Goal: Information Seeking & Learning: Learn about a topic

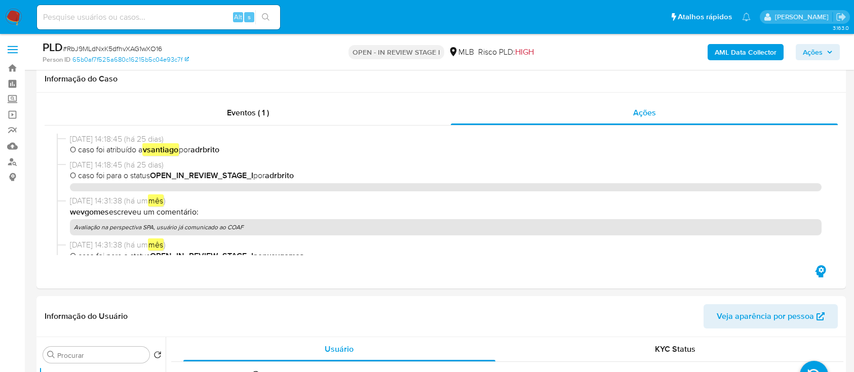
select select "10"
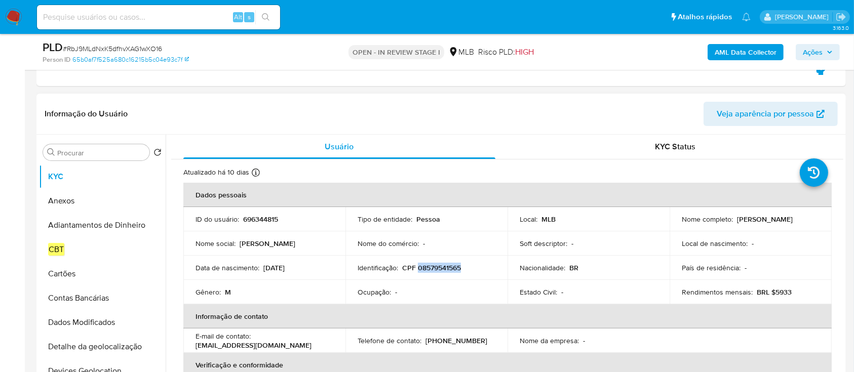
scroll to position [158, 0]
click at [262, 217] on p "696344815" at bounding box center [260, 219] width 35 height 9
copy p "696344815"
click at [126, 152] on input "Procurar" at bounding box center [101, 152] width 88 height 9
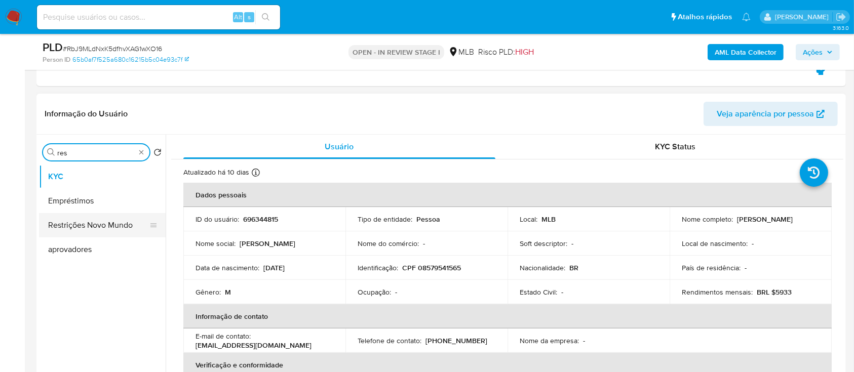
type input "res"
click at [105, 231] on button "Restrições Novo Mundo" at bounding box center [98, 225] width 119 height 24
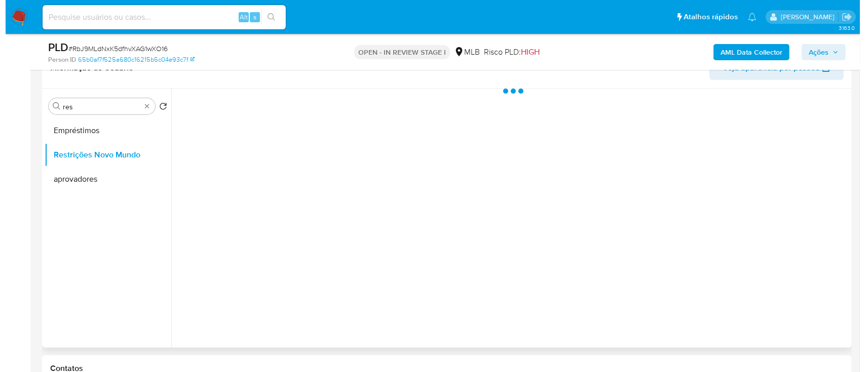
scroll to position [270, 0]
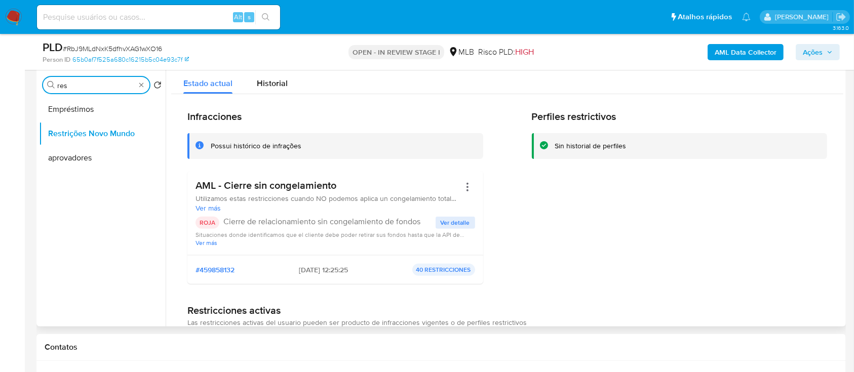
click at [84, 83] on input "res" at bounding box center [96, 85] width 78 height 9
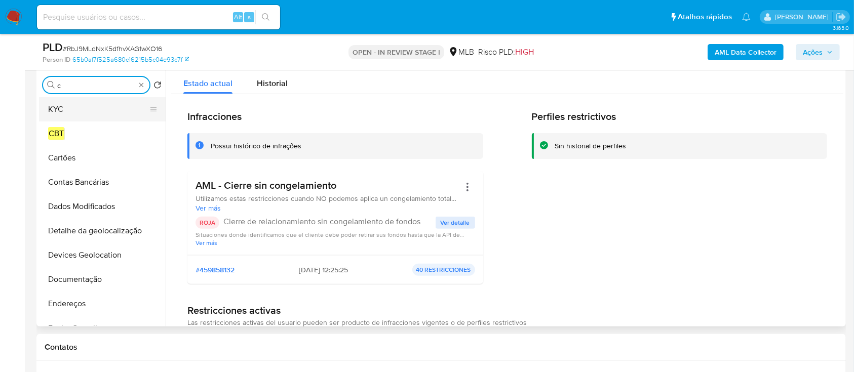
type input "c"
click at [70, 107] on button "KYC" at bounding box center [98, 109] width 119 height 24
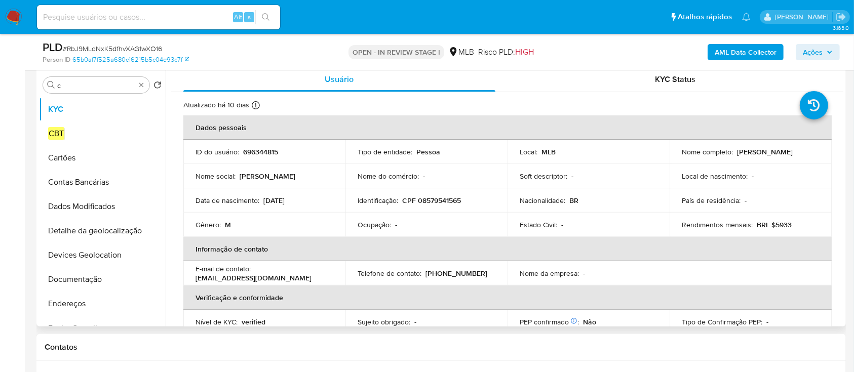
click at [270, 154] on p "696344815" at bounding box center [260, 151] width 35 height 9
copy p "696344815"
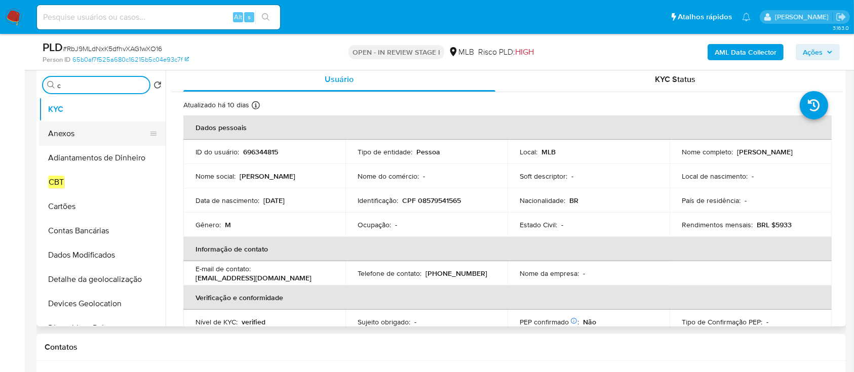
click at [67, 128] on button "Anexos" at bounding box center [98, 134] width 119 height 24
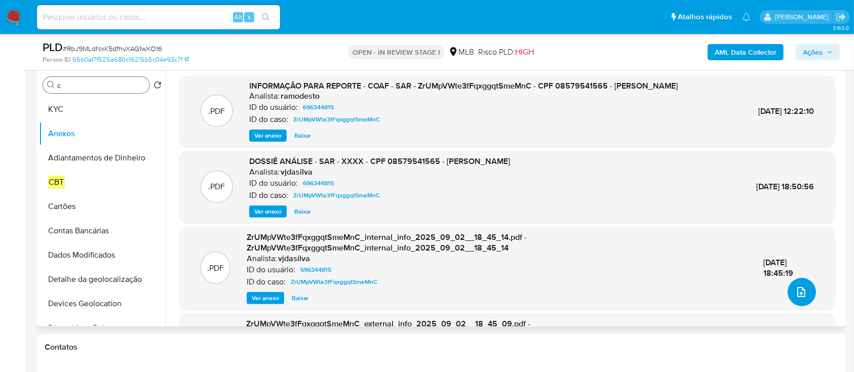
click at [800, 296] on icon "upload-file" at bounding box center [802, 292] width 12 height 12
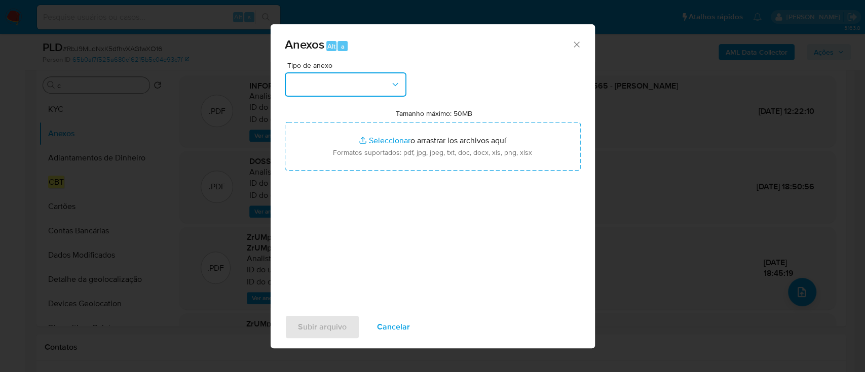
click at [316, 83] on button "button" at bounding box center [346, 84] width 122 height 24
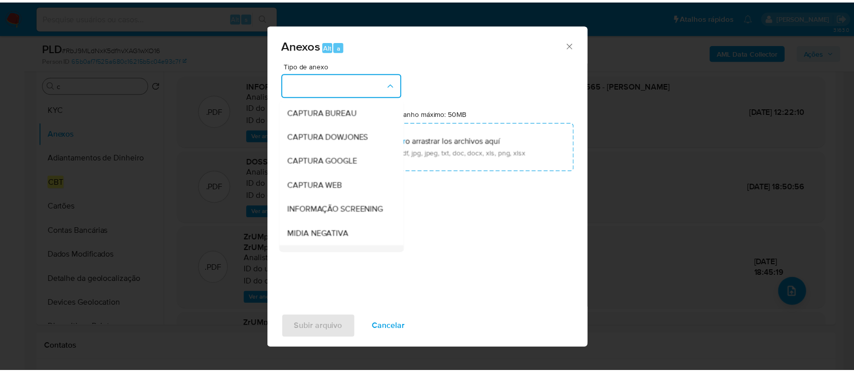
scroll to position [156, 0]
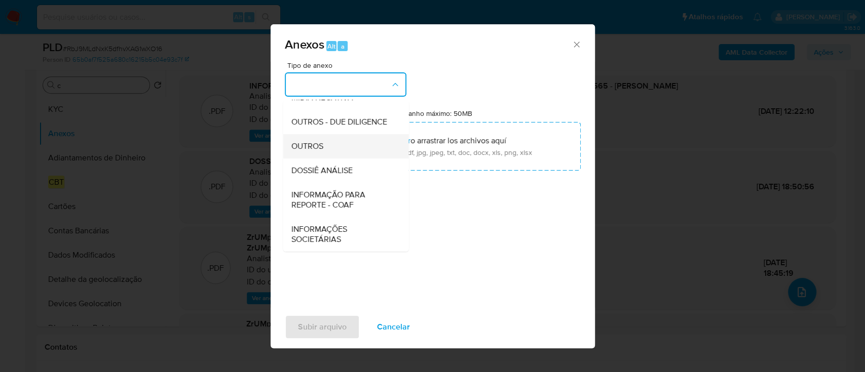
click at [324, 151] on div "OUTROS" at bounding box center [342, 146] width 103 height 24
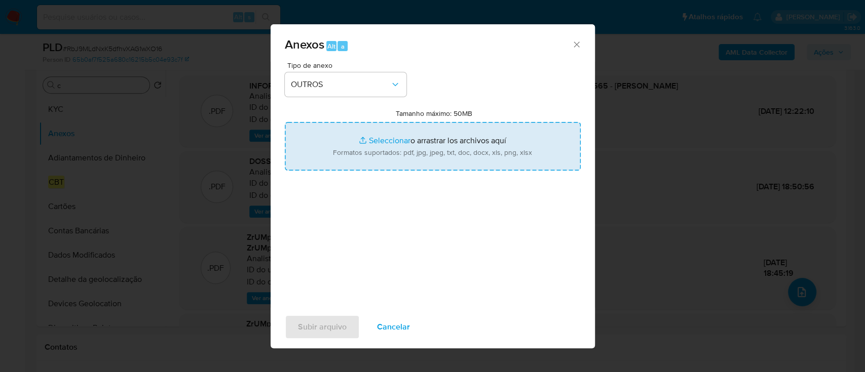
click at [415, 140] on input "Tamanho máximo: 50MB Seleccionar archivos" at bounding box center [433, 146] width 296 height 49
type input "C:\fakepath\Mulan 696344815_2025_09_29_12_20_00.xlsx"
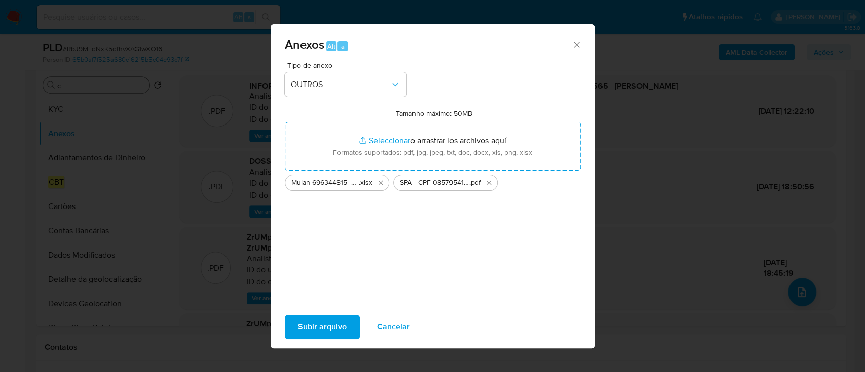
click at [328, 324] on span "Subir arquivo" at bounding box center [322, 327] width 49 height 22
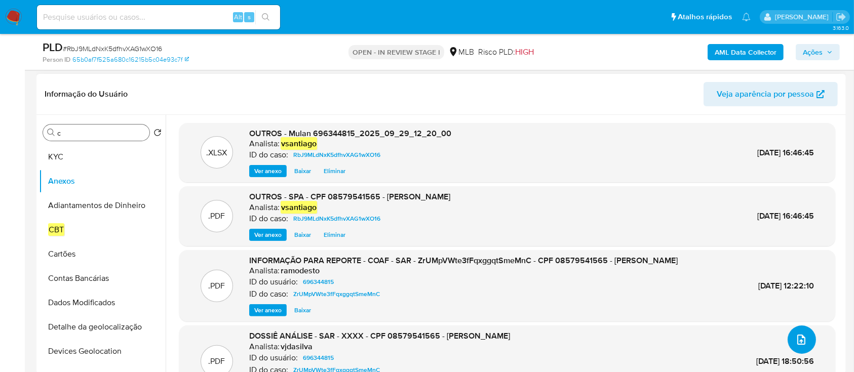
scroll to position [203, 0]
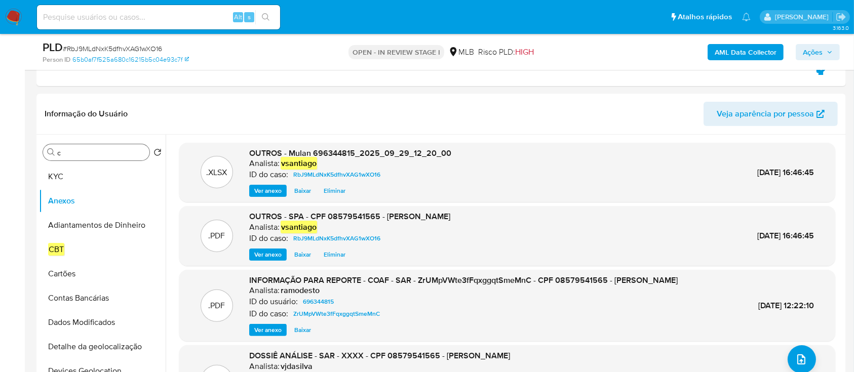
click at [819, 49] on span "Ações" at bounding box center [813, 52] width 20 height 16
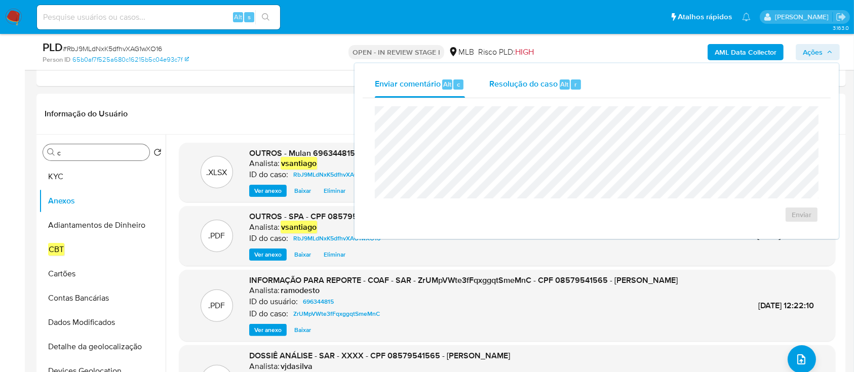
click at [552, 81] on span "Resolução do caso" at bounding box center [524, 84] width 68 height 12
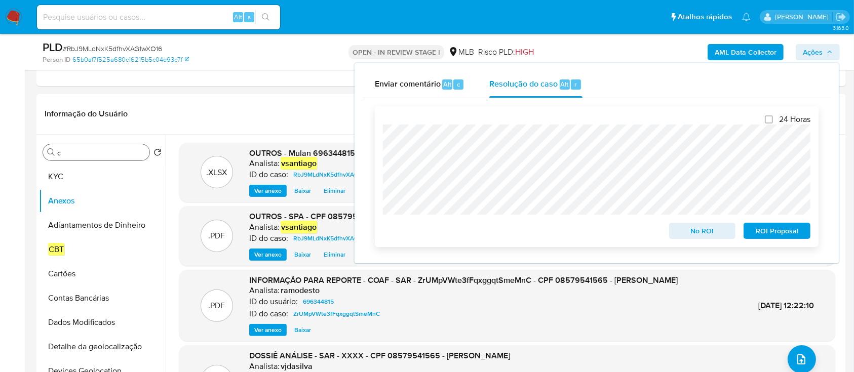
click at [778, 232] on span "ROI Proposal" at bounding box center [777, 231] width 53 height 14
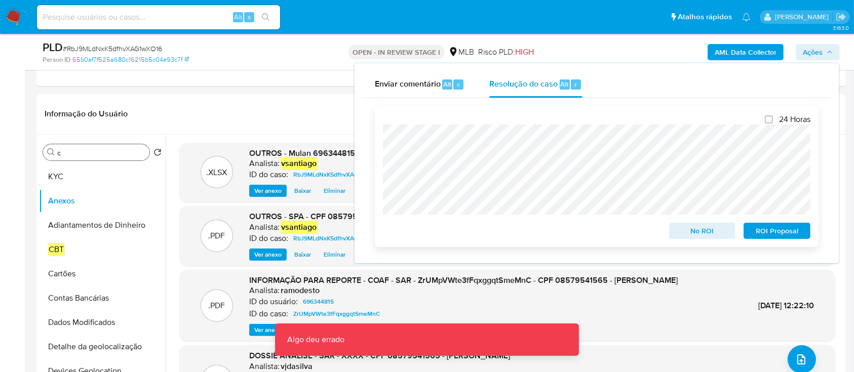
click at [781, 231] on span "ROI Proposal" at bounding box center [777, 231] width 53 height 14
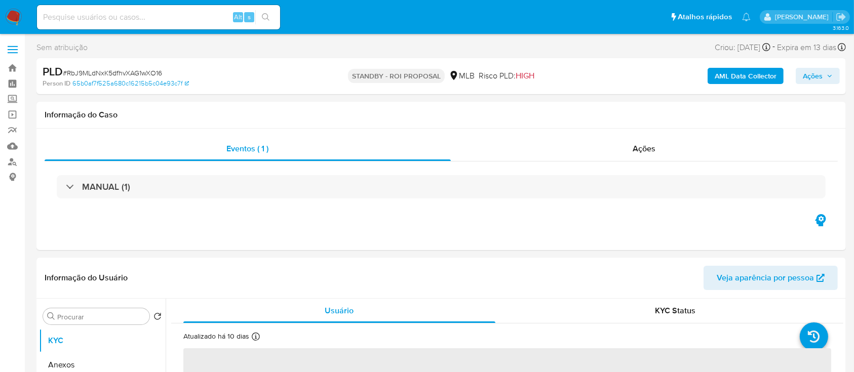
select select "10"
click at [15, 10] on img at bounding box center [13, 17] width 17 height 17
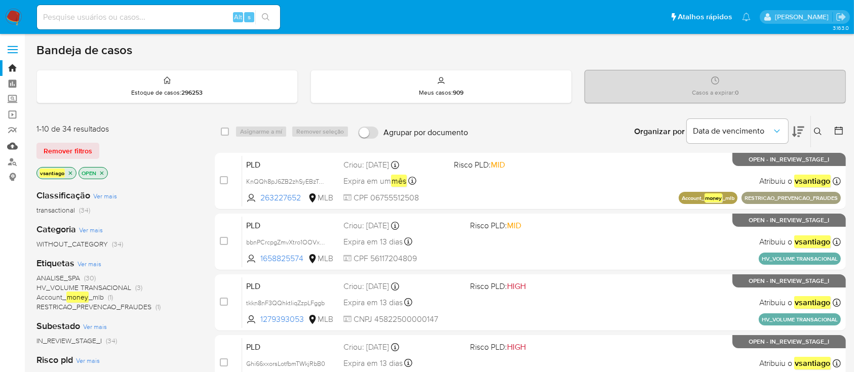
click at [12, 149] on link "Mulan" at bounding box center [60, 146] width 121 height 16
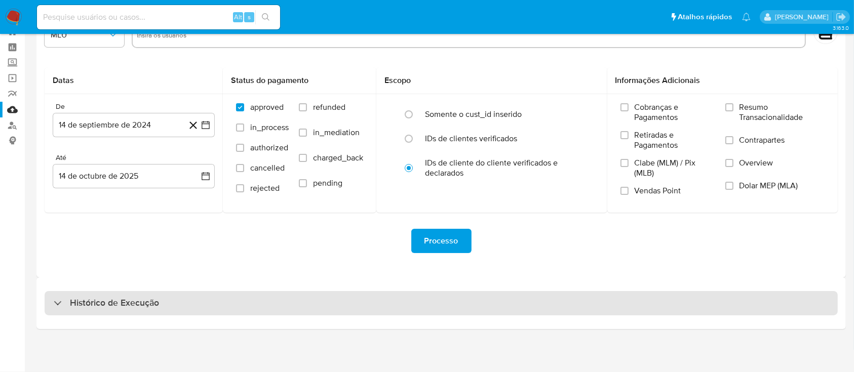
click at [437, 311] on div "Histórico de Execução" at bounding box center [442, 303] width 794 height 24
select select "10"
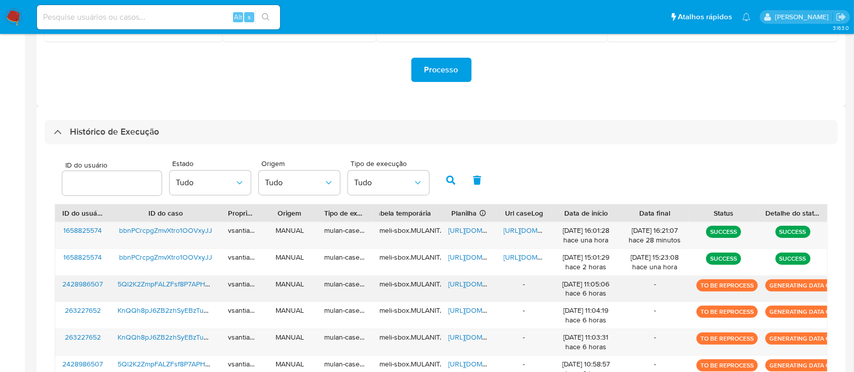
scroll to position [239, 0]
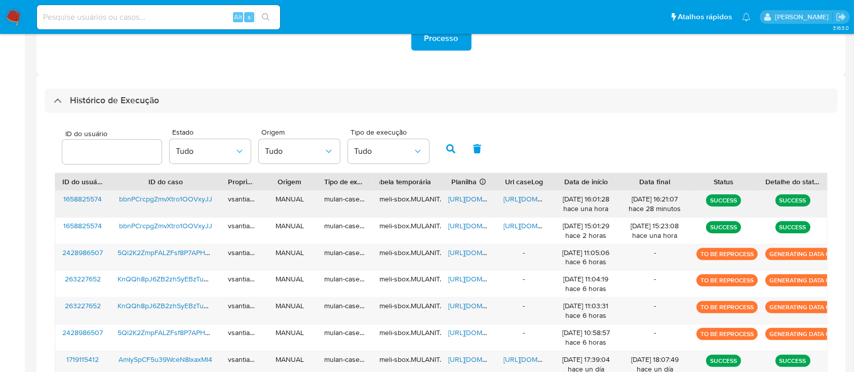
click at [521, 198] on span "https://docs.google.com/document/d/1J58_f07YzK_COBO-IniU9DqC7tfnsrT6wDbVRol7WPc…" at bounding box center [539, 199] width 70 height 10
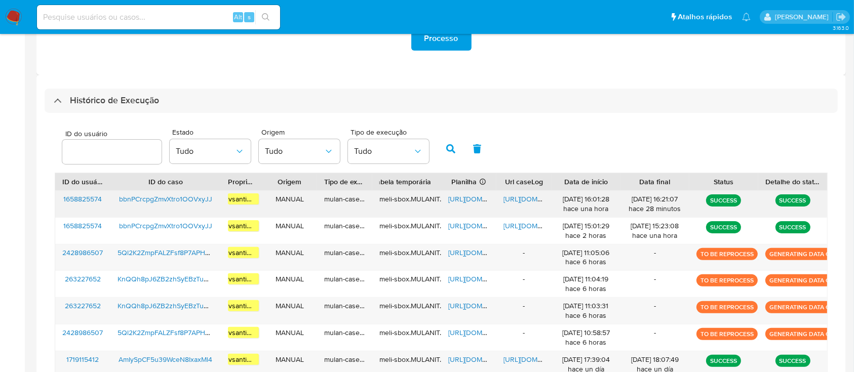
click at [199, 197] on span "bbnPCrcpgZmvXtro1OOVxyJJ" at bounding box center [165, 199] width 93 height 10
click at [12, 22] on img at bounding box center [13, 17] width 17 height 17
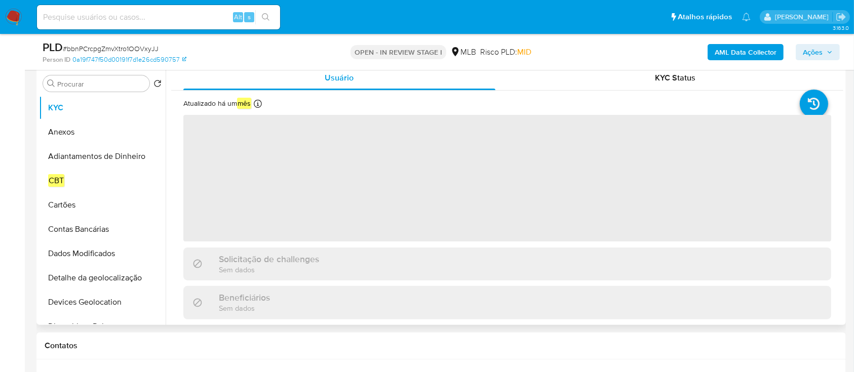
scroll to position [203, 0]
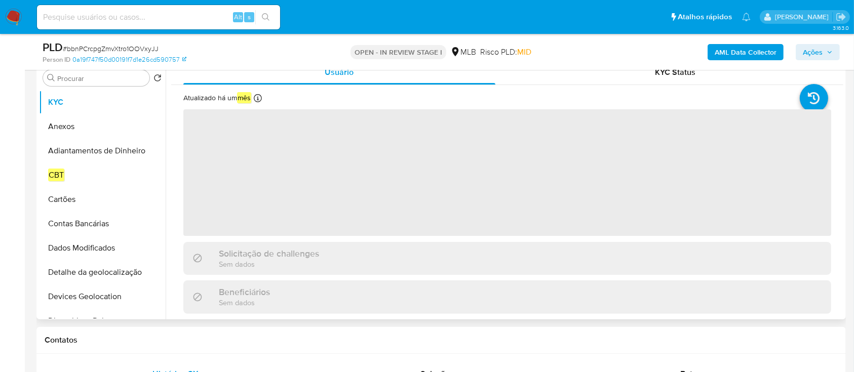
select select "10"
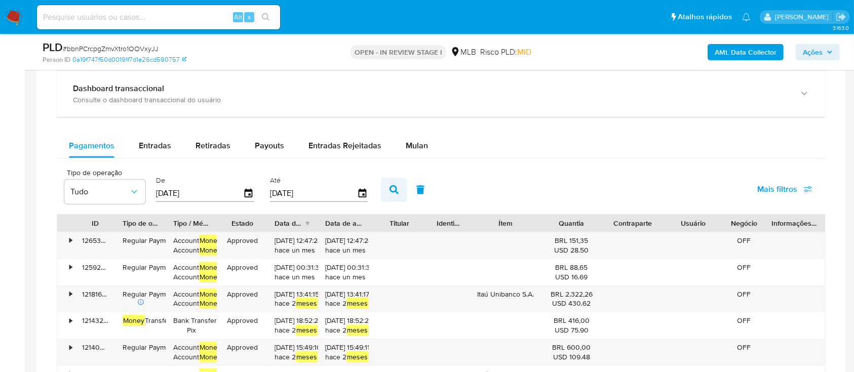
scroll to position [811, 0]
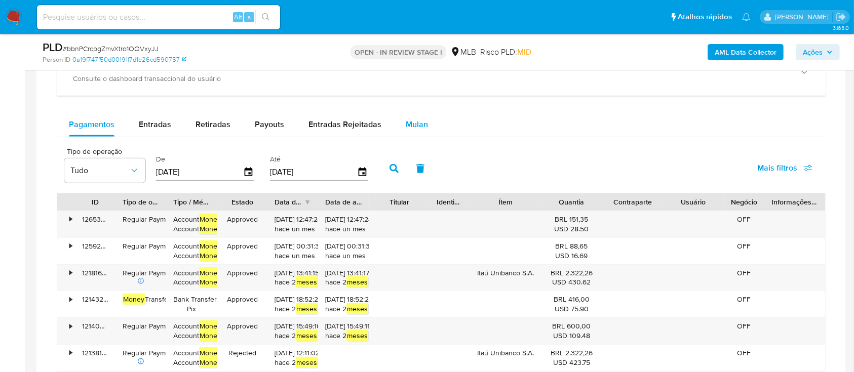
click at [411, 128] on span "Mulan" at bounding box center [417, 125] width 22 height 12
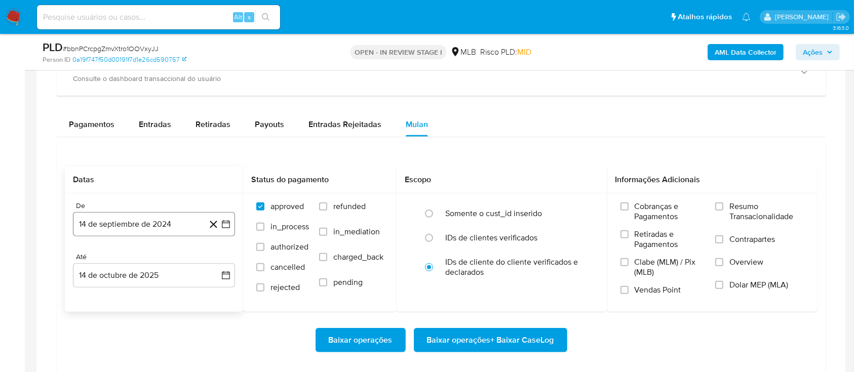
click at [129, 217] on button "14 de septiembre de 2024" at bounding box center [154, 224] width 162 height 24
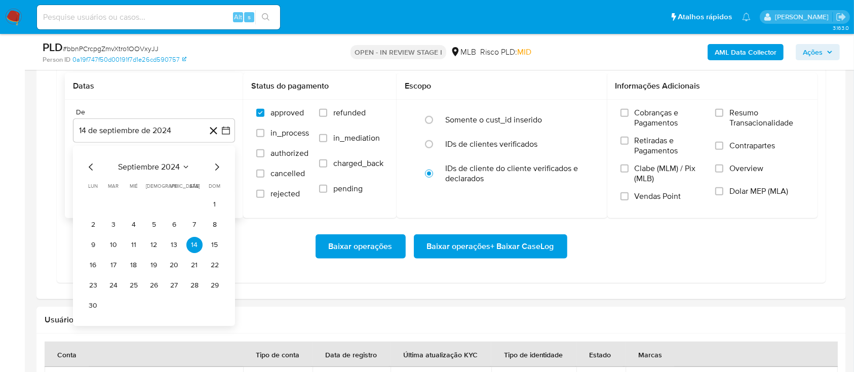
scroll to position [946, 0]
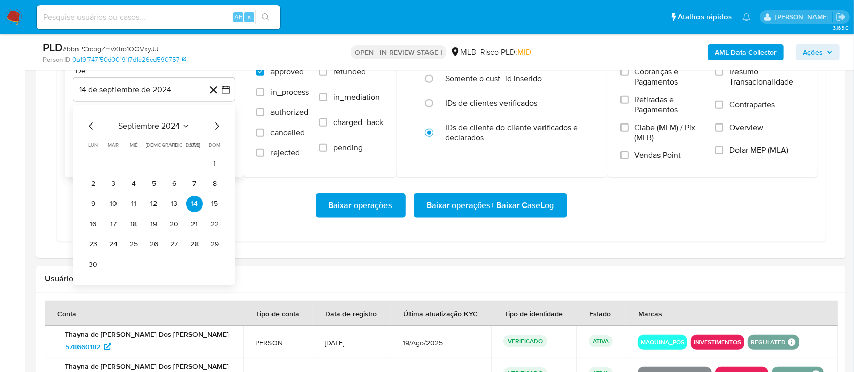
click at [213, 124] on icon "Mes siguiente" at bounding box center [217, 126] width 12 height 12
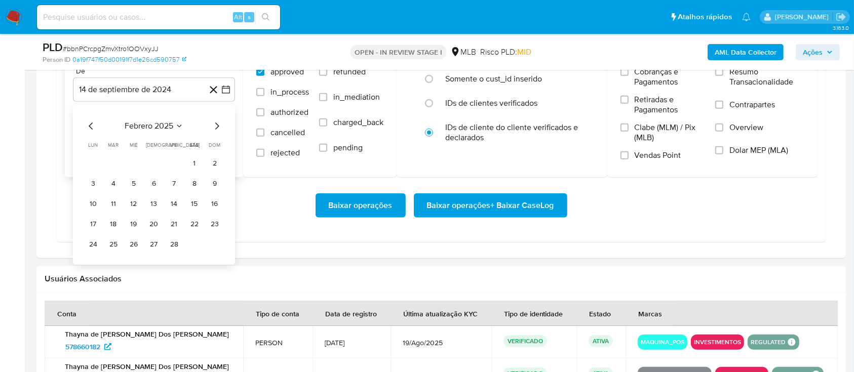
click at [213, 124] on icon "Mes siguiente" at bounding box center [217, 126] width 12 height 12
click at [90, 124] on icon "Mes anterior" at bounding box center [91, 126] width 4 height 7
click at [91, 124] on icon "Mes anterior" at bounding box center [91, 126] width 12 height 12
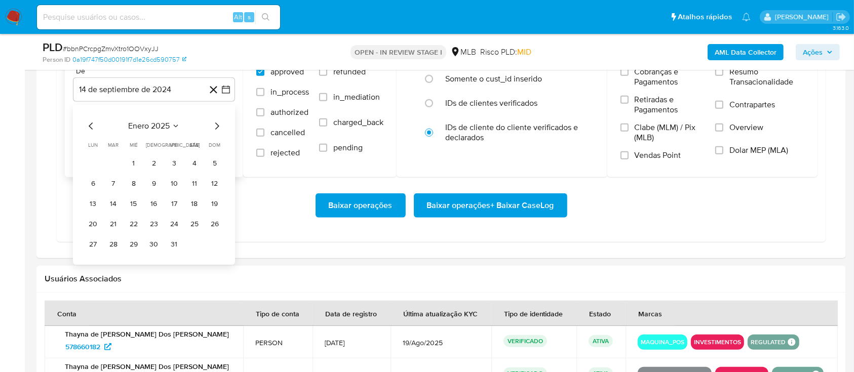
click at [214, 124] on icon "Mes siguiente" at bounding box center [217, 126] width 12 height 12
click at [217, 123] on icon "Mes siguiente" at bounding box center [217, 126] width 12 height 12
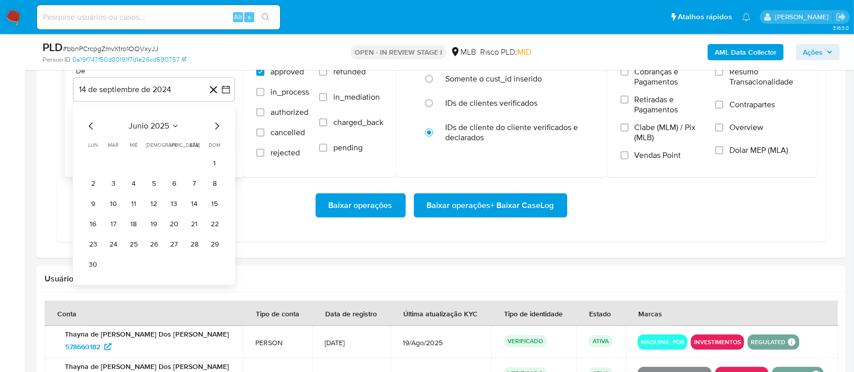
click at [217, 123] on icon "Mes siguiente" at bounding box center [217, 126] width 12 height 12
click at [88, 127] on icon "Mes anterior" at bounding box center [91, 126] width 12 height 12
click at [88, 126] on icon "Mes anterior" at bounding box center [91, 126] width 12 height 12
click at [89, 126] on icon "Mes anterior" at bounding box center [91, 126] width 12 height 12
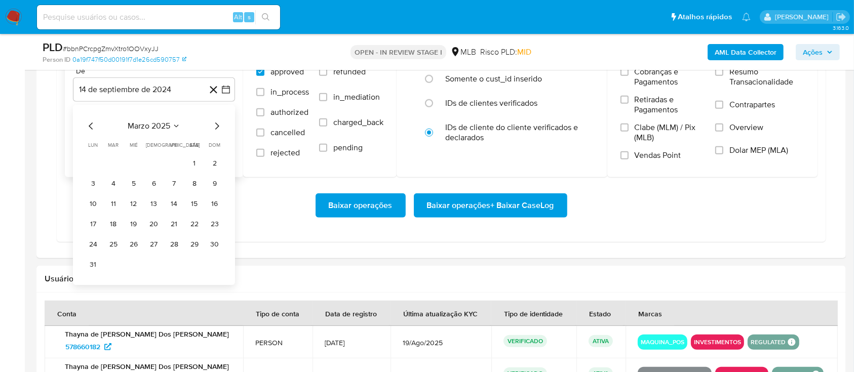
click at [89, 126] on icon "Mes anterior" at bounding box center [91, 126] width 4 height 7
click at [90, 122] on icon "Mes anterior" at bounding box center [91, 126] width 12 height 12
click at [137, 159] on button "1" at bounding box center [134, 164] width 16 height 16
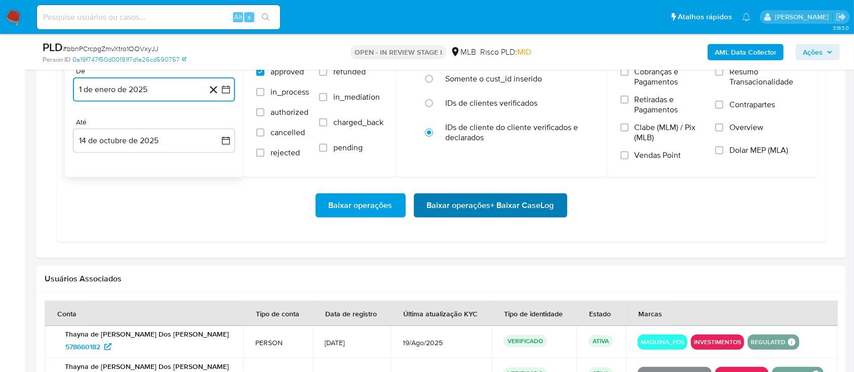
click at [466, 216] on span "Baixar operações + Baixar CaseLog" at bounding box center [490, 206] width 127 height 22
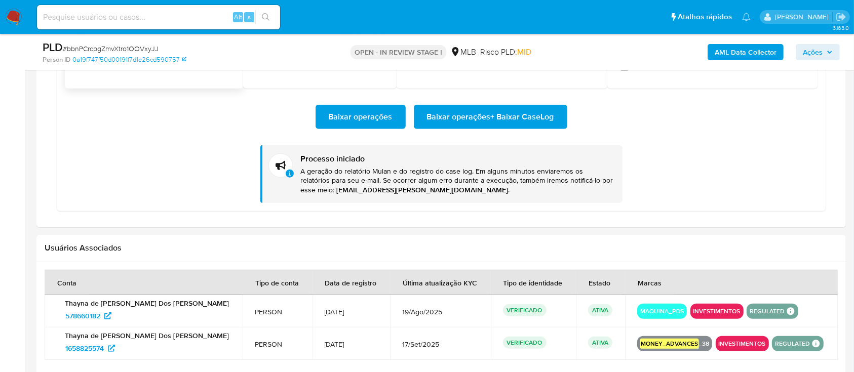
scroll to position [1014, 0]
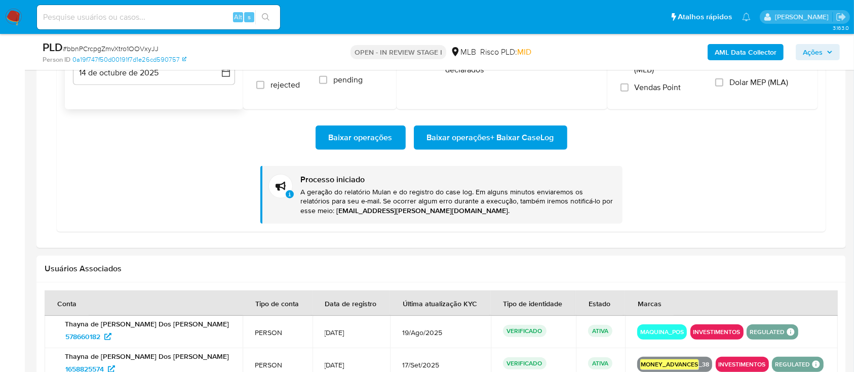
drag, startPoint x: 9, startPoint y: 13, endPoint x: 13, endPoint y: 27, distance: 14.9
click at [9, 13] on img at bounding box center [13, 17] width 17 height 17
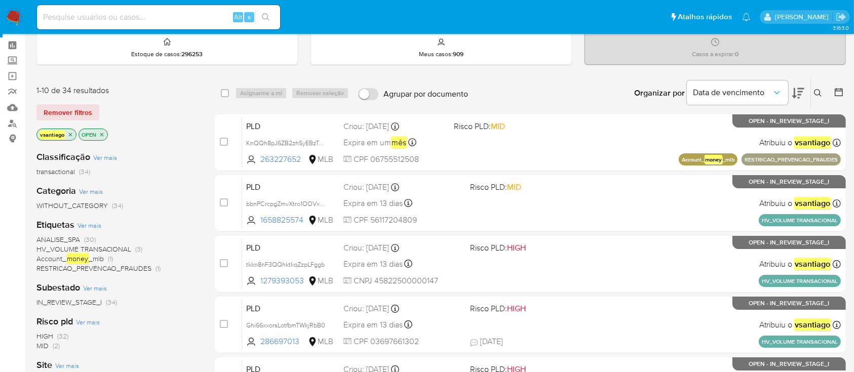
scroll to position [67, 0]
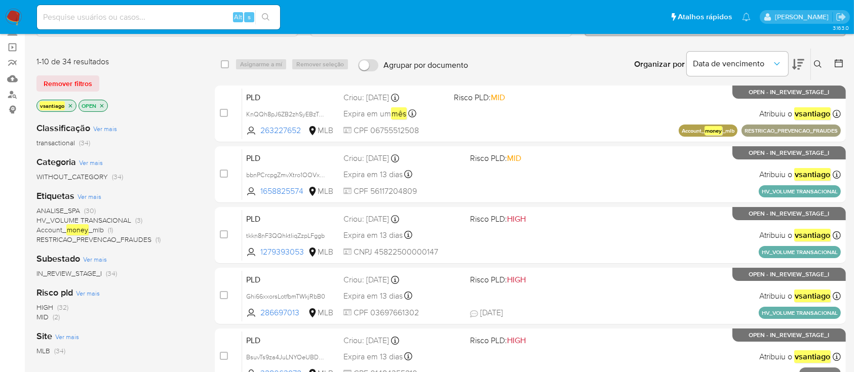
click at [160, 157] on div "Categoria Ver mais WITHOUT_CATEGORY (34)" at bounding box center [117, 169] width 162 height 26
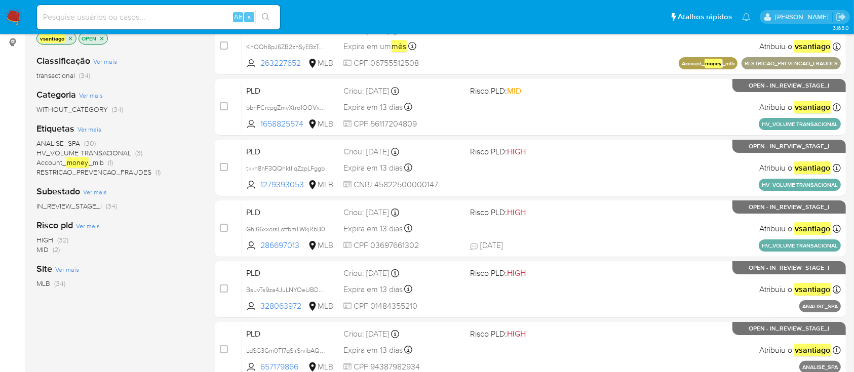
click at [134, 295] on div "Classificação Ver mais transactional (34) Categoria Ver mais WITHOUT_CATEGORY (…" at bounding box center [117, 219] width 162 height 345
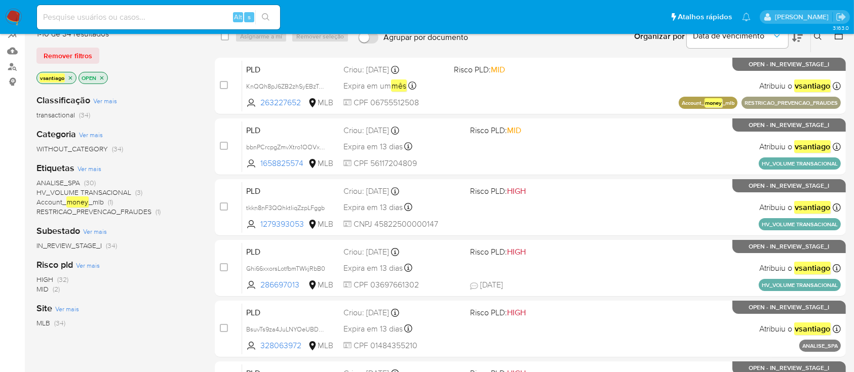
scroll to position [67, 0]
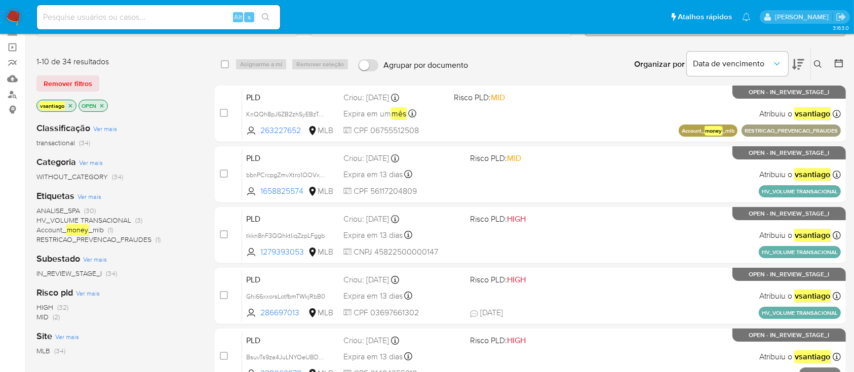
click at [164, 138] on div "transactional (34)" at bounding box center [117, 143] width 162 height 10
click at [77, 211] on span "ANALISE_SPA" at bounding box center [58, 211] width 44 height 10
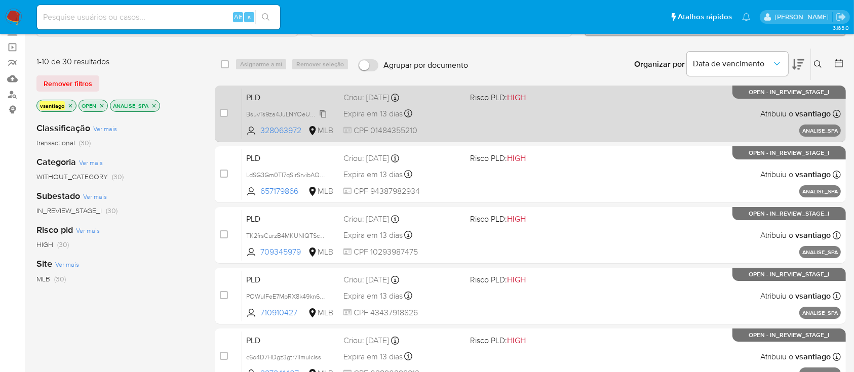
click at [318, 111] on span "BsuvTs9za4JuLNYOeUBDCQuW" at bounding box center [291, 113] width 91 height 11
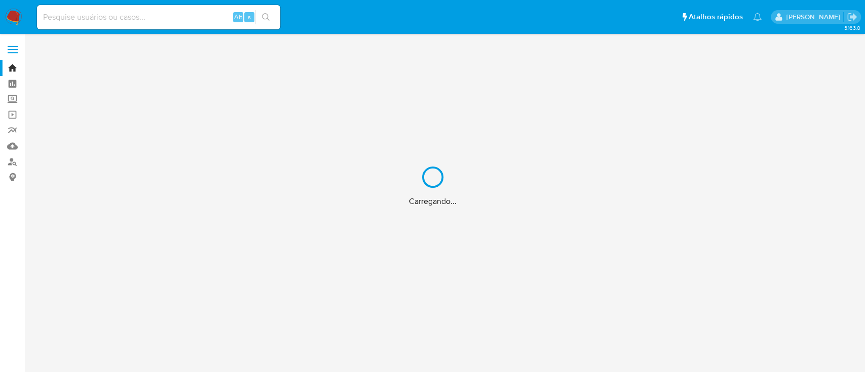
click at [13, 148] on div "Carregando..." at bounding box center [432, 186] width 865 height 372
click at [8, 147] on div "Carregando..." at bounding box center [432, 186] width 865 height 372
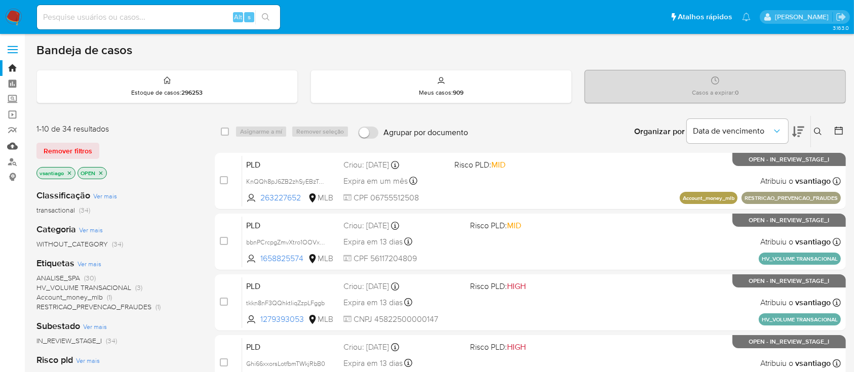
click at [14, 144] on link "Mulan" at bounding box center [60, 146] width 121 height 16
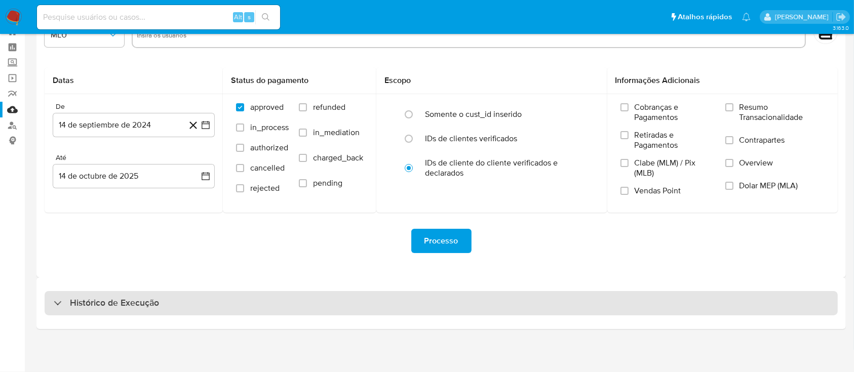
click at [300, 308] on div "Histórico de Execução" at bounding box center [442, 303] width 794 height 24
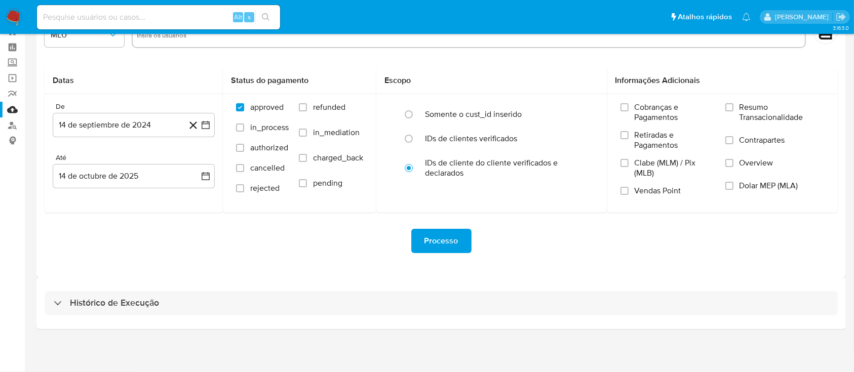
select select "10"
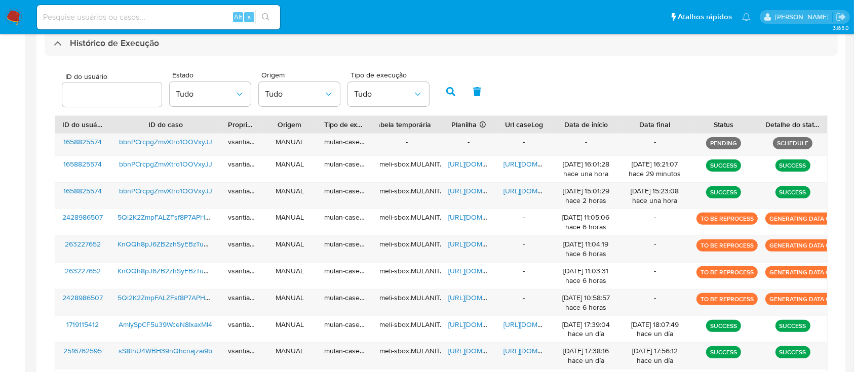
scroll to position [279, 0]
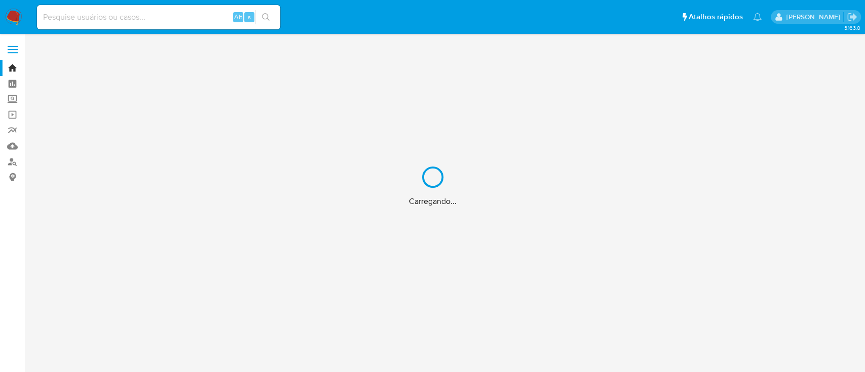
click at [9, 143] on div "Carregando..." at bounding box center [432, 186] width 865 height 372
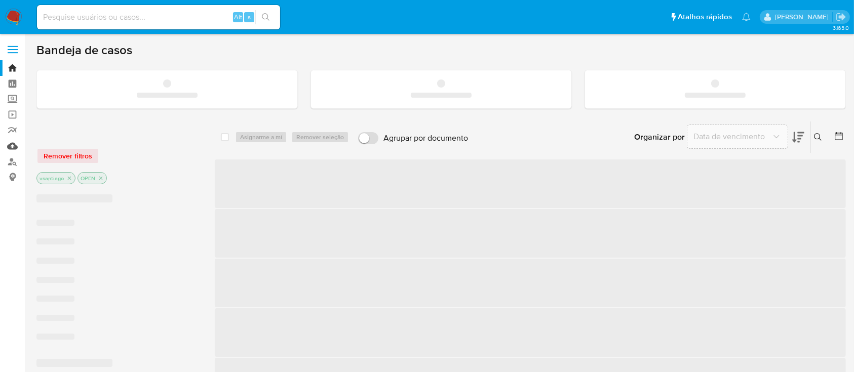
click at [12, 145] on link "Mulan" at bounding box center [60, 146] width 121 height 16
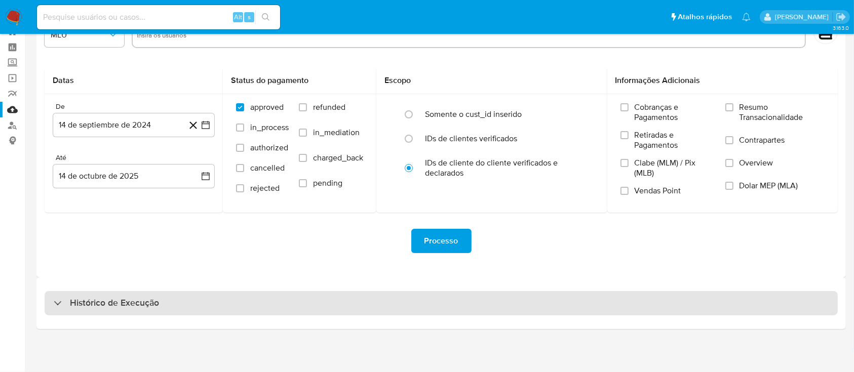
click at [428, 302] on div "Histórico de Execução" at bounding box center [442, 303] width 794 height 24
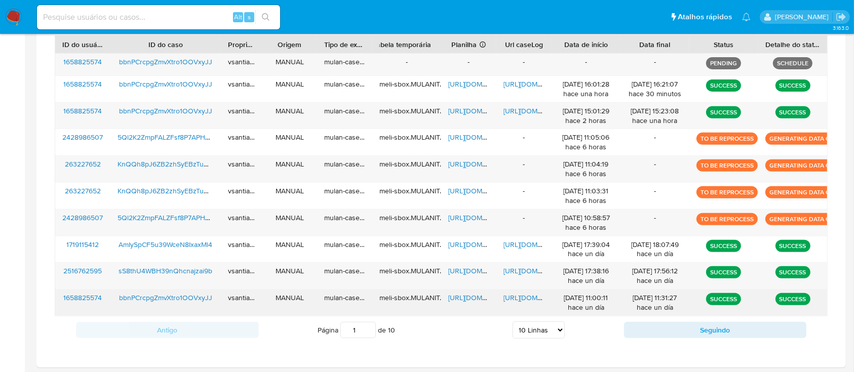
scroll to position [414, 0]
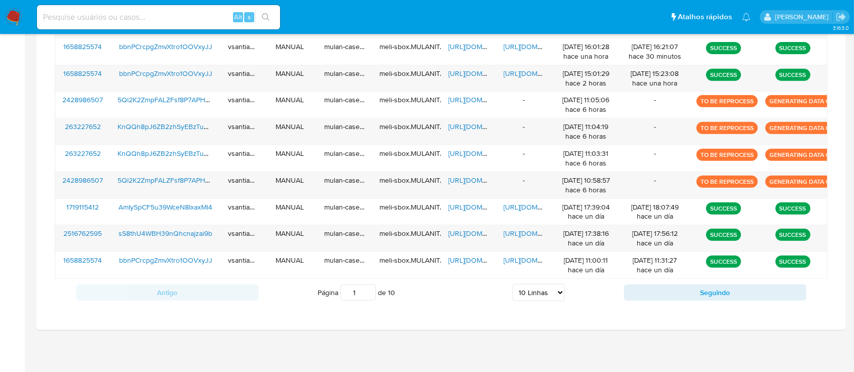
click at [361, 291] on input "1" at bounding box center [358, 293] width 35 height 16
drag, startPoint x: 532, startPoint y: 289, endPoint x: 540, endPoint y: 304, distance: 17.0
click at [532, 289] on select "5 Linhas 10 Linhas 20 Linhas 25 Linhas 50 Linhas 100 Linhas" at bounding box center [539, 292] width 52 height 17
select select "100"
click at [513, 284] on select "5 Linhas 10 Linhas 20 Linhas 25 Linhas 50 Linhas 100 Linhas" at bounding box center [539, 292] width 52 height 17
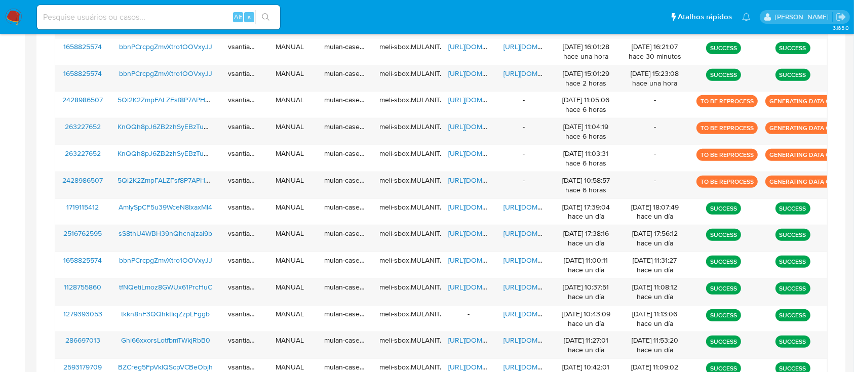
scroll to position [1236, 0]
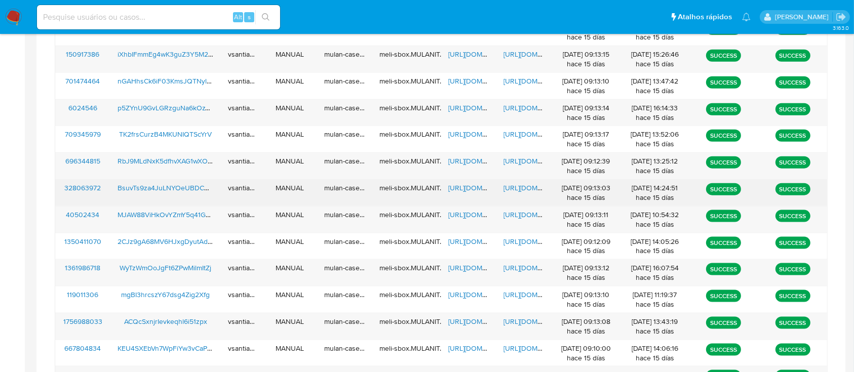
click at [189, 186] on span "BsuvTs9za4JuLNYOeUBDCQuW" at bounding box center [169, 188] width 102 height 10
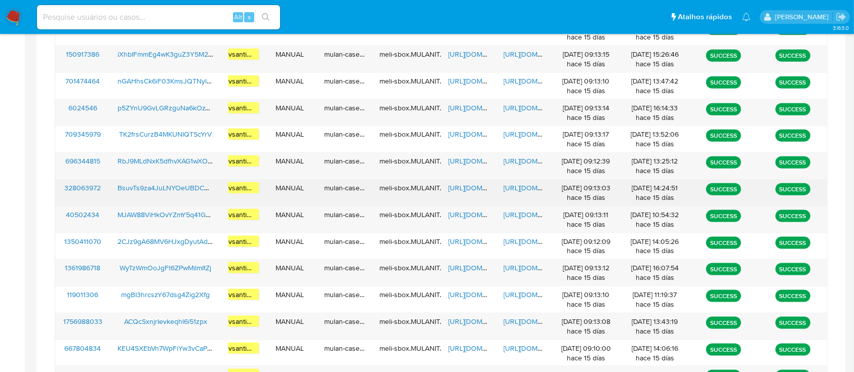
click at [468, 186] on span "https://docs.google.com/spreadsheets/d/19dwDhAMCdu-J3KIXCTgO0VSVJOUTCNxD4DN_GFa…" at bounding box center [483, 188] width 70 height 10
drag, startPoint x: 515, startPoint y: 190, endPoint x: 515, endPoint y: 185, distance: 5.1
click at [515, 189] on span "https://docs.google.com/document/d/1m60GritzYWeiIydBYFZgq94Nh_CpdYnqvTTugZ7qPmw…" at bounding box center [539, 188] width 70 height 10
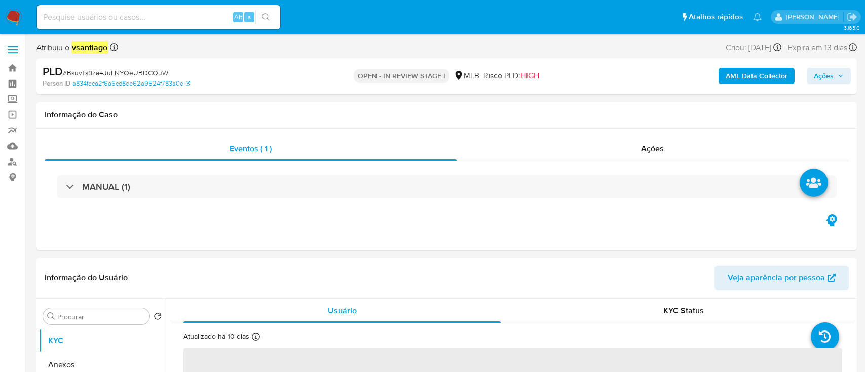
select select "10"
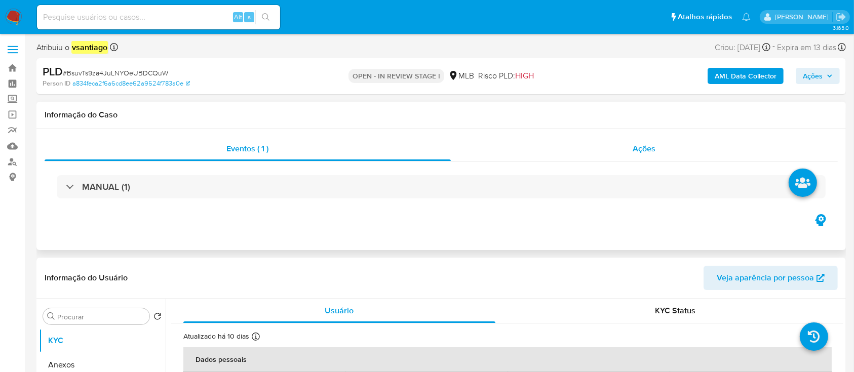
click at [663, 144] on div "Ações" at bounding box center [644, 149] width 387 height 24
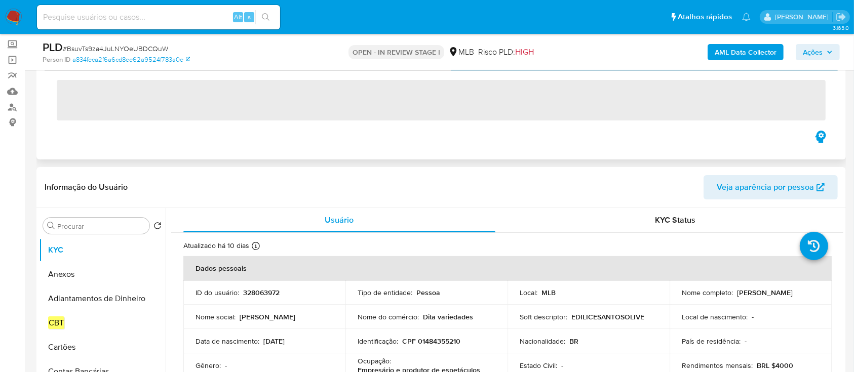
scroll to position [67, 0]
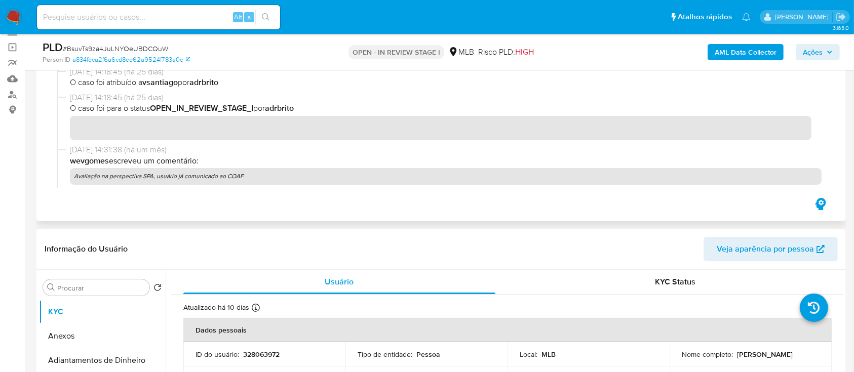
drag, startPoint x: 250, startPoint y: 177, endPoint x: 78, endPoint y: 178, distance: 172.3
click at [78, 178] on p "Avaliação na perspectiva SPA, usuário já comunicado ao COAF" at bounding box center [446, 176] width 752 height 16
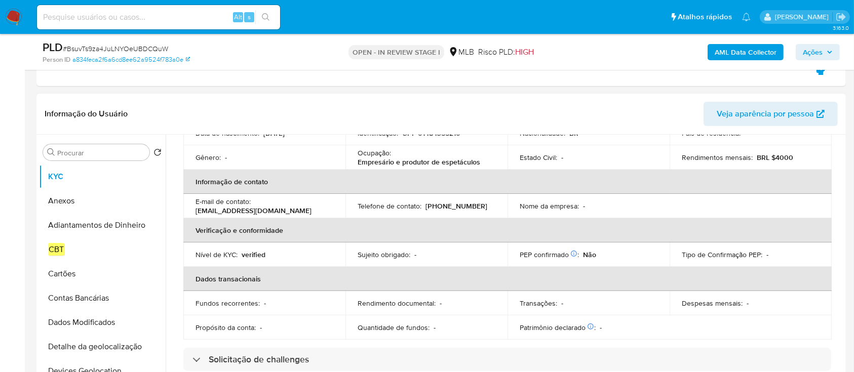
scroll to position [0, 0]
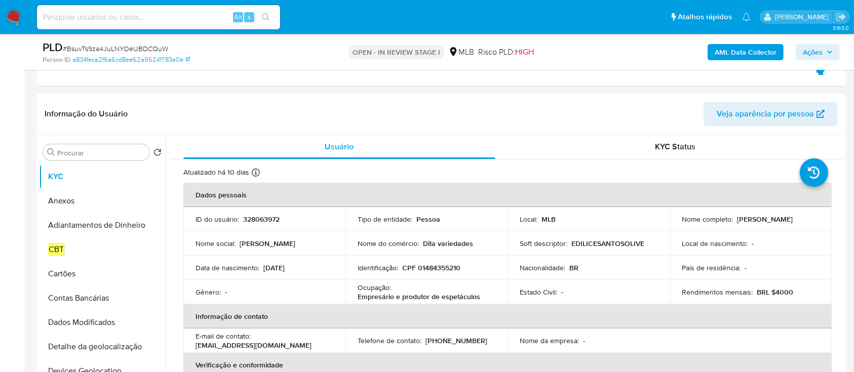
click at [249, 215] on p "328063972" at bounding box center [261, 219] width 36 height 9
click at [257, 223] on p "328063972" at bounding box center [261, 219] width 36 height 9
click at [476, 252] on td "Nome do comércio : Dita variedades" at bounding box center [427, 244] width 162 height 24
click at [446, 266] on p "CPF 01484355210" at bounding box center [431, 268] width 58 height 9
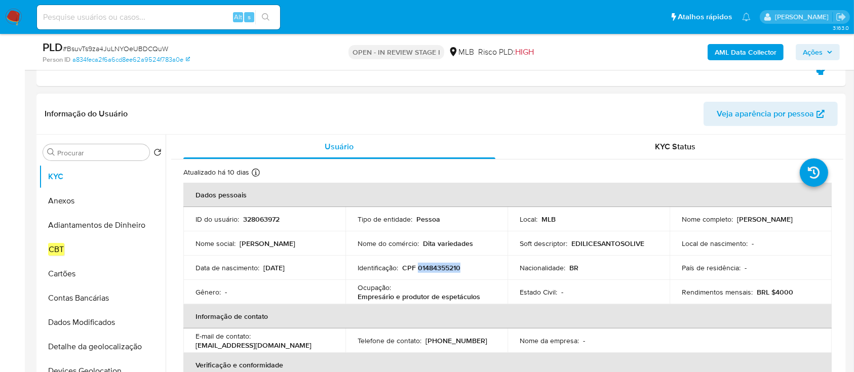
click at [446, 266] on p "CPF 01484355210" at bounding box center [431, 268] width 58 height 9
copy p "01484355210"
click at [89, 154] on input "Procurar" at bounding box center [101, 152] width 88 height 9
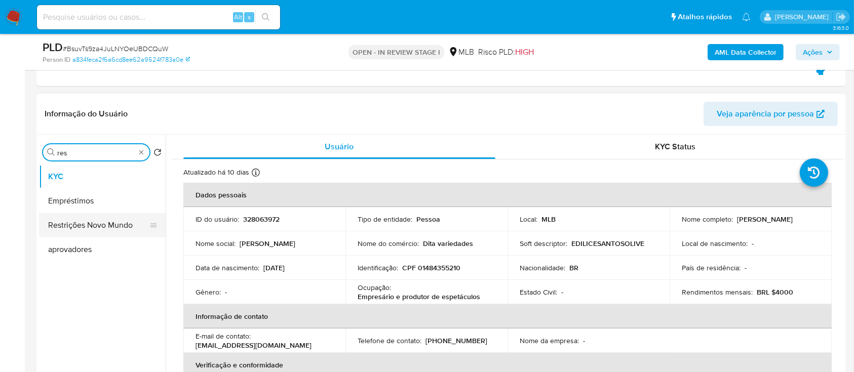
type input "res"
click at [100, 226] on button "Restrições Novo Mundo" at bounding box center [98, 225] width 119 height 24
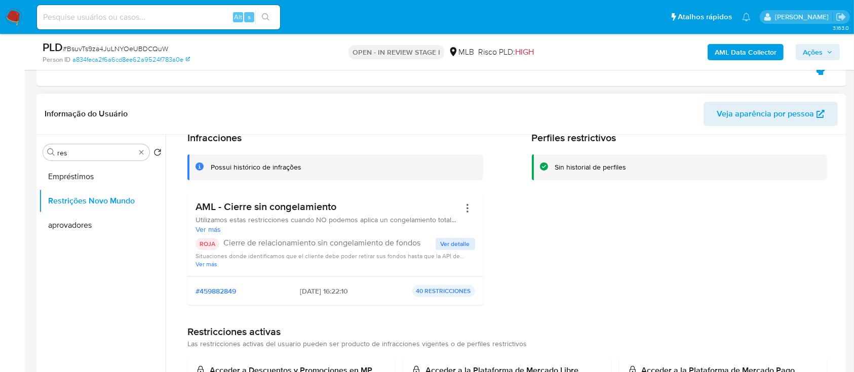
scroll to position [67, 0]
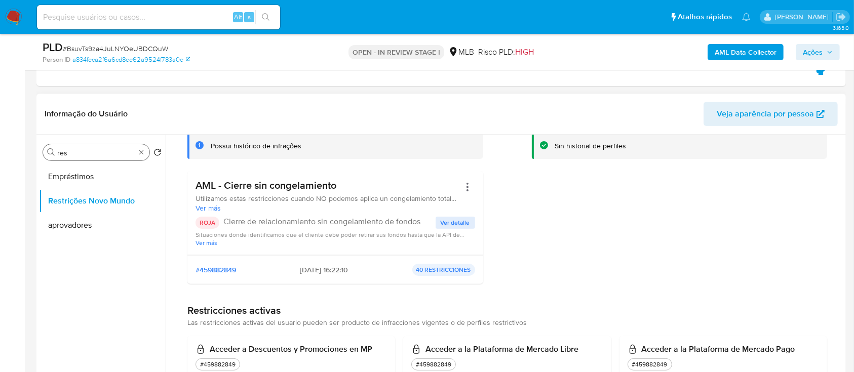
click at [80, 152] on input "res" at bounding box center [96, 152] width 78 height 9
click at [80, 152] on input "c" at bounding box center [96, 152] width 78 height 9
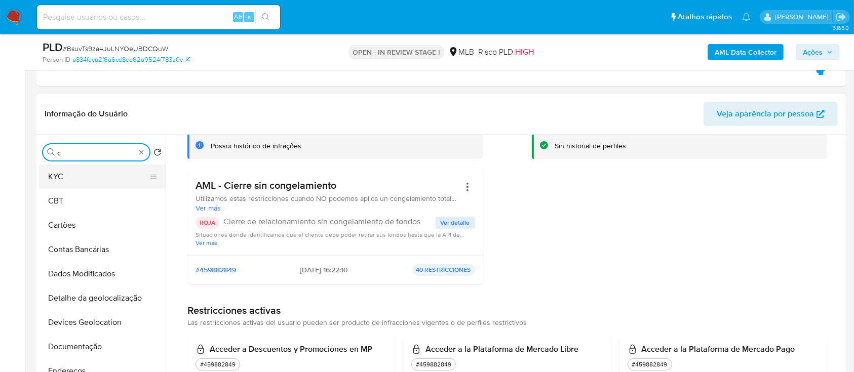
type input "c"
click at [78, 173] on button "KYC" at bounding box center [98, 177] width 119 height 24
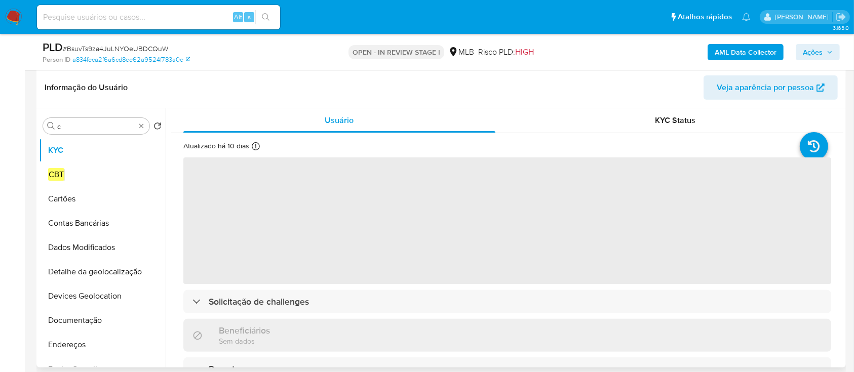
scroll to position [270, 0]
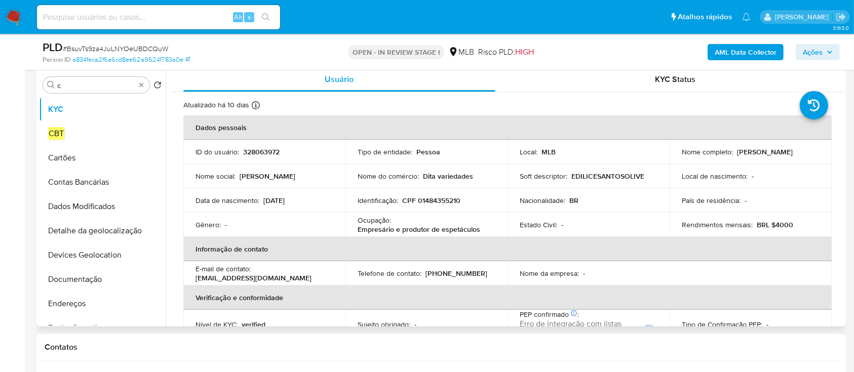
click at [259, 158] on td "ID do usuário : 328063972" at bounding box center [264, 152] width 162 height 24
click at [264, 152] on p "328063972" at bounding box center [261, 151] width 36 height 9
copy p "328063972"
click at [147, 82] on div "Procurar c" at bounding box center [96, 85] width 106 height 16
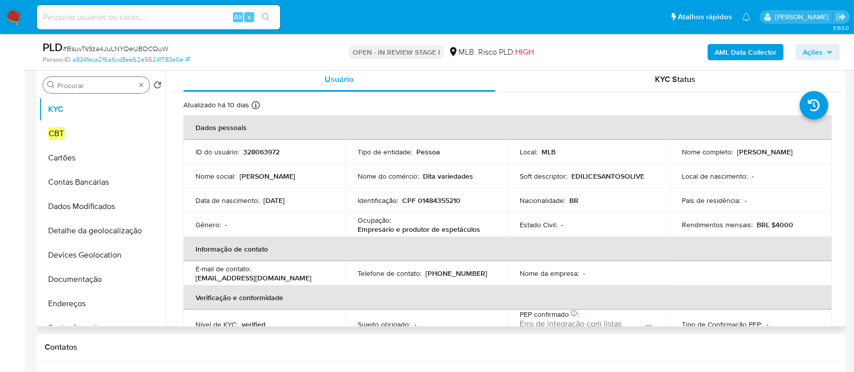
drag, startPoint x: 142, startPoint y: 83, endPoint x: 131, endPoint y: 91, distance: 13.8
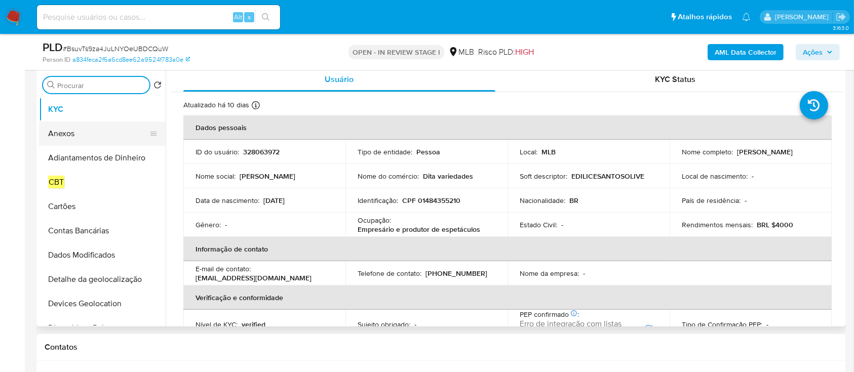
click at [77, 140] on button "Anexos" at bounding box center [98, 134] width 119 height 24
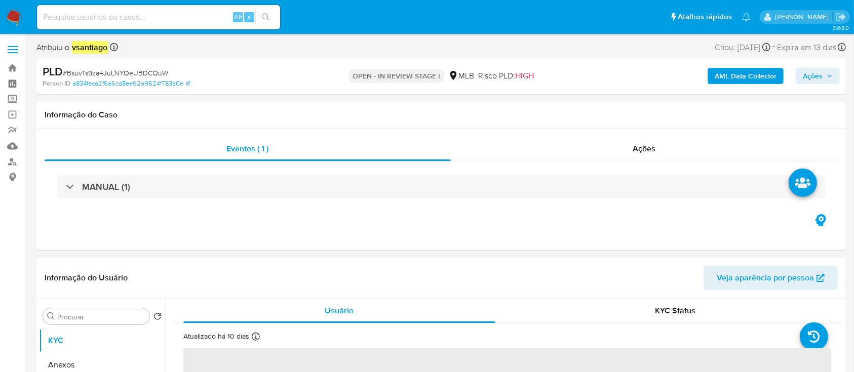
select select "10"
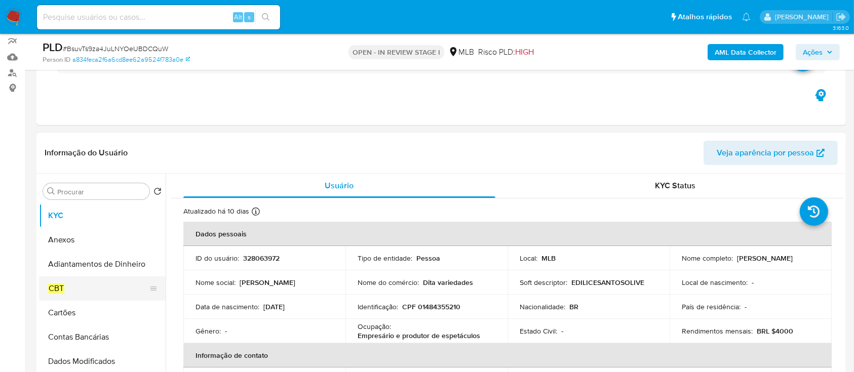
scroll to position [135, 0]
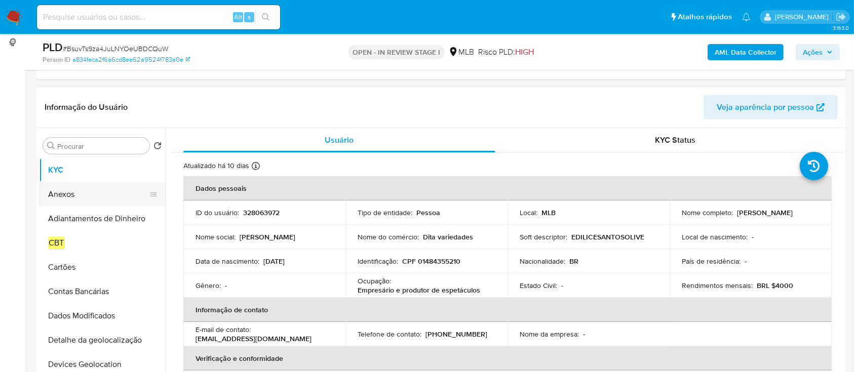
click at [72, 184] on button "Anexos" at bounding box center [98, 194] width 119 height 24
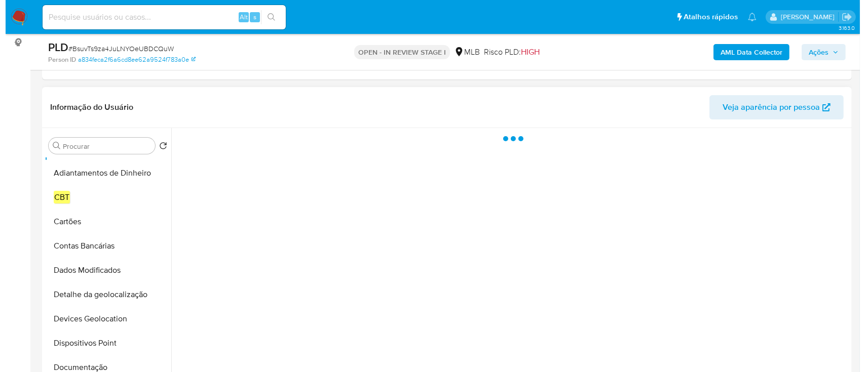
scroll to position [67, 0]
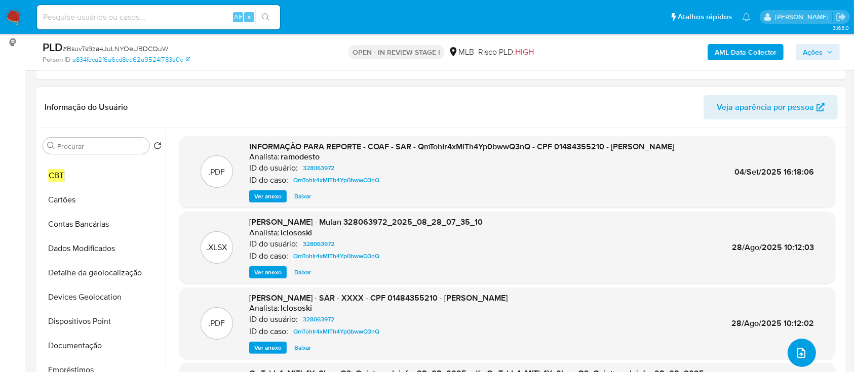
click at [799, 351] on icon "upload-file" at bounding box center [802, 353] width 12 height 12
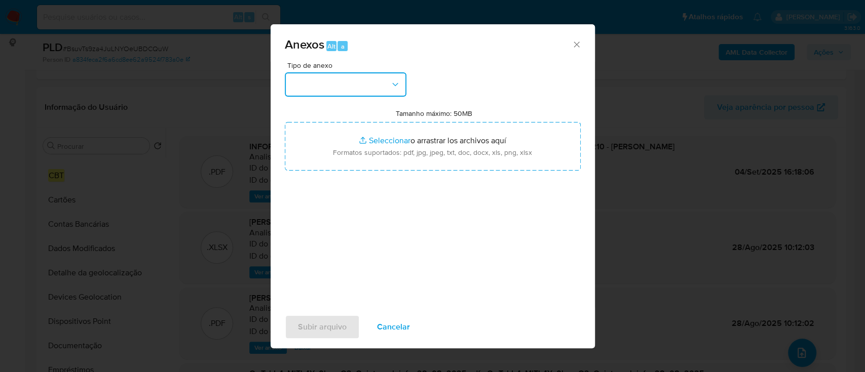
click at [368, 85] on button "button" at bounding box center [346, 84] width 122 height 24
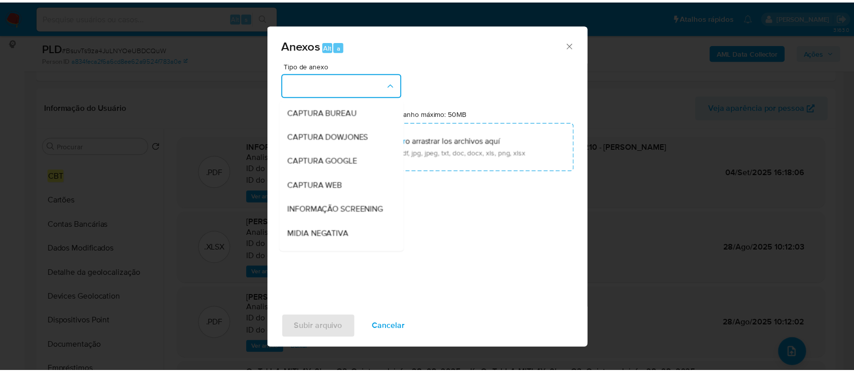
scroll to position [156, 0]
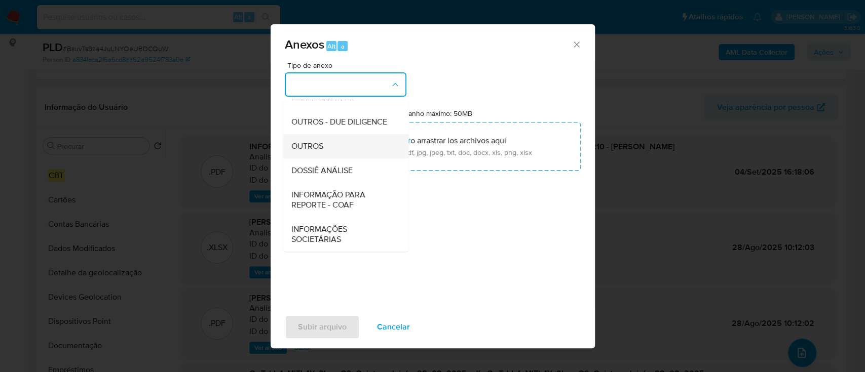
click at [340, 146] on div "OUTROS" at bounding box center [342, 146] width 103 height 24
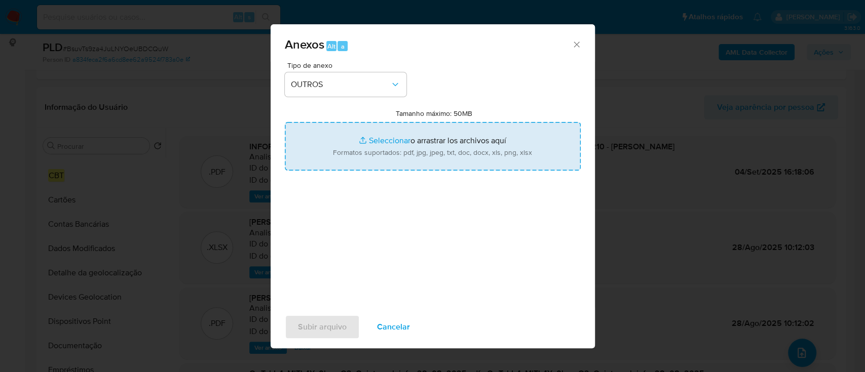
click at [496, 138] on input "Tamanho máximo: 50MB Seleccionar archivos" at bounding box center [433, 146] width 296 height 49
type input "C:\fakepath\Mulan 328063972_2025_09_29_13_20_42.xlsx"
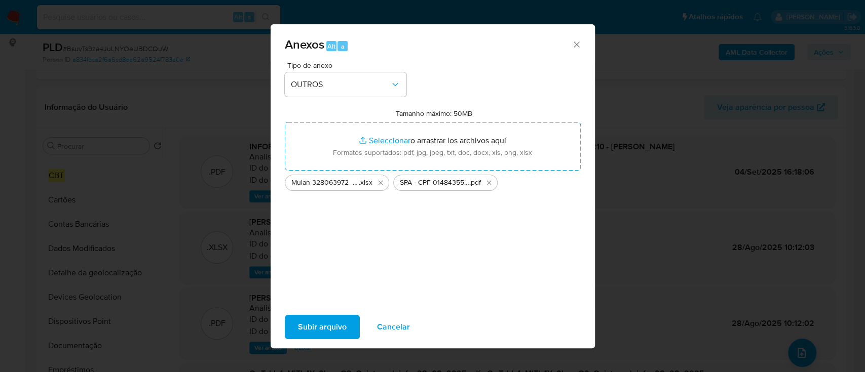
click at [322, 340] on div "Subir arquivo Cancelar" at bounding box center [433, 327] width 324 height 39
click at [333, 321] on span "Subir arquivo" at bounding box center [322, 327] width 49 height 22
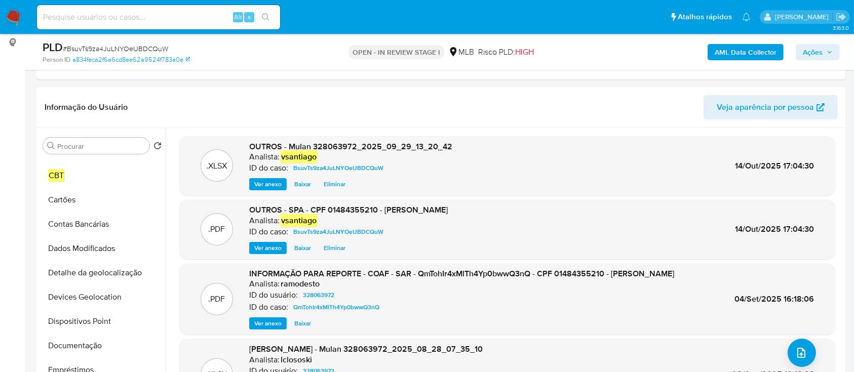
click at [814, 51] on span "Ações" at bounding box center [813, 52] width 20 height 16
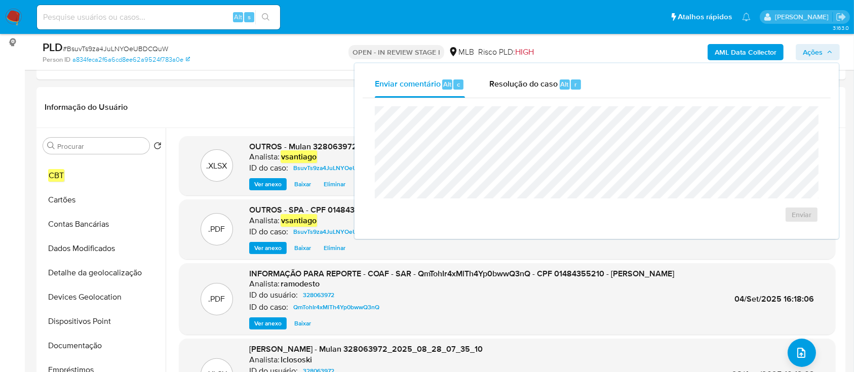
drag, startPoint x: 491, startPoint y: 87, endPoint x: 499, endPoint y: 103, distance: 18.4
click at [492, 87] on span "Resolução do caso" at bounding box center [524, 84] width 68 height 12
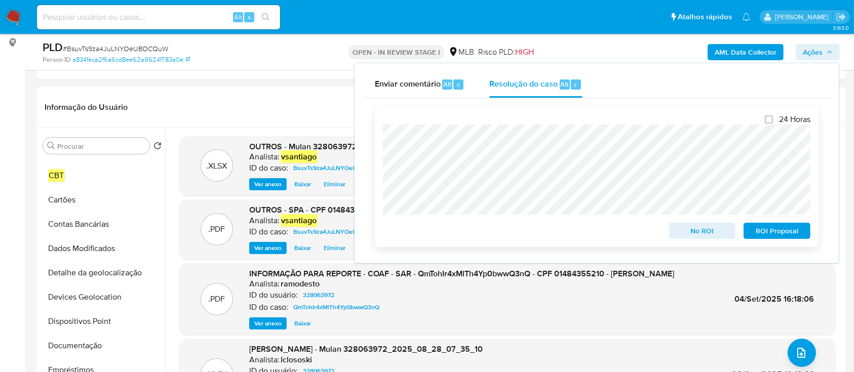
click at [784, 233] on span "ROI Proposal" at bounding box center [777, 231] width 53 height 14
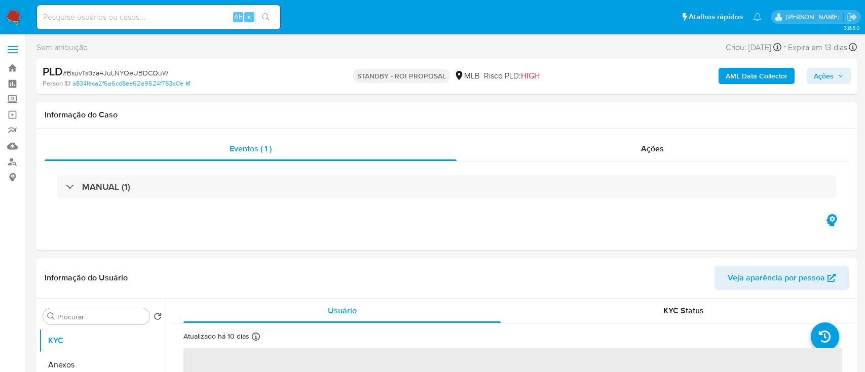
select select "10"
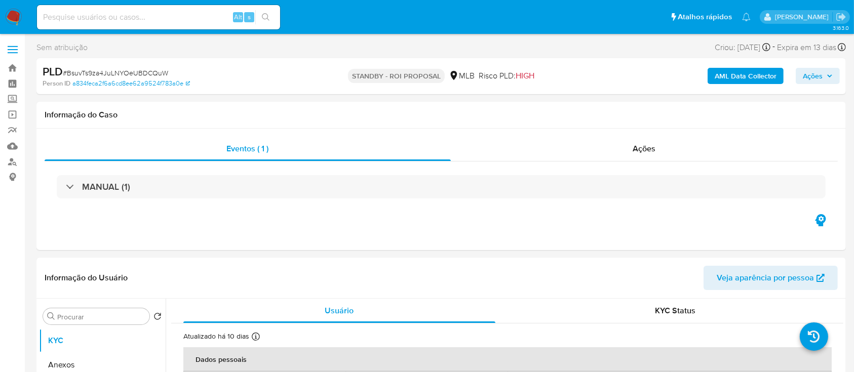
click at [20, 10] on img at bounding box center [13, 17] width 17 height 17
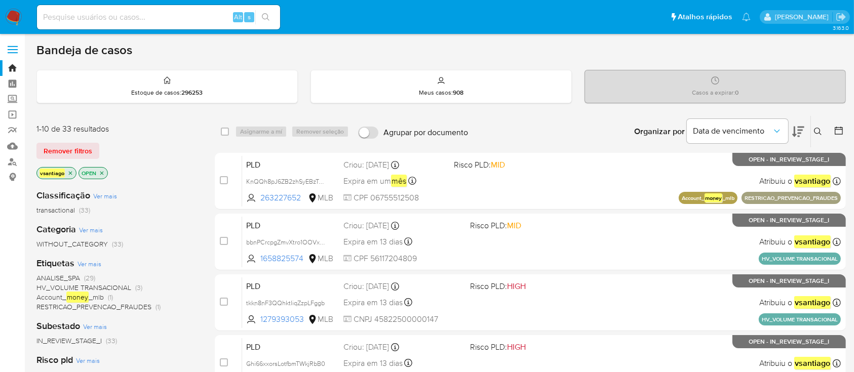
click at [11, 15] on img at bounding box center [13, 17] width 17 height 17
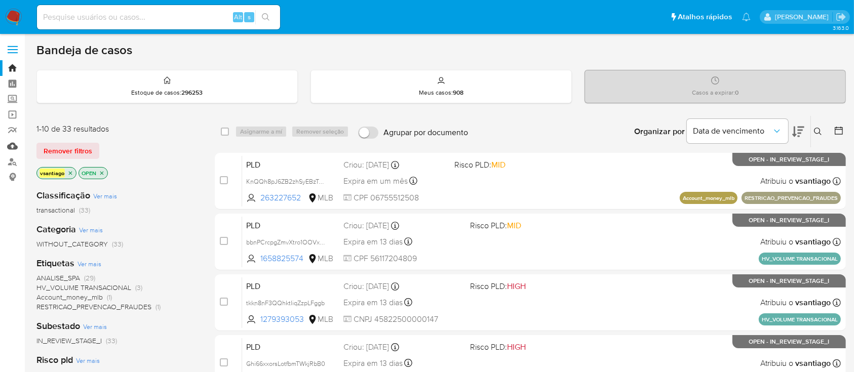
click at [17, 148] on link "Mulan" at bounding box center [60, 146] width 121 height 16
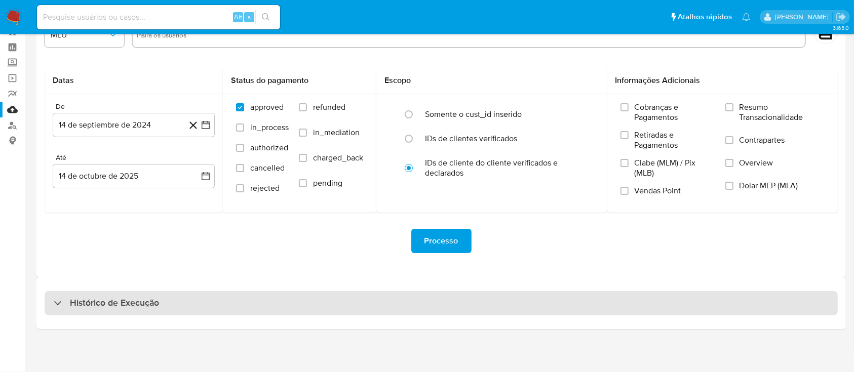
click at [364, 292] on div "Histórico de Execução" at bounding box center [441, 304] width 810 height 52
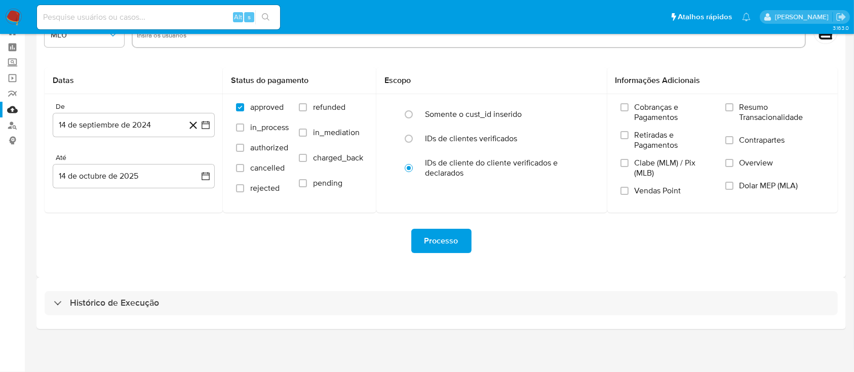
drag, startPoint x: 356, startPoint y: 305, endPoint x: 377, endPoint y: 268, distance: 42.0
click at [356, 305] on div "Histórico de Execução" at bounding box center [442, 303] width 794 height 24
select select "10"
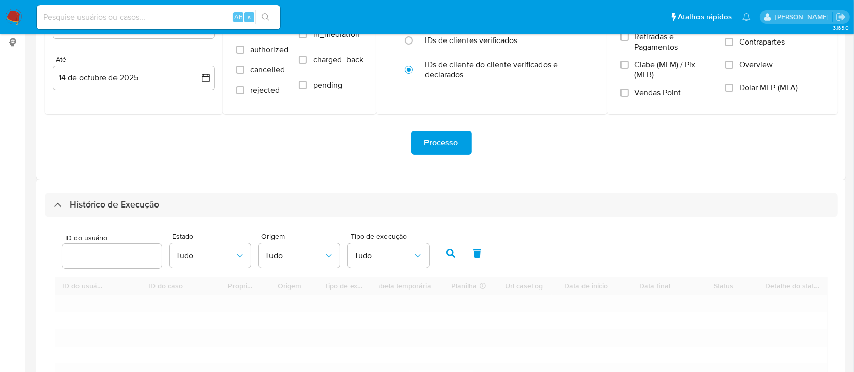
scroll to position [239, 0]
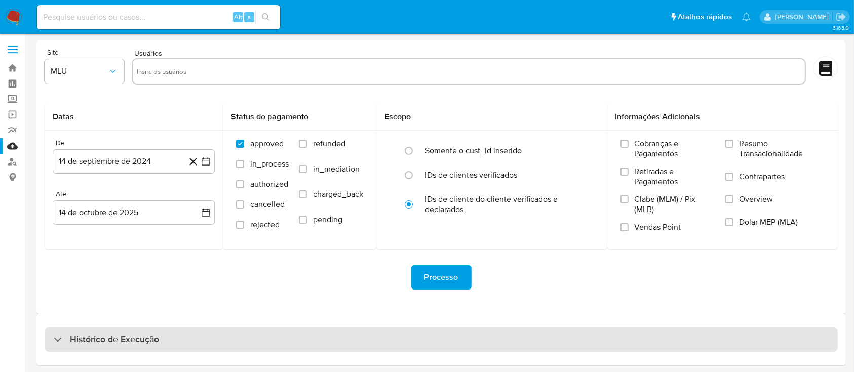
click at [283, 332] on div "Histórico de Execução" at bounding box center [442, 340] width 794 height 24
select select "10"
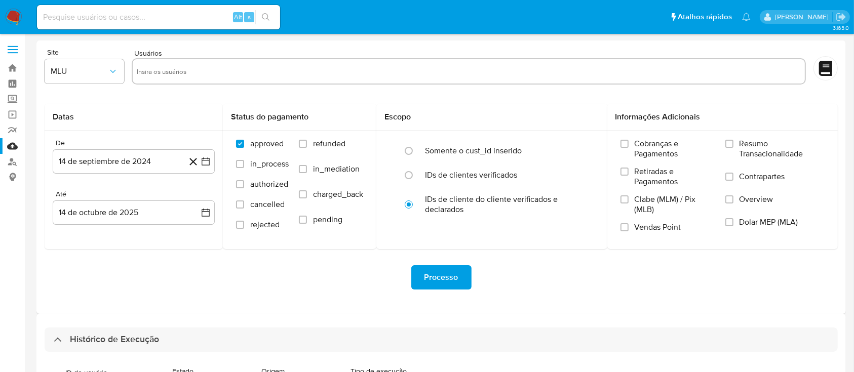
click at [10, 19] on img at bounding box center [13, 17] width 17 height 17
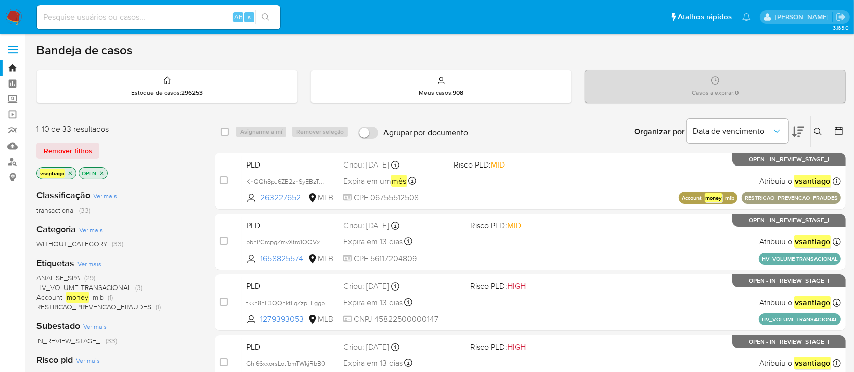
click at [184, 177] on div "vsantiago OPEN" at bounding box center [117, 174] width 162 height 14
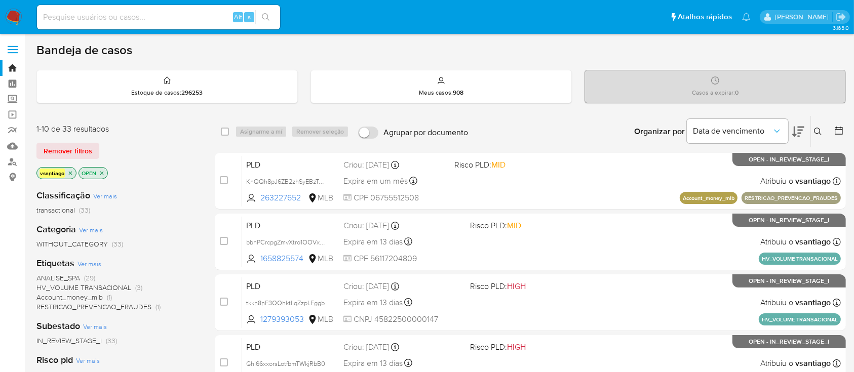
click at [173, 179] on div "vsantiago OPEN" at bounding box center [117, 174] width 162 height 14
click at [135, 283] on span "(3)" at bounding box center [138, 288] width 7 height 10
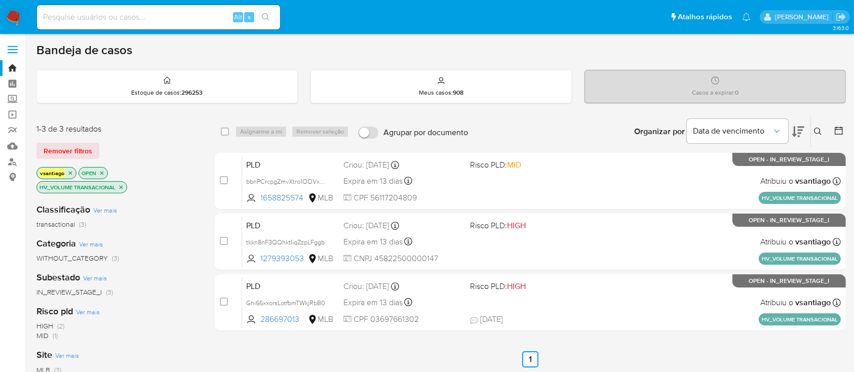
drag, startPoint x: 8, startPoint y: 14, endPoint x: 45, endPoint y: 2, distance: 38.5
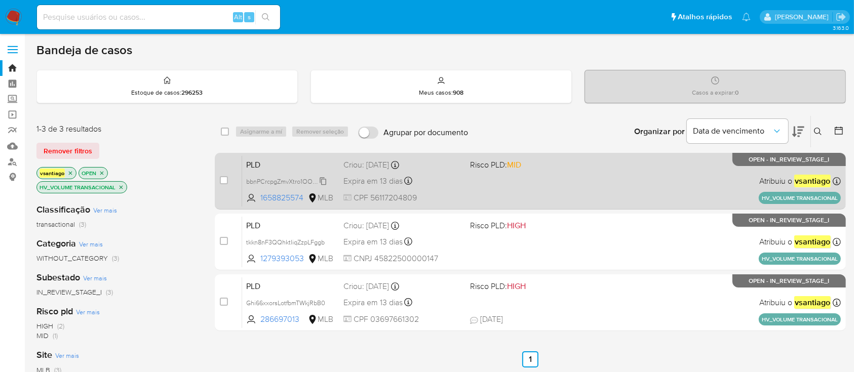
click at [318, 178] on span "bbnPCrcpgZmvXtro1OOVxyJJ" at bounding box center [287, 180] width 83 height 11
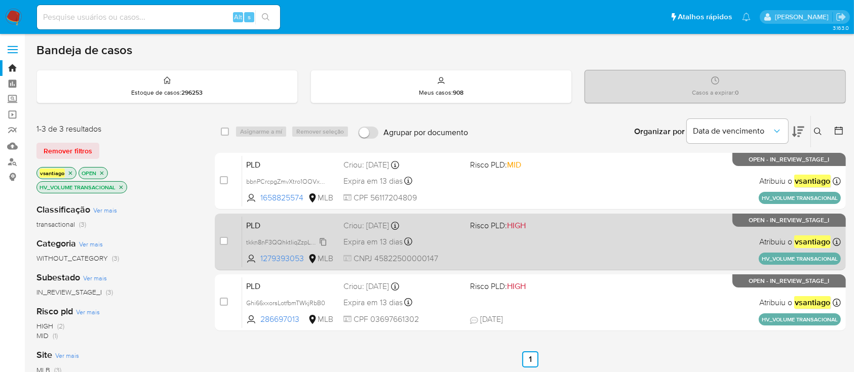
click at [304, 240] on span "tkkn8nF3QQhktIiqZzpLFggb" at bounding box center [285, 241] width 79 height 11
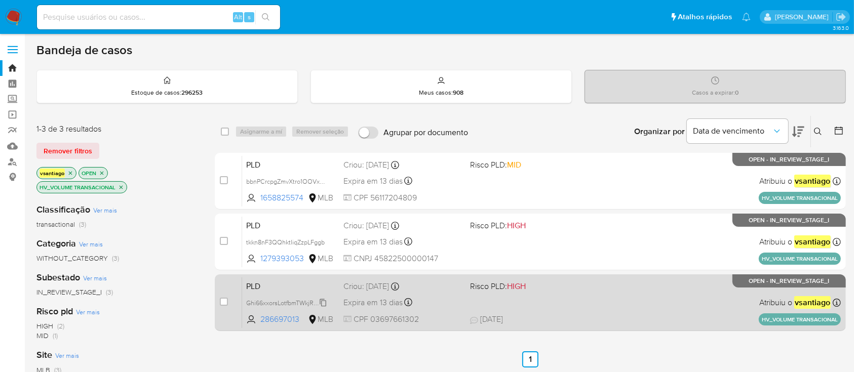
click at [309, 298] on span "Ghi66xxorsLotfbmTWkjRbB0" at bounding box center [285, 302] width 79 height 11
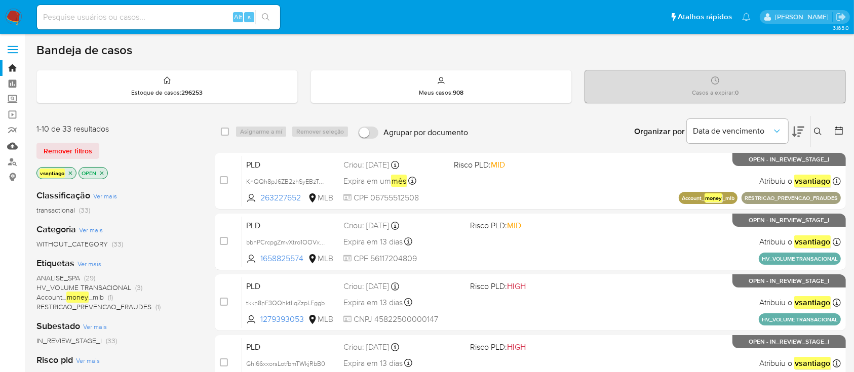
click at [8, 149] on link "Mulan" at bounding box center [60, 146] width 121 height 16
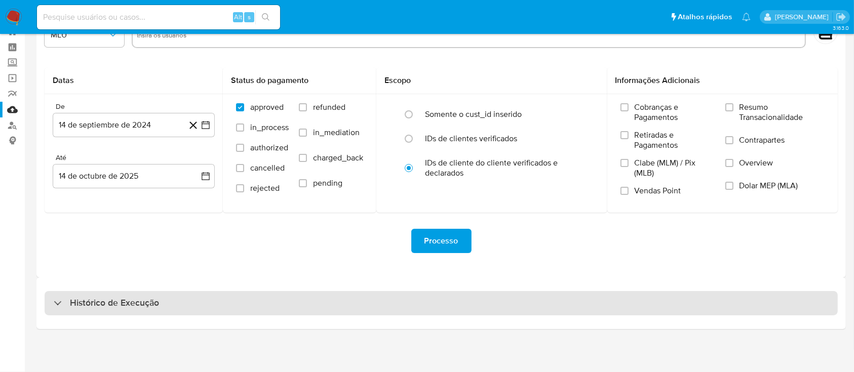
click at [432, 310] on div "Histórico de Execução" at bounding box center [442, 303] width 794 height 24
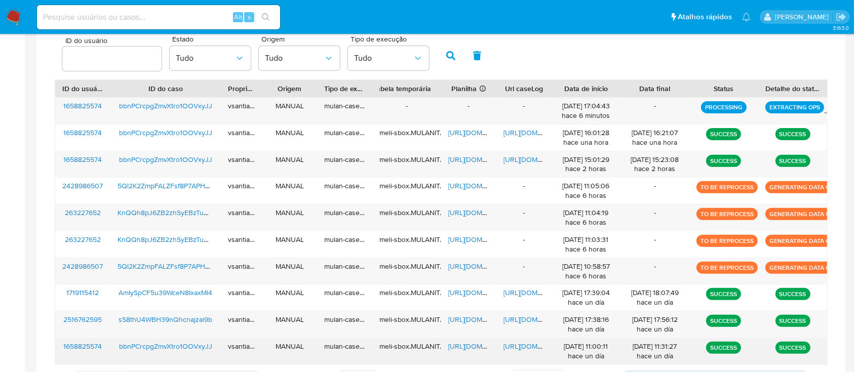
scroll to position [419, 0]
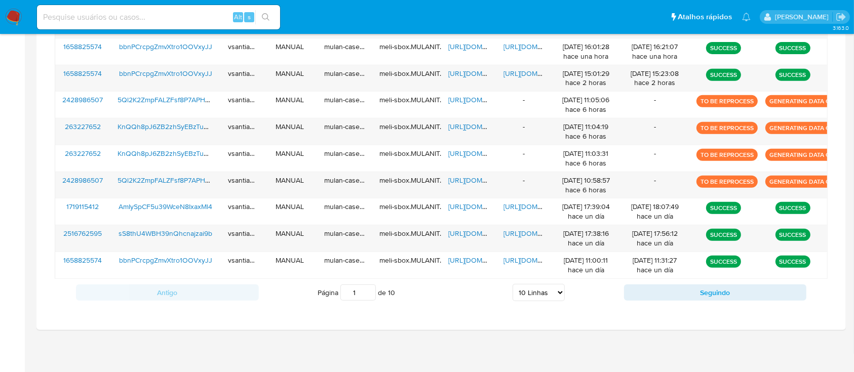
click at [348, 290] on input "1" at bounding box center [358, 293] width 35 height 16
click at [523, 297] on select "5 Linhas 10 Linhas 20 Linhas 25 Linhas 50 Linhas 100 Linhas" at bounding box center [539, 292] width 52 height 17
select select "100"
click at [513, 284] on select "5 Linhas 10 Linhas 20 Linhas 25 Linhas 50 Linhas 100 Linhas" at bounding box center [539, 292] width 52 height 17
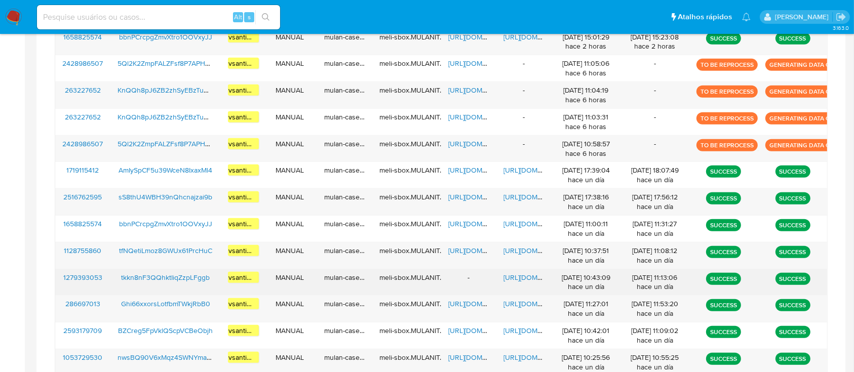
scroll to position [487, 0]
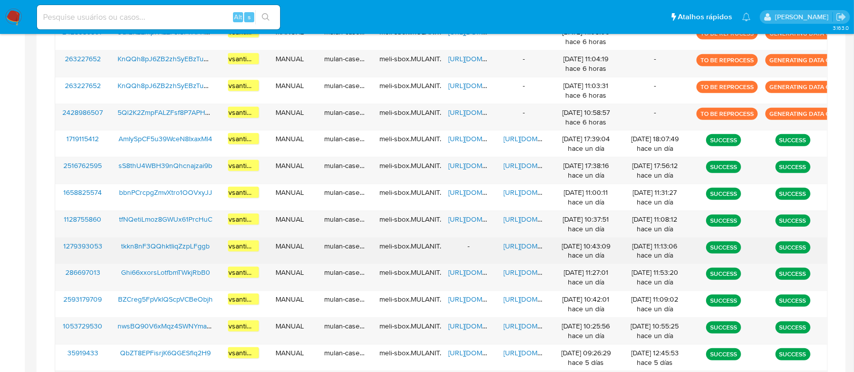
click at [473, 248] on div "-" at bounding box center [468, 251] width 55 height 26
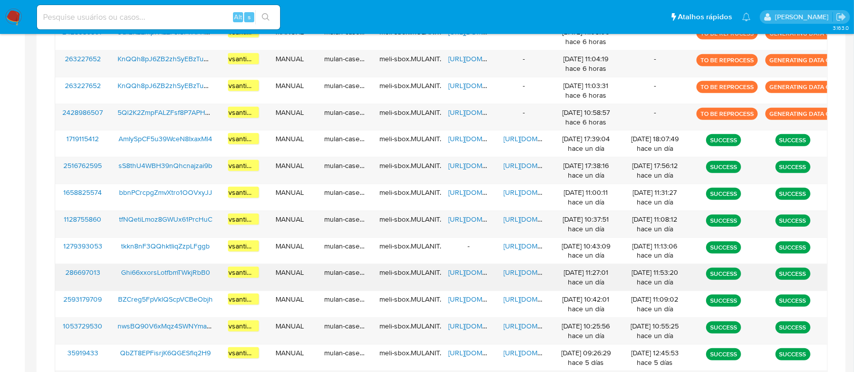
click at [188, 270] on span "Ghi66xxorsLotfbmTWkjRbB0" at bounding box center [165, 273] width 89 height 10
click at [473, 272] on span "https://docs.google.com/spreadsheets/d/1HIoirts7ECkexqY6Qzu1JB3vVUbTNoLO5K5PuhK…" at bounding box center [483, 273] width 70 height 10
click at [515, 273] on span "https://docs.google.com/document/d/1b-JGIcyI8RBzZU_teo9D6FUrRkFIcCTdSrLe6wUJFkk…" at bounding box center [539, 273] width 70 height 10
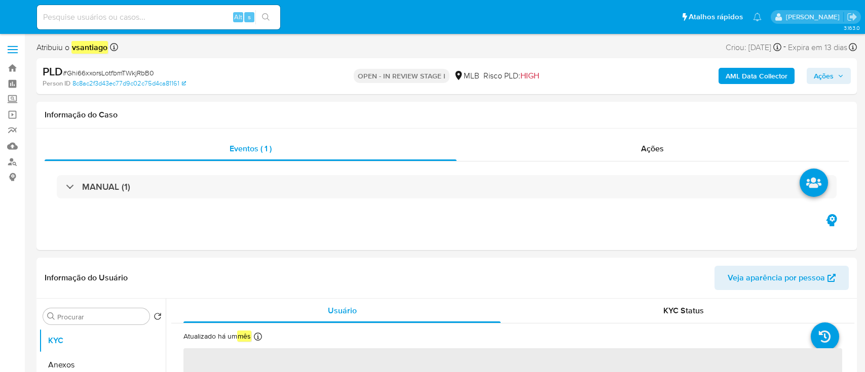
select select "10"
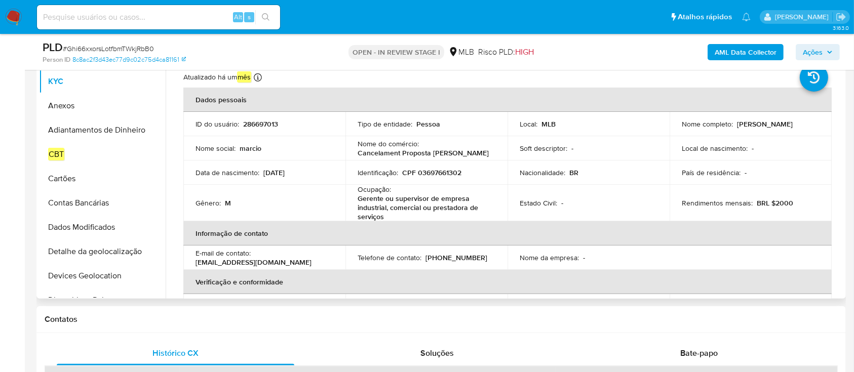
scroll to position [203, 0]
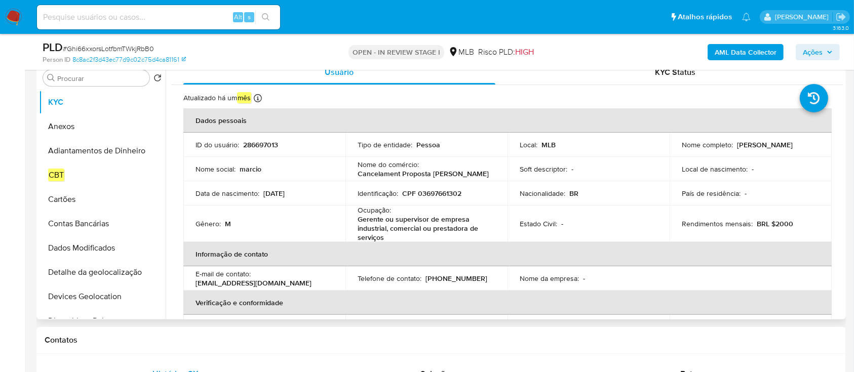
click at [444, 196] on p "CPF 03697661302" at bounding box center [431, 193] width 59 height 9
copy p "03697661302"
drag, startPoint x: 165, startPoint y: 103, endPoint x: 203, endPoint y: 106, distance: 38.1
click at [203, 106] on p "Atualizado: [DATE] 09:15:20" at bounding box center [188, 104] width 85 height 10
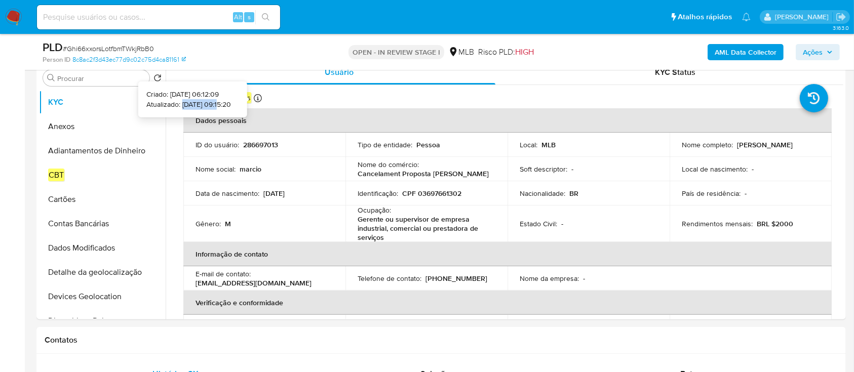
copy p "[DATE]"
click at [100, 77] on input "Procurar" at bounding box center [101, 78] width 88 height 9
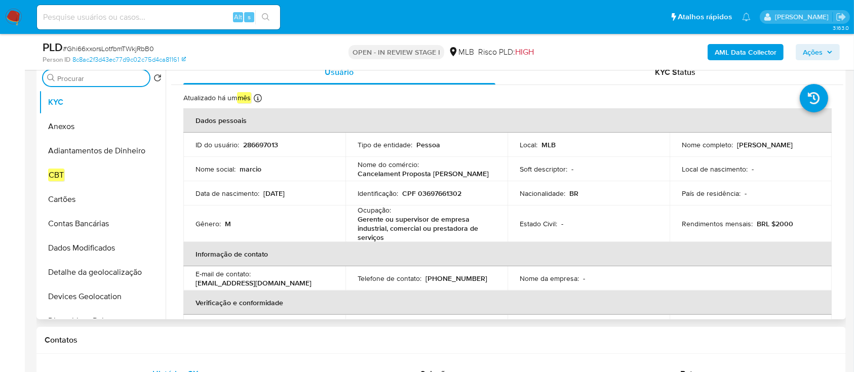
click at [100, 77] on input "Procurar" at bounding box center [101, 78] width 88 height 9
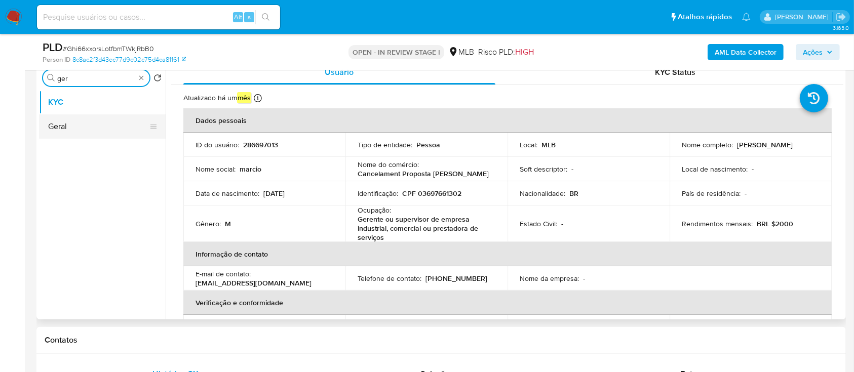
type input "ger"
click at [89, 139] on ul "KYC Geral" at bounding box center [102, 204] width 127 height 229
click at [87, 133] on button "Geral" at bounding box center [98, 127] width 119 height 24
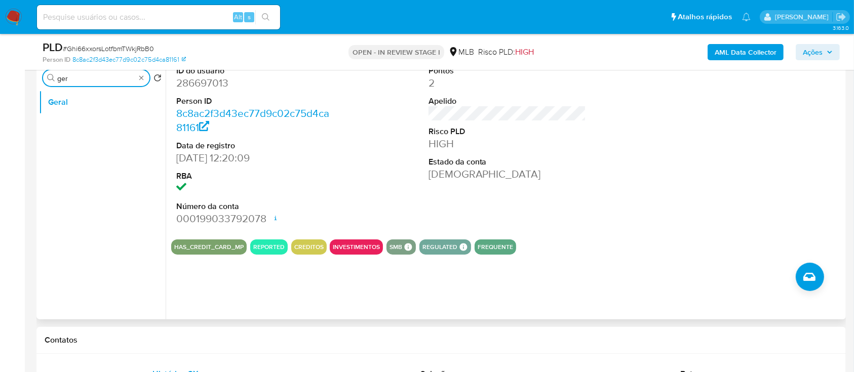
click at [110, 76] on input "ger" at bounding box center [96, 78] width 78 height 9
click at [91, 102] on button "Documentação" at bounding box center [98, 102] width 119 height 24
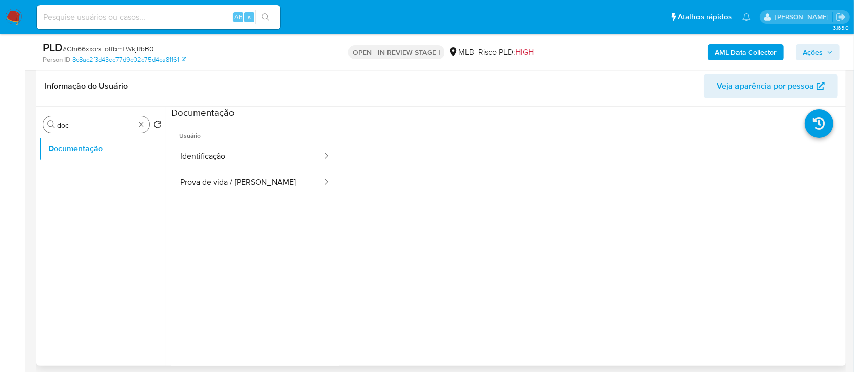
scroll to position [135, 0]
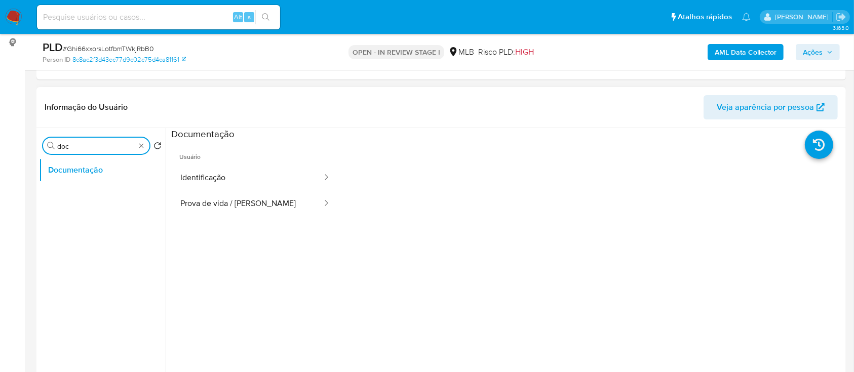
click at [101, 149] on input "doc" at bounding box center [96, 146] width 78 height 9
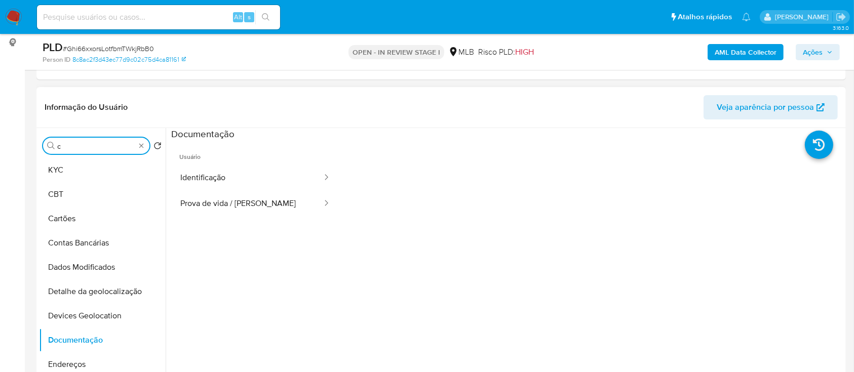
click at [91, 166] on button "KYC" at bounding box center [102, 170] width 127 height 24
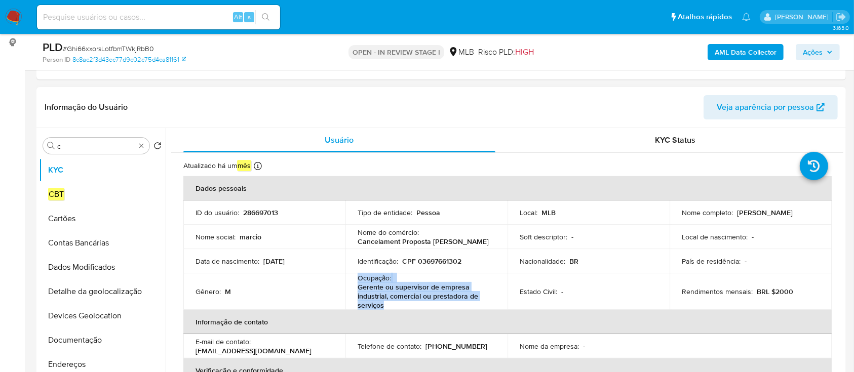
drag, startPoint x: 426, startPoint y: 306, endPoint x: 355, endPoint y: 273, distance: 78.2
click at [355, 280] on td "Ocupação : Gerente ou supervisor de empresa industrial, comercial ou prestadora…" at bounding box center [427, 292] width 162 height 36
copy div "Ocupação : Gerente ou supervisor de empresa industrial, comercial ou prestadora…"
click at [255, 212] on p "286697013" at bounding box center [260, 212] width 35 height 9
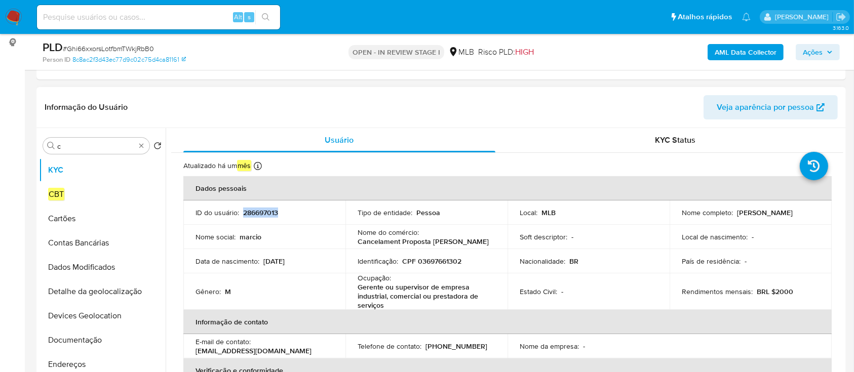
copy p "286697013"
drag, startPoint x: 493, startPoint y: 225, endPoint x: 464, endPoint y: 259, distance: 44.6
click at [493, 225] on td "Nome do comércio : Cancelament Proposta Jocelio" at bounding box center [427, 237] width 162 height 24
click at [437, 260] on p "CPF 03697661302" at bounding box center [431, 261] width 59 height 9
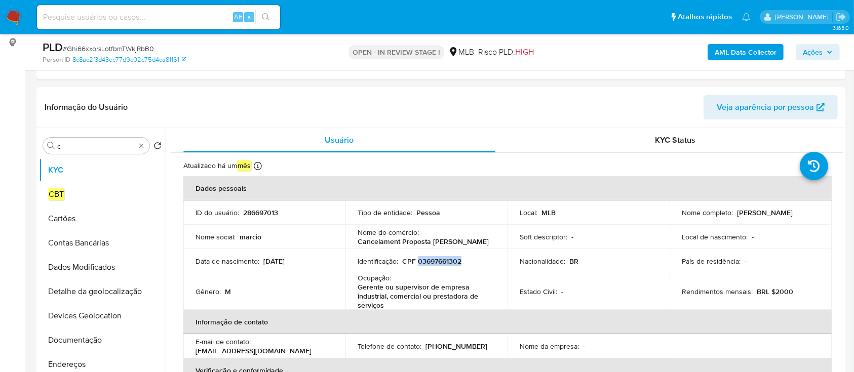
copy p "03697661302"
click at [68, 147] on input "c" at bounding box center [96, 146] width 78 height 9
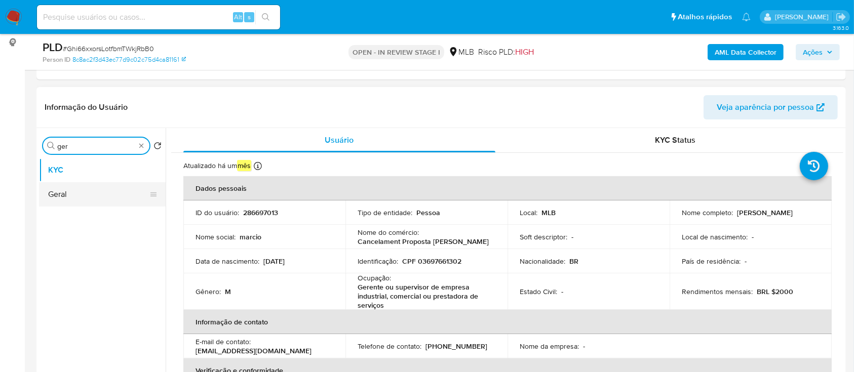
type input "ger"
click at [76, 199] on button "Geral" at bounding box center [98, 194] width 119 height 24
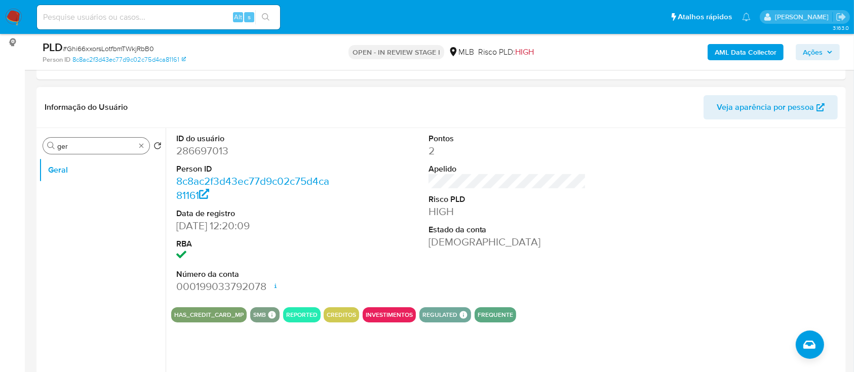
click at [114, 143] on input "ger" at bounding box center [96, 146] width 78 height 9
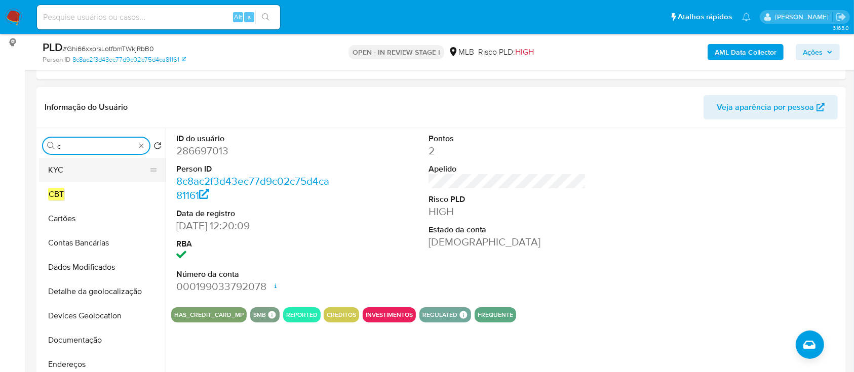
type input "c"
click at [81, 167] on button "KYC" at bounding box center [98, 170] width 119 height 24
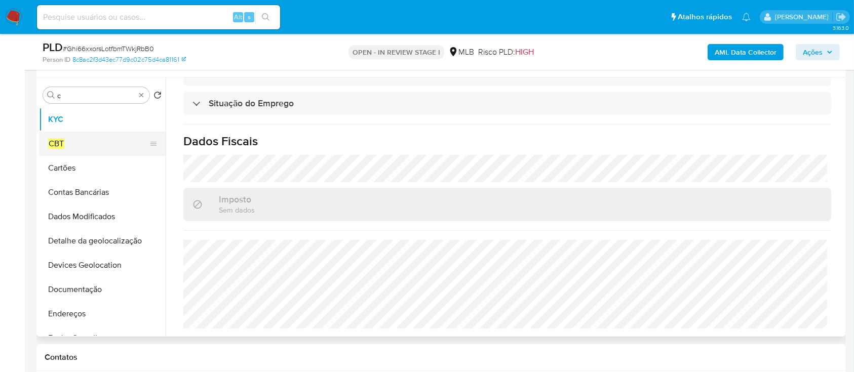
scroll to position [165, 0]
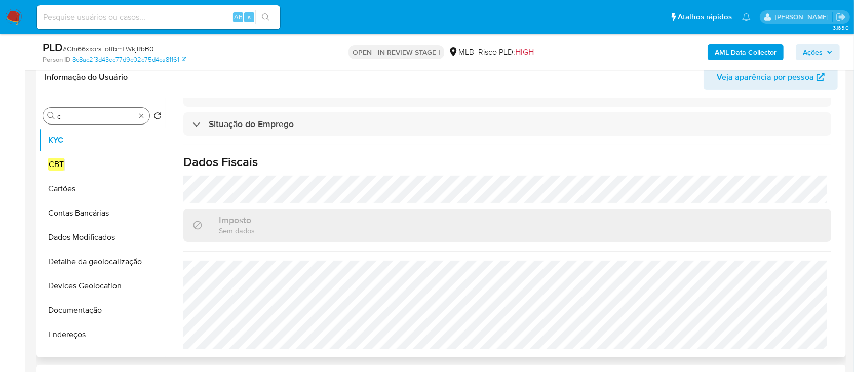
click at [88, 117] on input "c" at bounding box center [96, 116] width 78 height 9
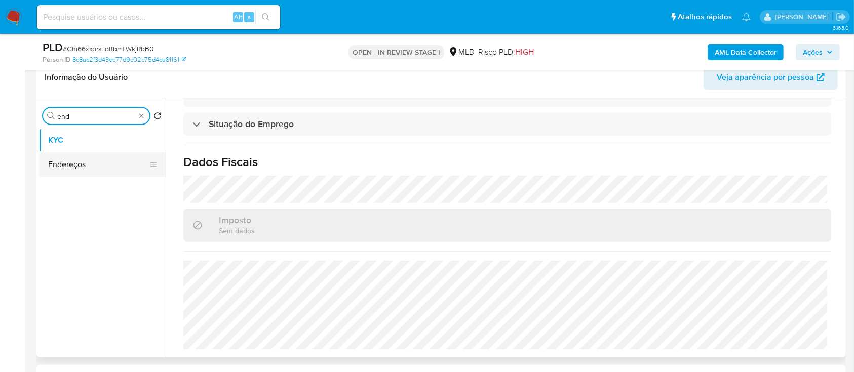
type input "end"
click at [69, 163] on button "Endereços" at bounding box center [98, 165] width 119 height 24
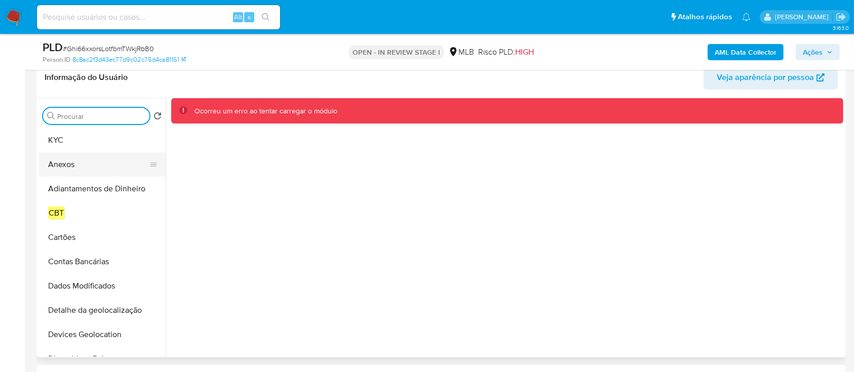
click at [80, 154] on button "Anexos" at bounding box center [98, 165] width 119 height 24
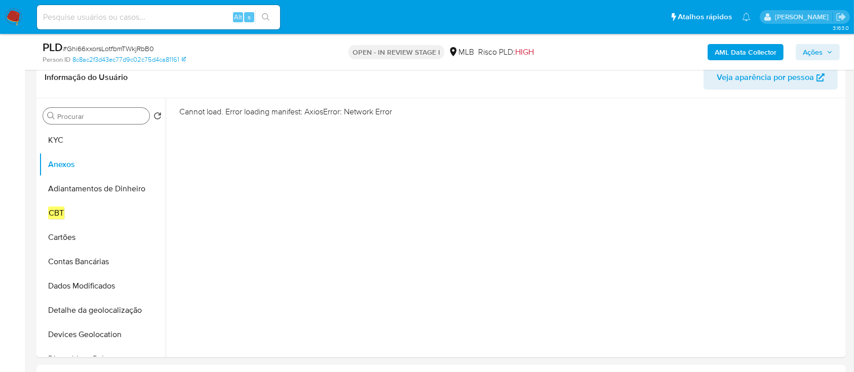
click at [102, 109] on div "Procurar" at bounding box center [96, 116] width 106 height 16
click at [101, 114] on input "Procurar" at bounding box center [101, 116] width 88 height 9
click at [101, 115] on input "Procurar" at bounding box center [101, 116] width 88 height 9
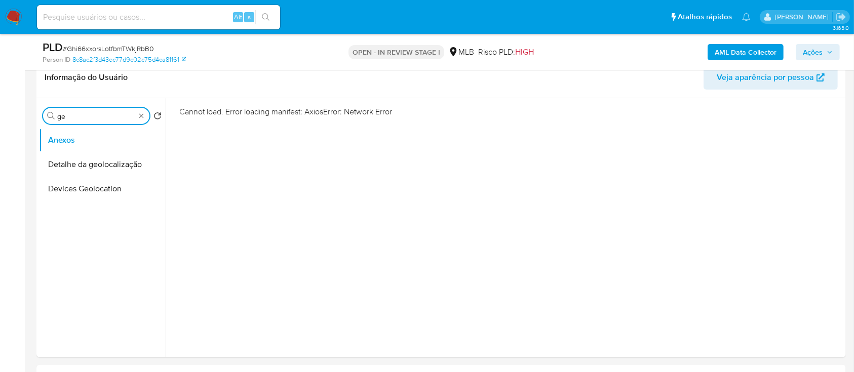
type input "g"
type input "end"
click at [40, 157] on button "Endereços" at bounding box center [98, 165] width 119 height 24
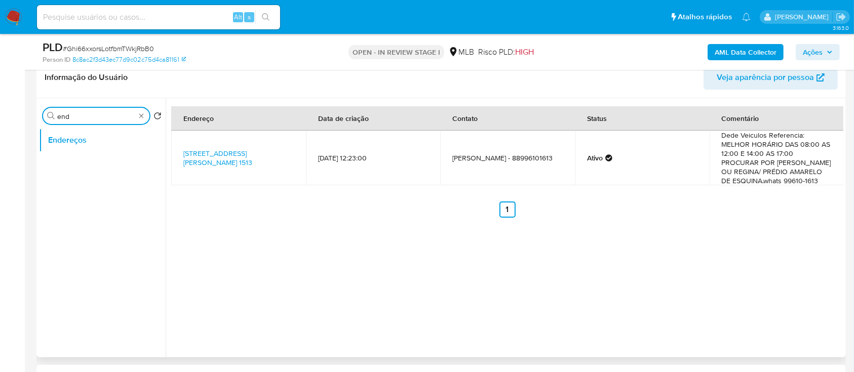
click at [76, 115] on input "end" at bounding box center [96, 116] width 78 height 9
type input "geo"
click at [65, 140] on button "Detalhe da geolocalização" at bounding box center [98, 140] width 119 height 24
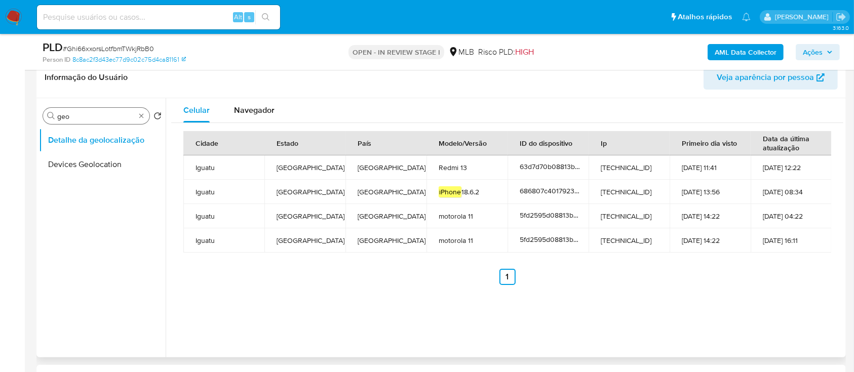
click at [90, 115] on input "geo" at bounding box center [96, 116] width 78 height 9
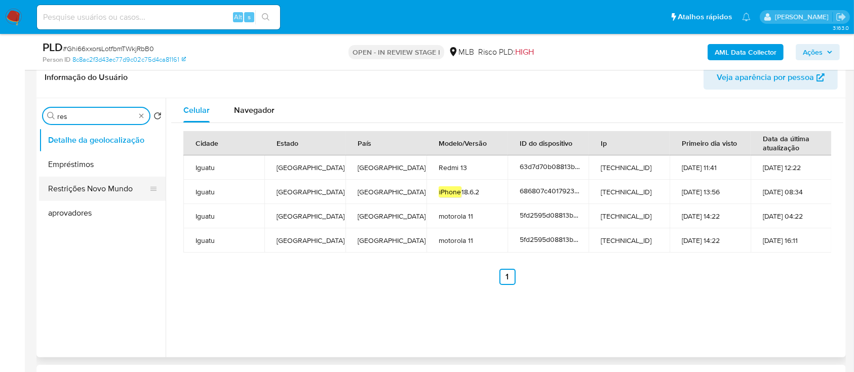
type input "res"
click at [99, 188] on button "Restrições Novo Mundo" at bounding box center [98, 189] width 119 height 24
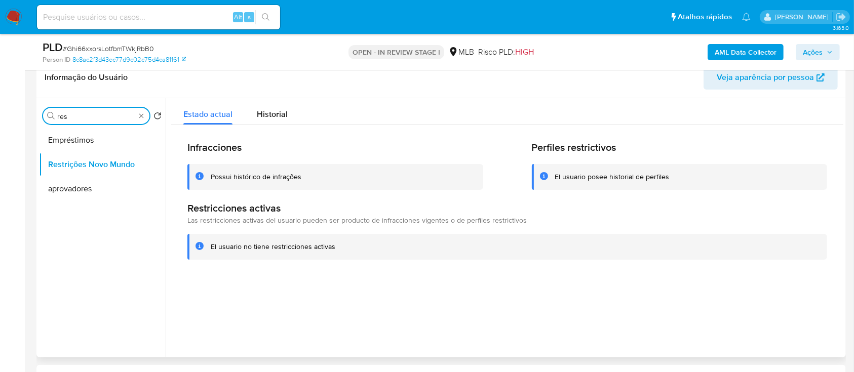
click at [85, 117] on input "res" at bounding box center [96, 116] width 78 height 9
click at [113, 115] on input "çoint" at bounding box center [96, 116] width 78 height 9
type input "po"
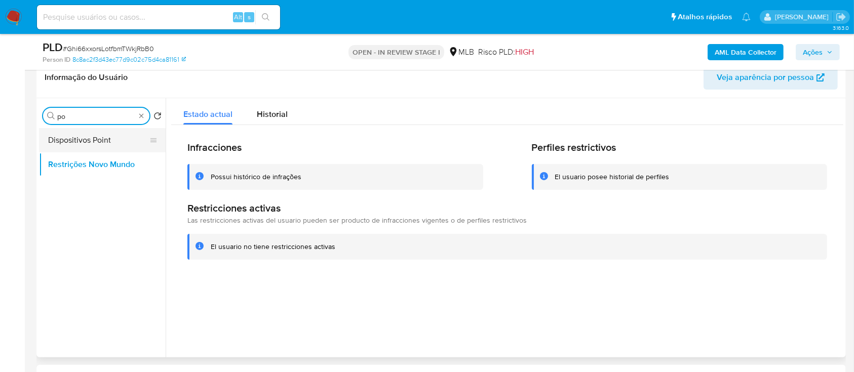
click at [109, 139] on button "Dispositivos Point" at bounding box center [98, 140] width 119 height 24
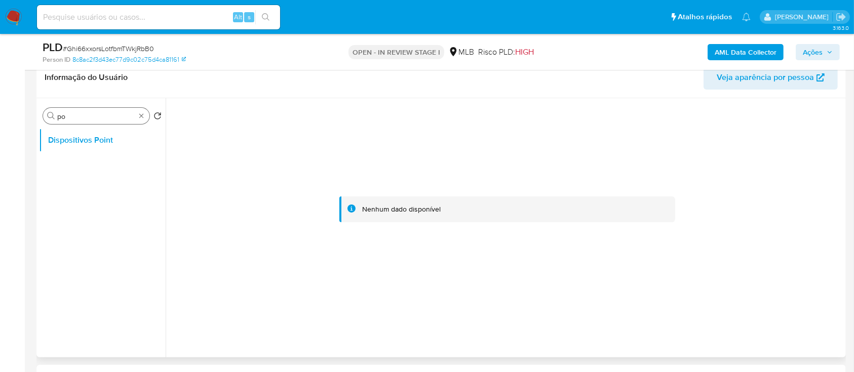
click at [99, 119] on input "po" at bounding box center [96, 116] width 78 height 9
click at [99, 119] on input "c" at bounding box center [96, 116] width 78 height 9
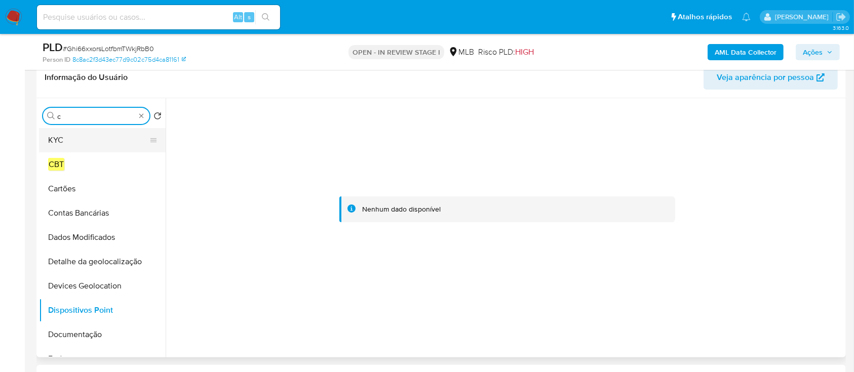
type input "c"
click at [85, 136] on button "KYC" at bounding box center [98, 140] width 119 height 24
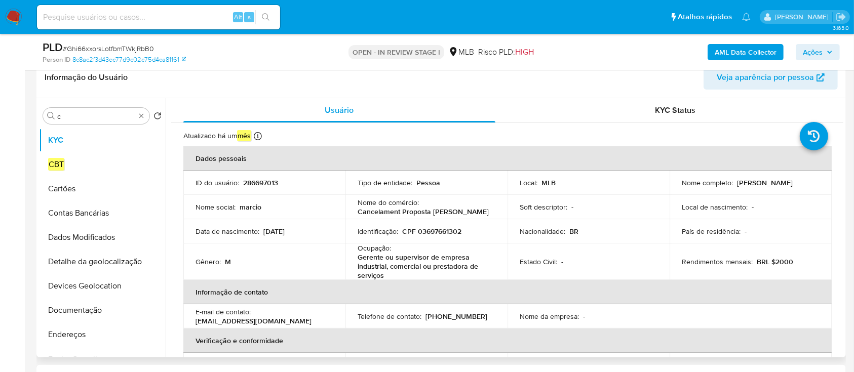
drag, startPoint x: 677, startPoint y: 188, endPoint x: 792, endPoint y: 188, distance: 115.0
click at [795, 188] on td "Nome completo : Marcio Roberto Nogueira de Oliveira" at bounding box center [751, 183] width 162 height 24
copy p "Marcio Roberto Nogueira de Oliveira"
click at [438, 233] on p "CPF 03697661302" at bounding box center [431, 231] width 59 height 9
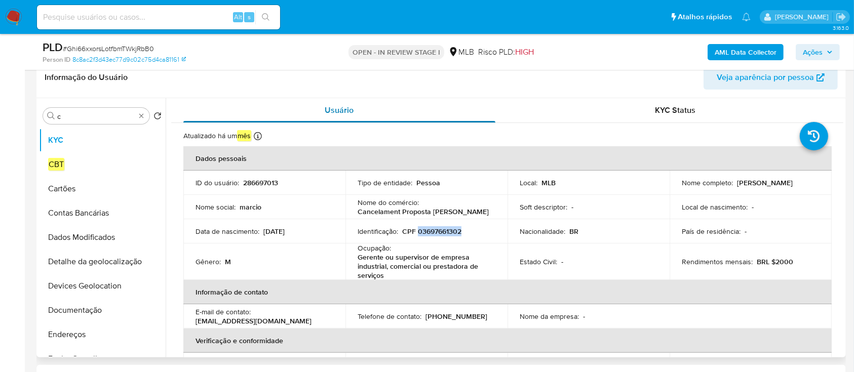
copy p "03697661302"
drag, startPoint x: 681, startPoint y: 188, endPoint x: 793, endPoint y: 188, distance: 112.5
click at [793, 188] on p "Marcio Roberto Nogueira de Oliveira" at bounding box center [765, 182] width 56 height 9
copy p "Marcio Roberto Nogueira de Oliveira"
click at [445, 228] on p "CPF 03697661302" at bounding box center [431, 231] width 59 height 9
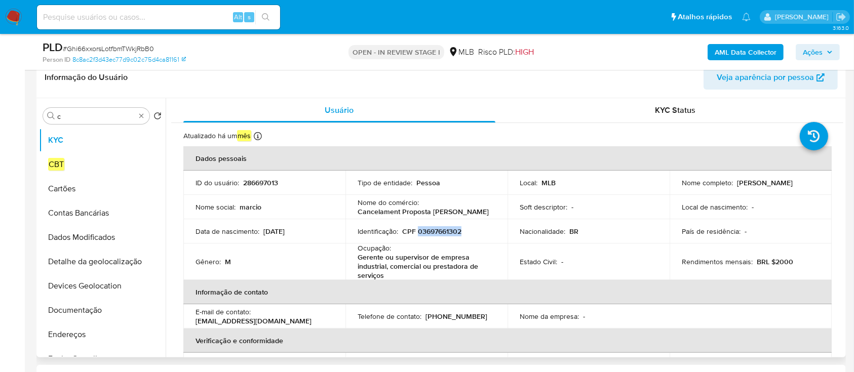
click at [445, 228] on p "CPF 03697661302" at bounding box center [431, 231] width 59 height 9
copy p "03697661302"
click at [138, 117] on div "Procurar c" at bounding box center [96, 116] width 106 height 16
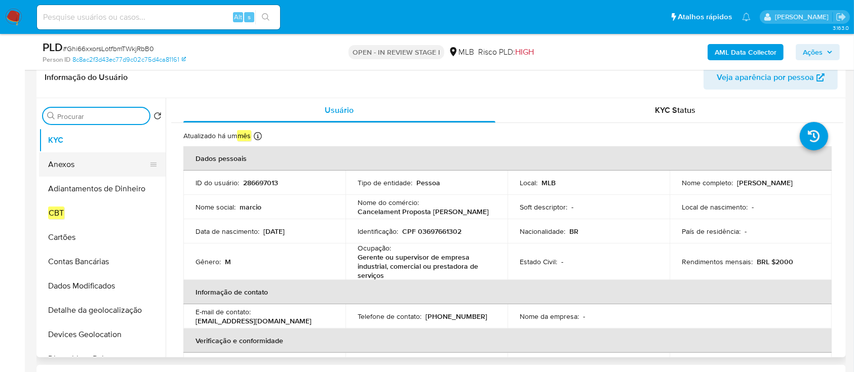
click at [86, 167] on button "Anexos" at bounding box center [98, 165] width 119 height 24
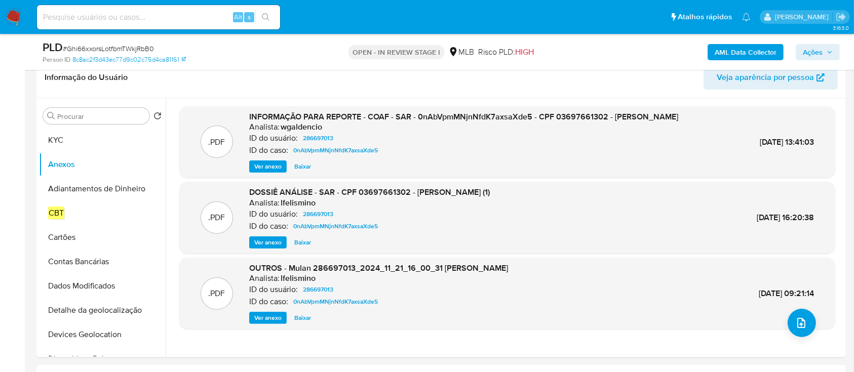
click at [767, 46] on b "AML Data Collector" at bounding box center [746, 52] width 62 height 16
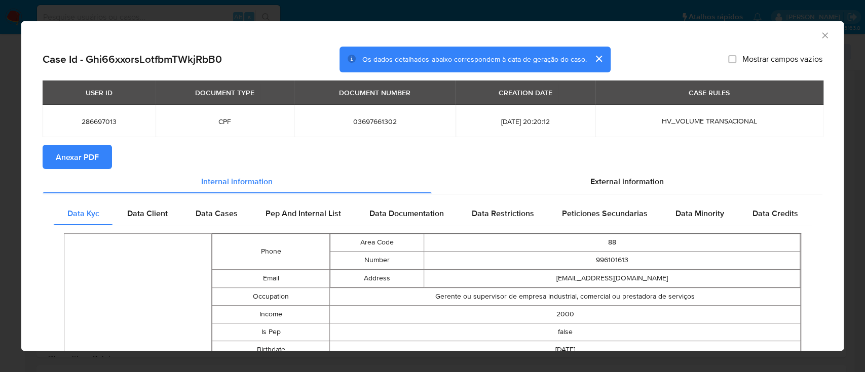
click at [97, 152] on span "Anexar PDF" at bounding box center [77, 157] width 43 height 22
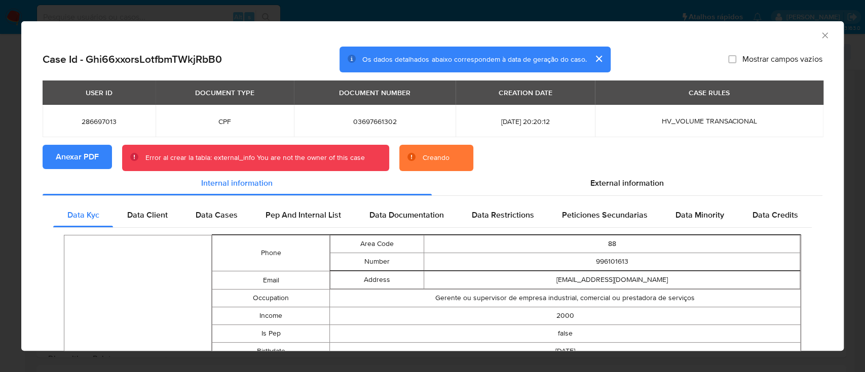
drag, startPoint x: 819, startPoint y: 36, endPoint x: 809, endPoint y: 47, distance: 14.7
click at [819, 37] on div "AML Data Collector" at bounding box center [432, 33] width 822 height 25
click at [820, 35] on icon "Fechar a janela" at bounding box center [825, 35] width 10 height 10
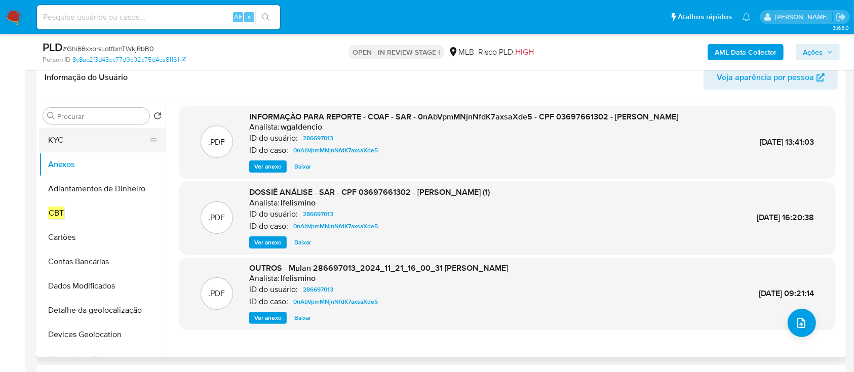
click at [69, 136] on button "KYC" at bounding box center [98, 140] width 119 height 24
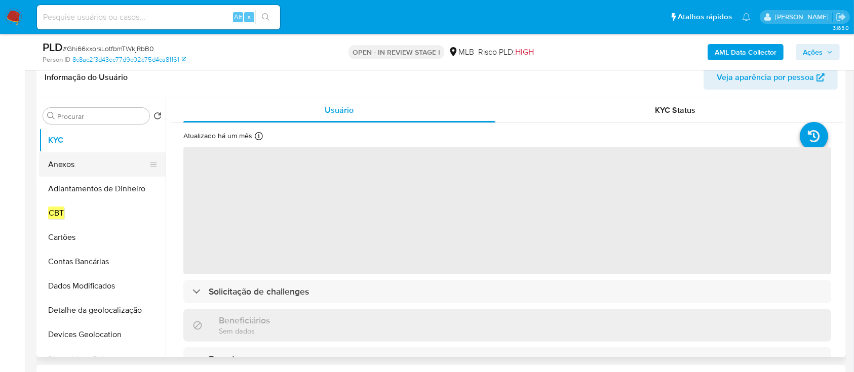
click at [77, 161] on button "Anexos" at bounding box center [98, 165] width 119 height 24
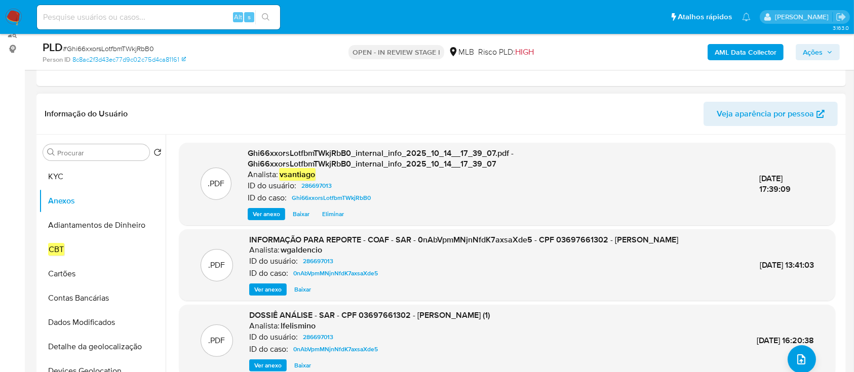
scroll to position [97, 0]
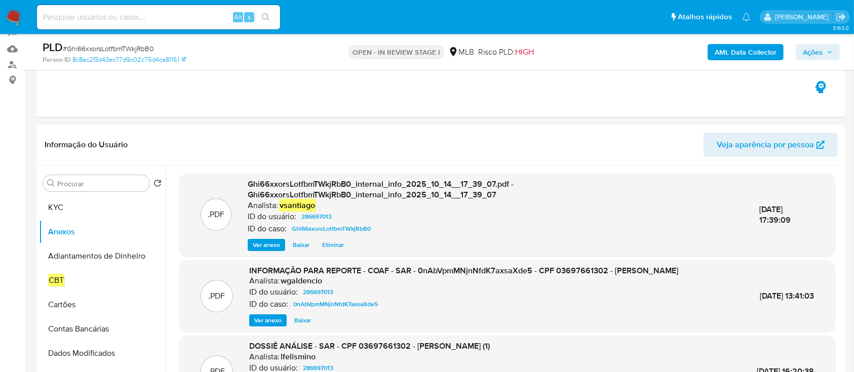
click at [750, 51] on b "AML Data Collector" at bounding box center [746, 52] width 62 height 16
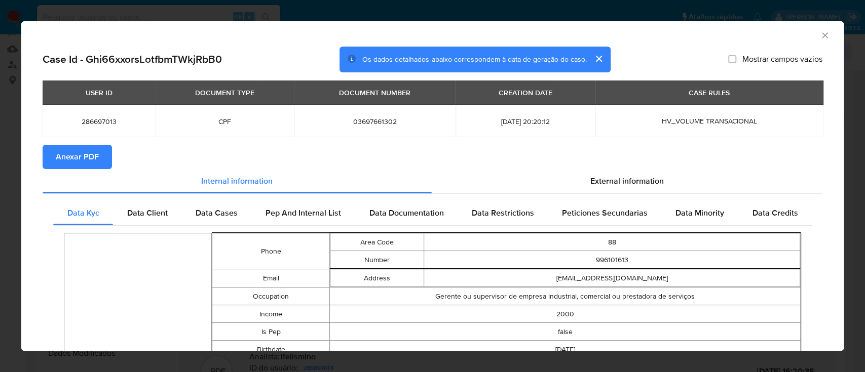
click at [820, 34] on icon "Fechar a janela" at bounding box center [825, 35] width 10 height 10
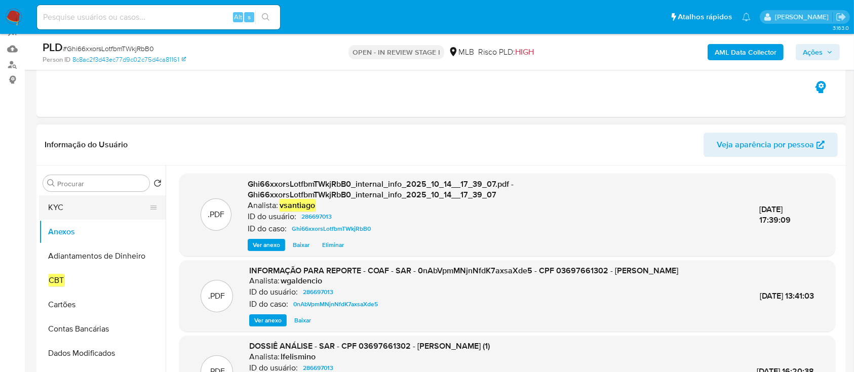
click at [89, 206] on button "KYC" at bounding box center [98, 208] width 119 height 24
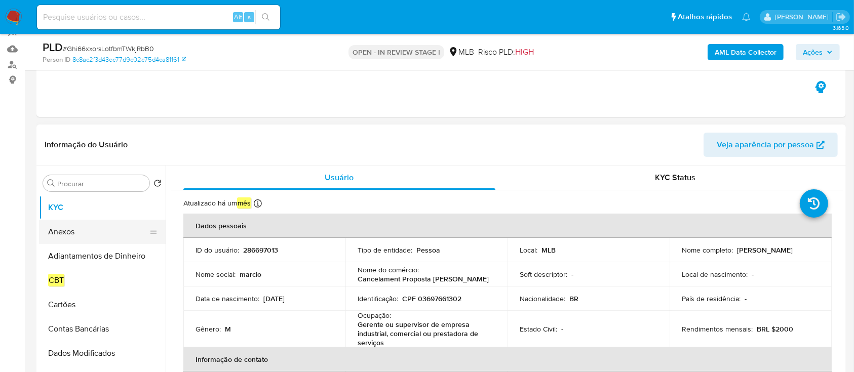
click at [68, 234] on button "Anexos" at bounding box center [98, 232] width 119 height 24
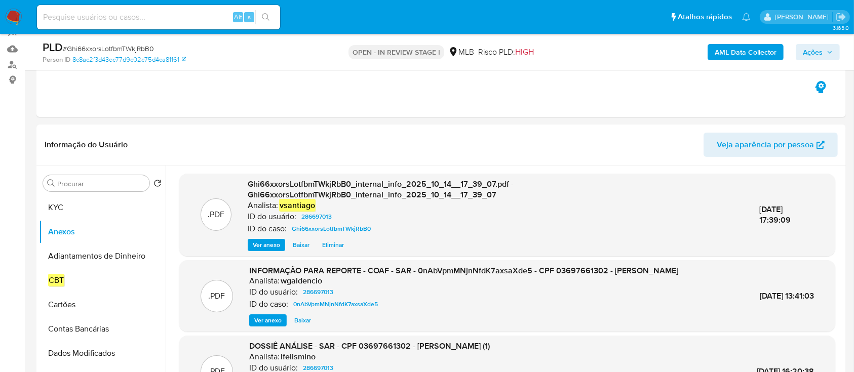
click at [764, 51] on b "AML Data Collector" at bounding box center [746, 52] width 62 height 16
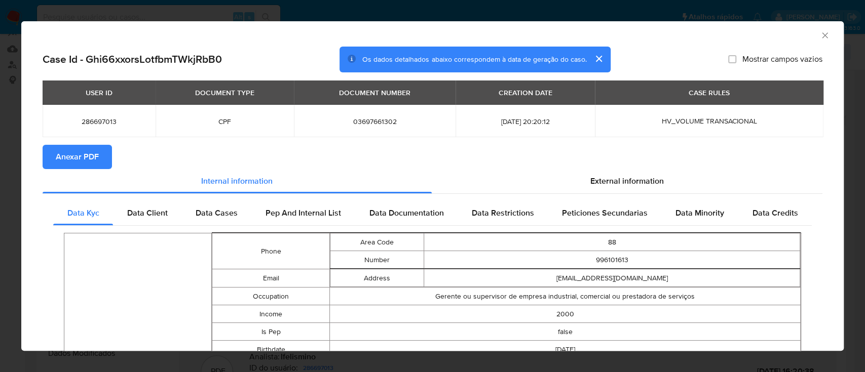
click at [100, 158] on button "Anexar PDF" at bounding box center [77, 157] width 69 height 24
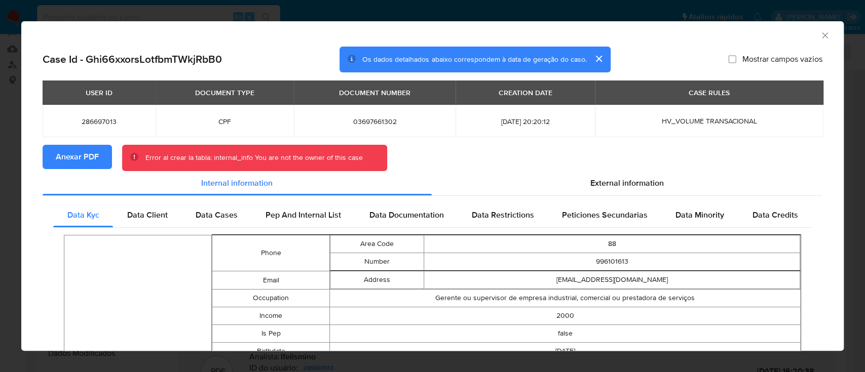
click at [820, 34] on icon "Fechar a janela" at bounding box center [825, 35] width 10 height 10
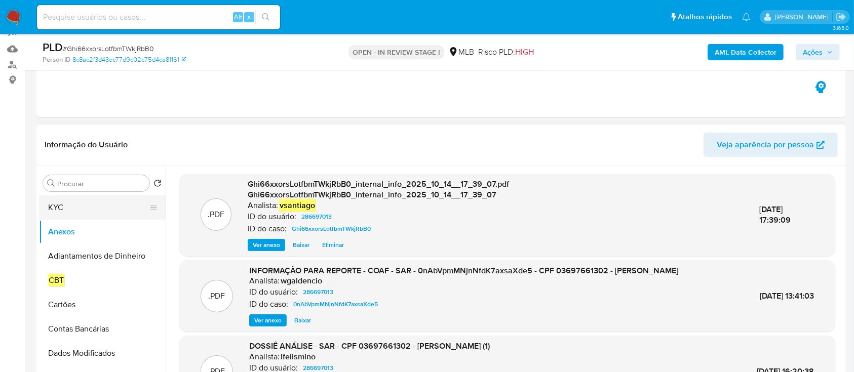
click at [96, 209] on button "KYC" at bounding box center [98, 208] width 119 height 24
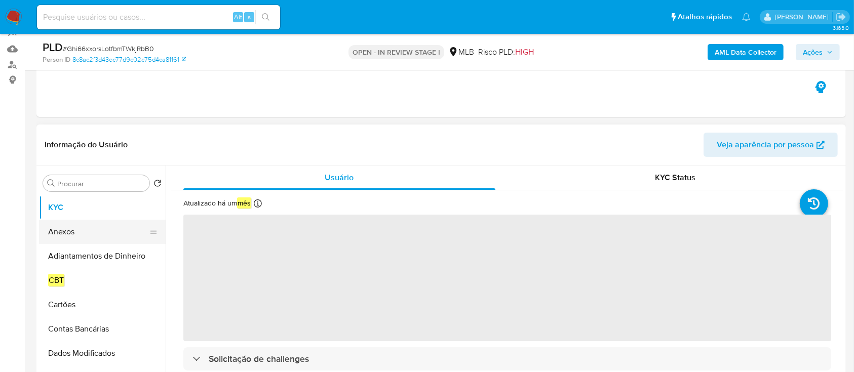
click at [77, 229] on button "Anexos" at bounding box center [98, 232] width 119 height 24
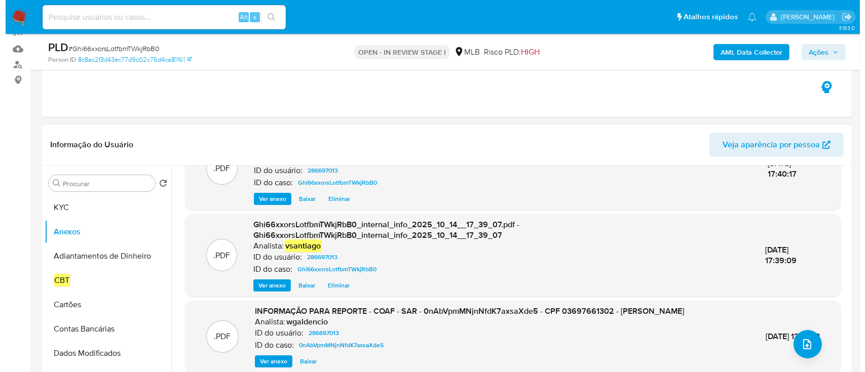
scroll to position [67, 0]
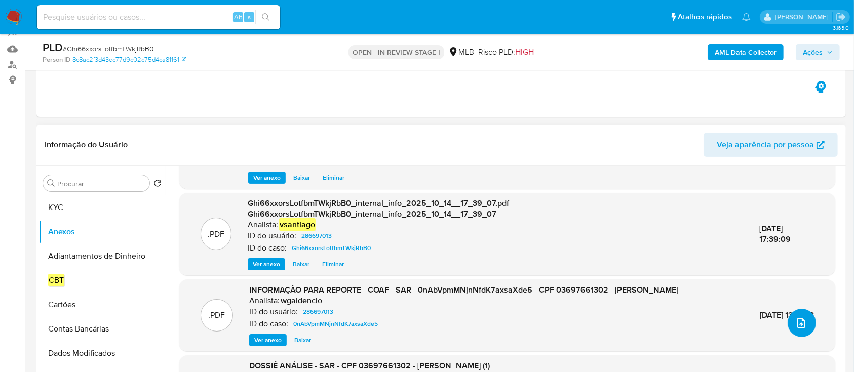
click at [796, 328] on span "upload-file" at bounding box center [802, 323] width 12 height 12
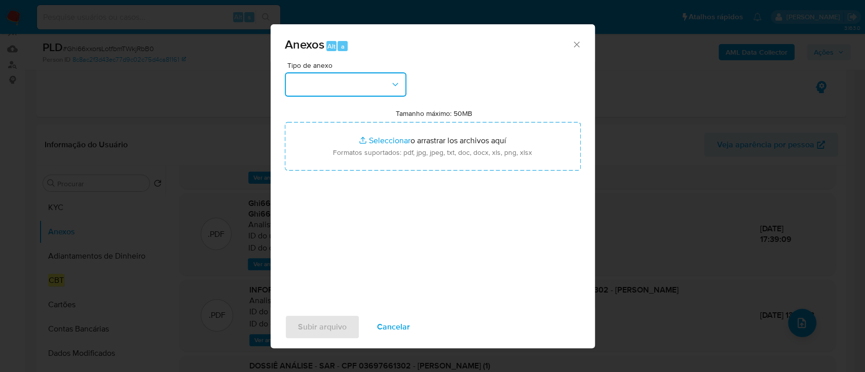
click at [360, 84] on button "button" at bounding box center [346, 84] width 122 height 24
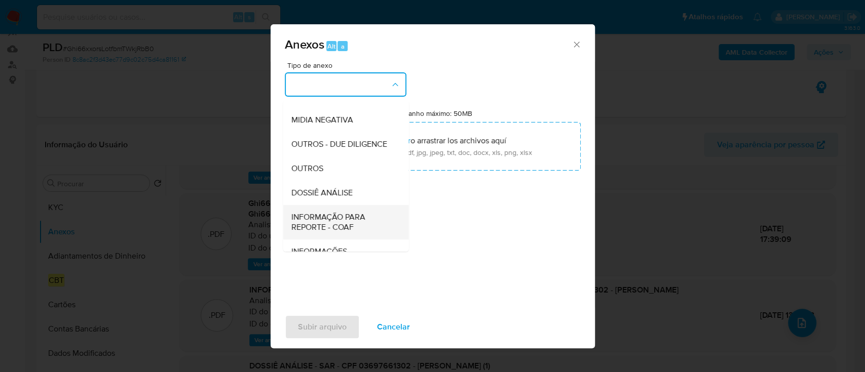
scroll to position [156, 0]
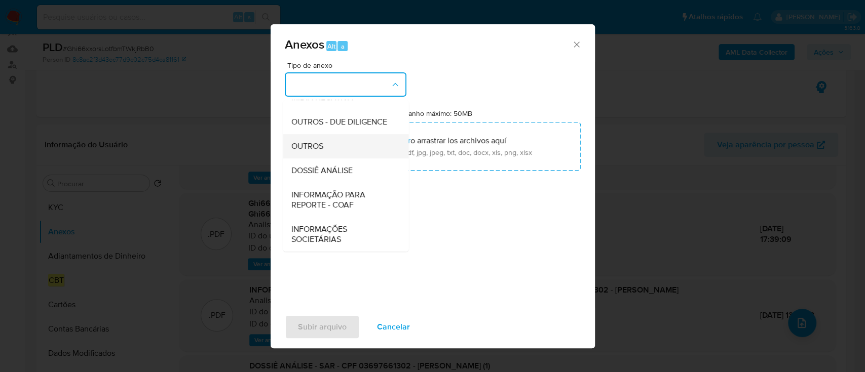
click at [329, 139] on div "OUTROS" at bounding box center [342, 146] width 103 height 24
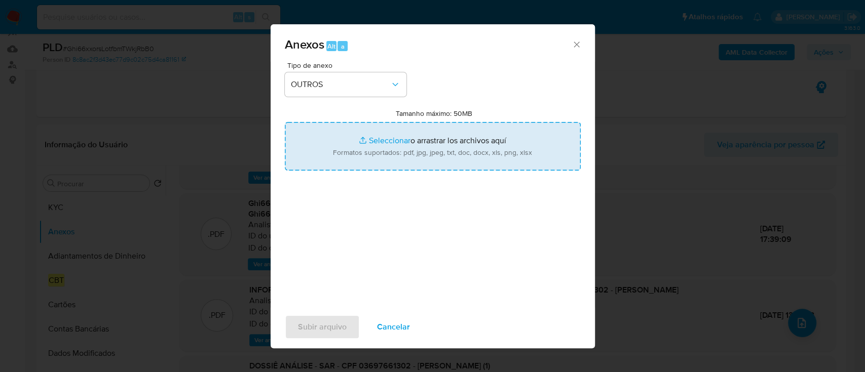
click at [381, 153] on input "Tamanho máximo: 50MB Seleccionar archivos" at bounding box center [433, 146] width 296 height 49
type input "C:\fakepath\SAR - XXX - CPF 03697661302 - MARCIO ROBERTO NOGUEIRA DE OLIVEIRA.p…"
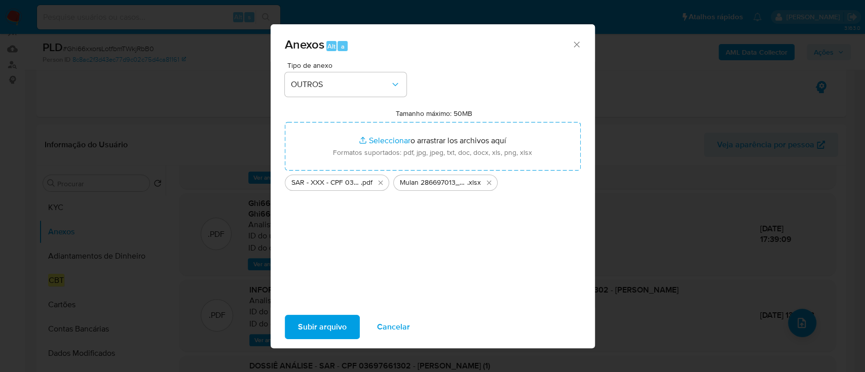
click at [332, 324] on span "Subir arquivo" at bounding box center [322, 327] width 49 height 22
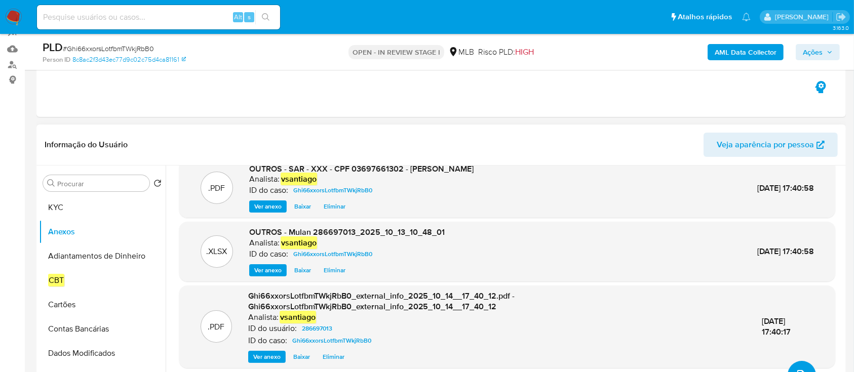
scroll to position [0, 0]
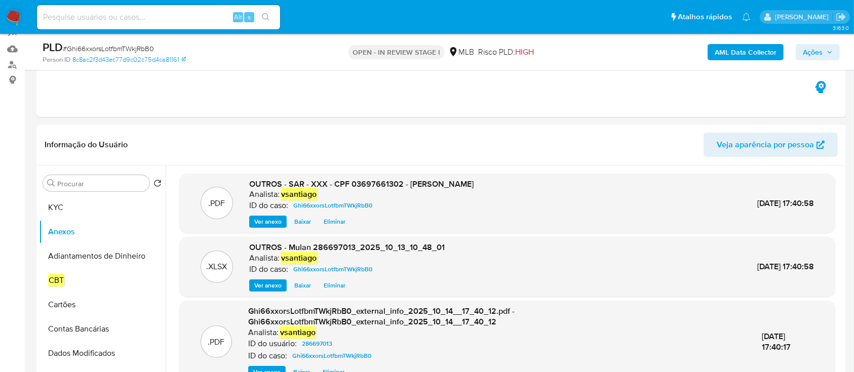
click at [823, 44] on button "Ações" at bounding box center [818, 52] width 44 height 16
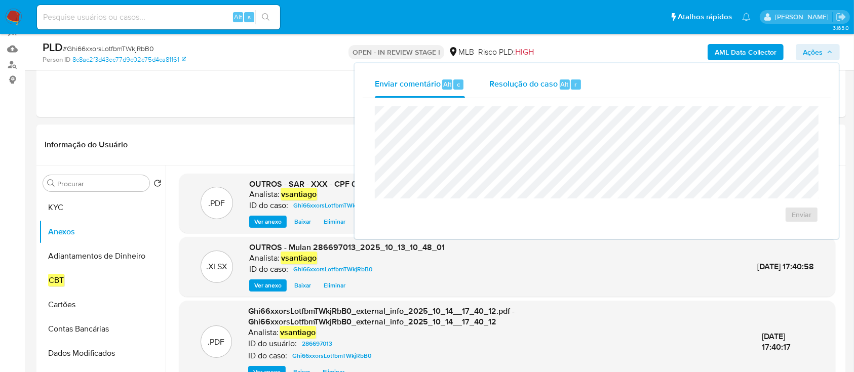
click at [515, 85] on span "Resolução do caso" at bounding box center [524, 84] width 68 height 12
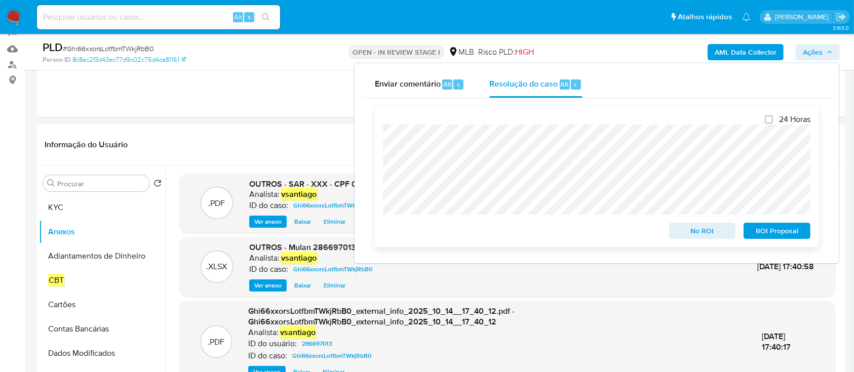
click at [789, 237] on span "ROI Proposal" at bounding box center [777, 231] width 53 height 14
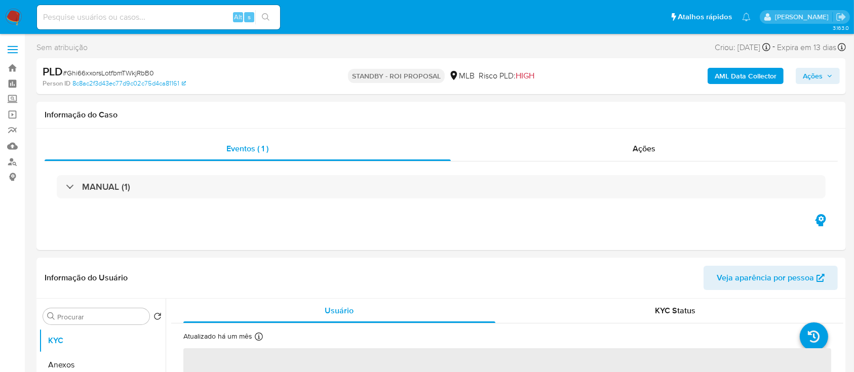
select select "10"
drag, startPoint x: 9, startPoint y: 18, endPoint x: 18, endPoint y: 21, distance: 9.5
click at [9, 18] on img at bounding box center [13, 17] width 17 height 17
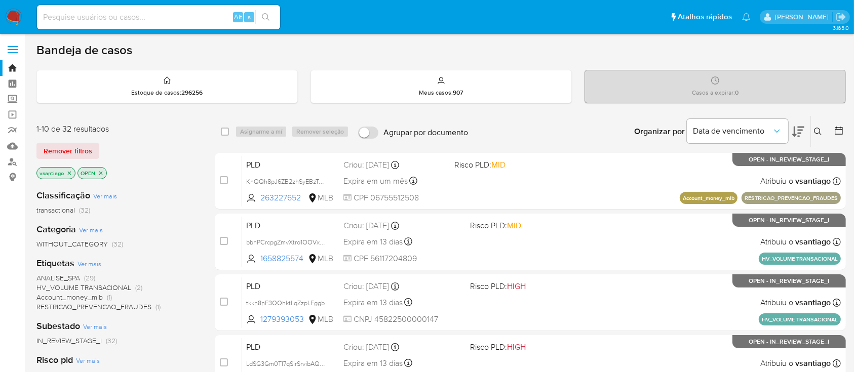
click at [170, 198] on div "Classificação Ver mais transactional (32)" at bounding box center [117, 203] width 162 height 26
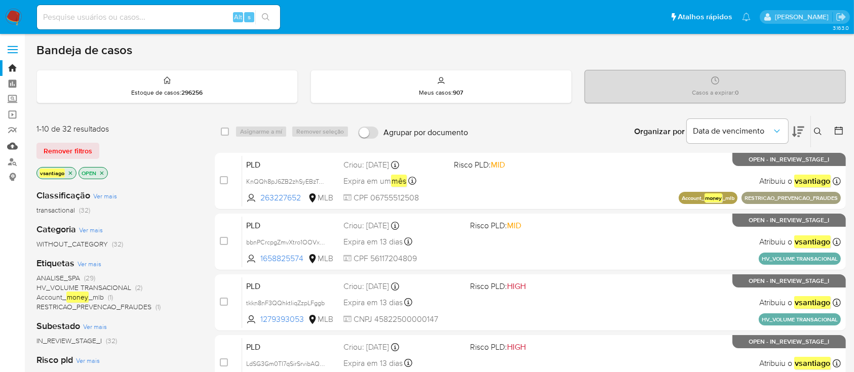
click at [14, 147] on link "Mulan" at bounding box center [60, 146] width 121 height 16
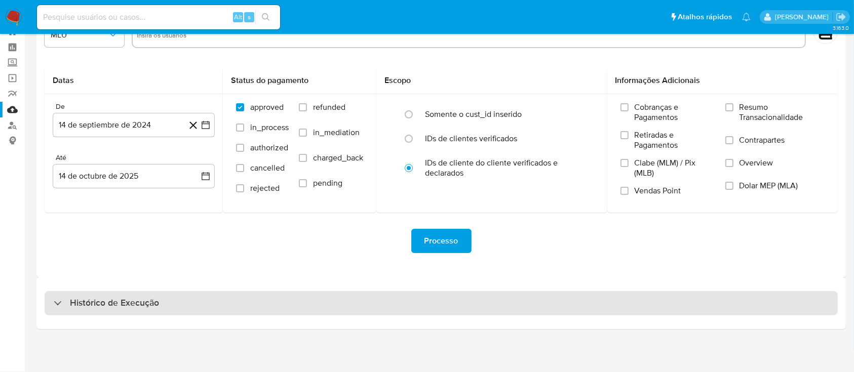
click at [384, 305] on div "Histórico de Execução" at bounding box center [442, 303] width 794 height 24
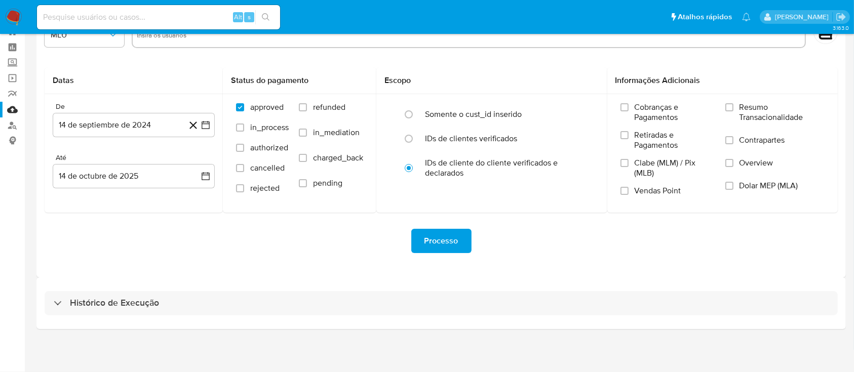
select select "10"
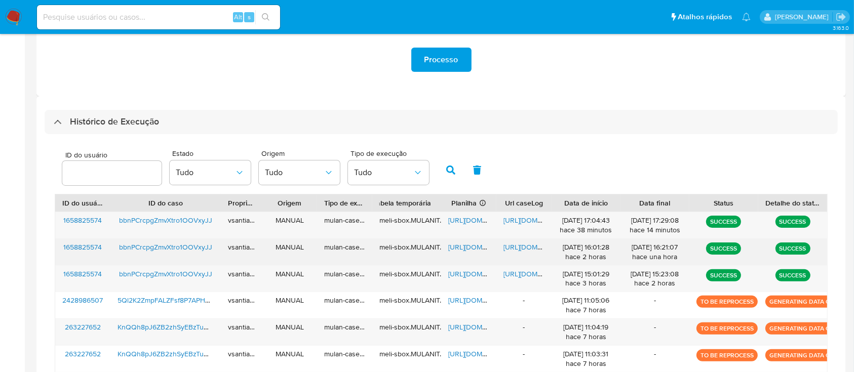
scroll to position [239, 0]
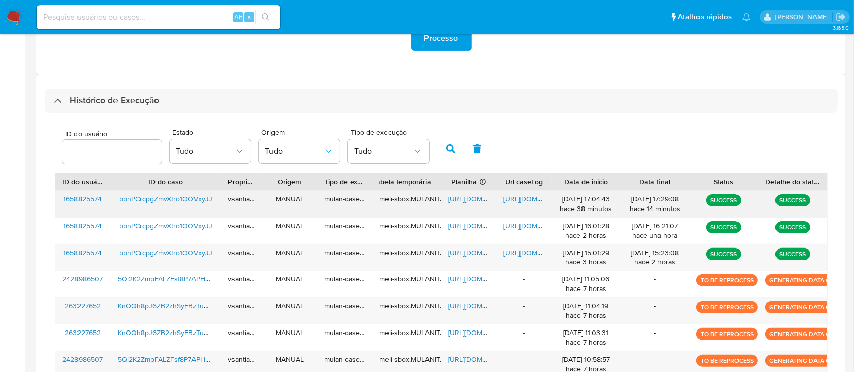
click at [546, 194] on div "[URL][DOMAIN_NAME]" at bounding box center [524, 204] width 55 height 26
click at [527, 198] on span "[URL][DOMAIN_NAME]" at bounding box center [539, 199] width 70 height 10
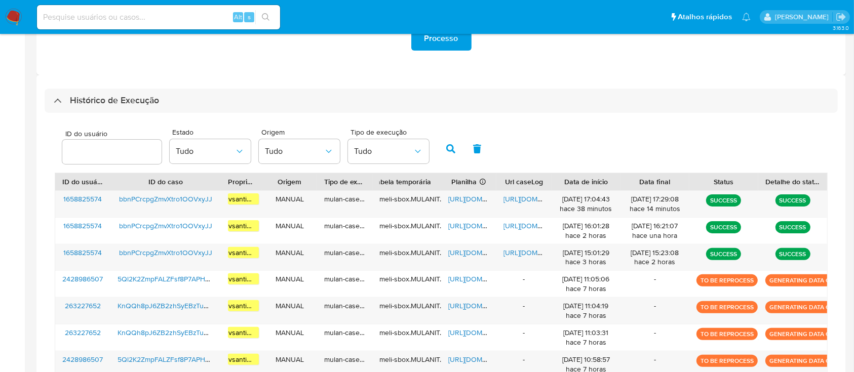
click at [14, 14] on img at bounding box center [13, 17] width 17 height 17
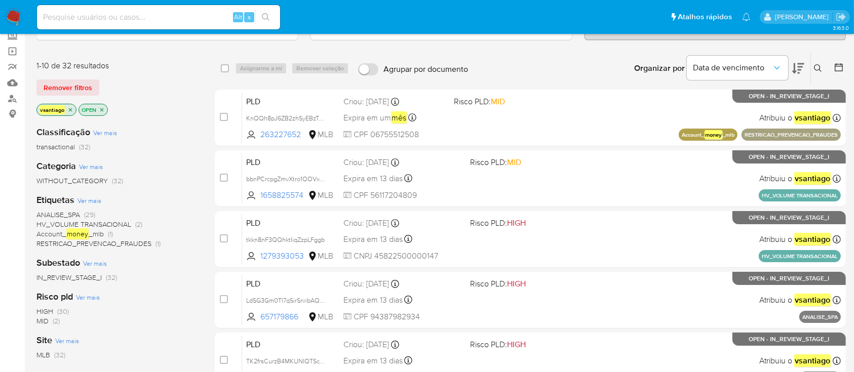
scroll to position [67, 0]
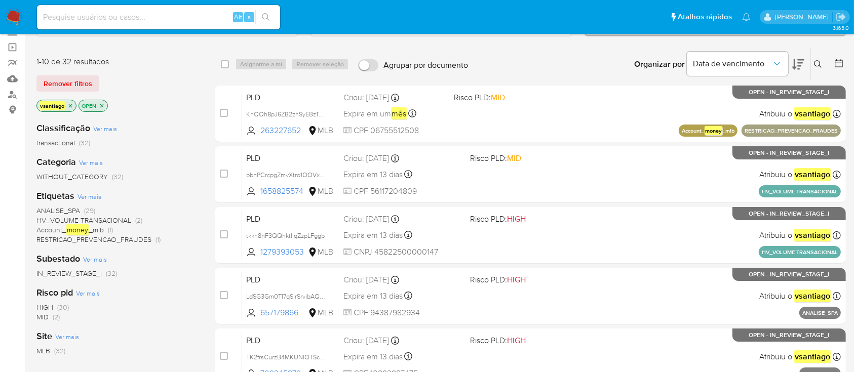
click at [181, 179] on div "WITHOUT_CATEGORY (32)" at bounding box center [117, 177] width 162 height 10
click at [181, 173] on div "WITHOUT_CATEGORY (32)" at bounding box center [117, 177] width 162 height 10
click at [146, 241] on span "RESTRICAO_PREVENCAO_FRAUDES" at bounding box center [93, 240] width 115 height 10
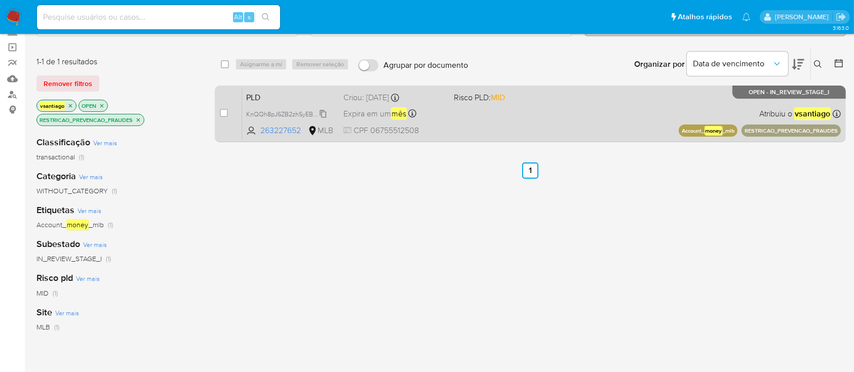
click at [314, 108] on span "KnQQh8pJ6ZB2zhSyEBzTuN4g" at bounding box center [290, 113] width 88 height 11
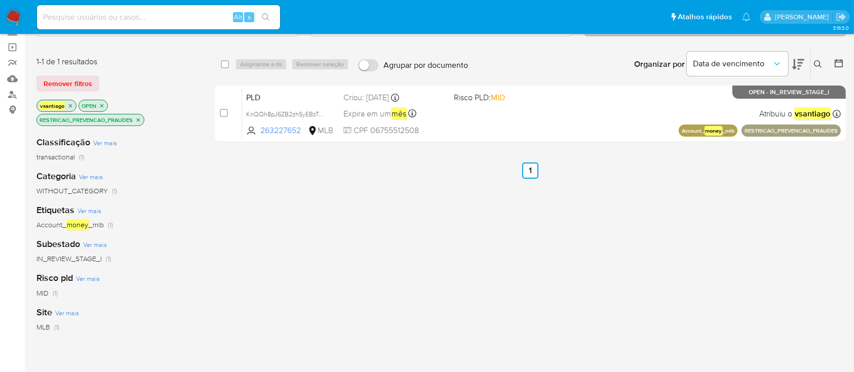
click at [139, 122] on icon "close-filter" at bounding box center [138, 120] width 6 height 6
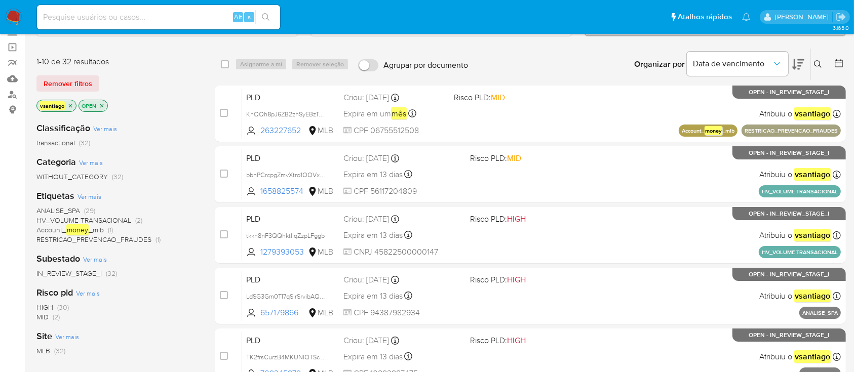
click at [108, 232] on span "(1)" at bounding box center [110, 230] width 5 height 10
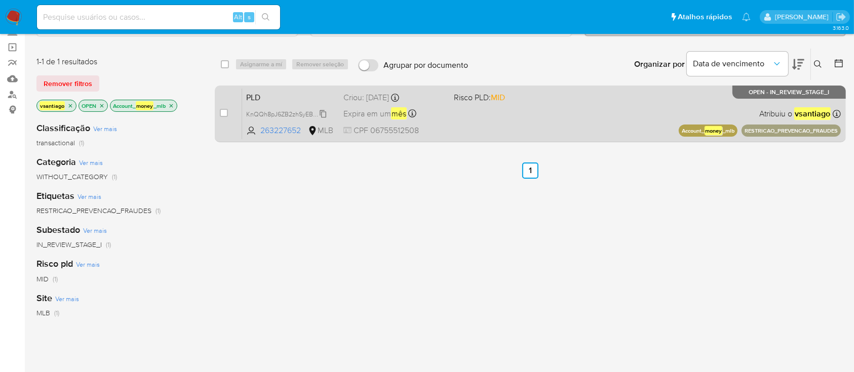
click at [322, 111] on span "KnQQh8pJ6ZB2zhSyEBzTuN4g" at bounding box center [290, 113] width 88 height 11
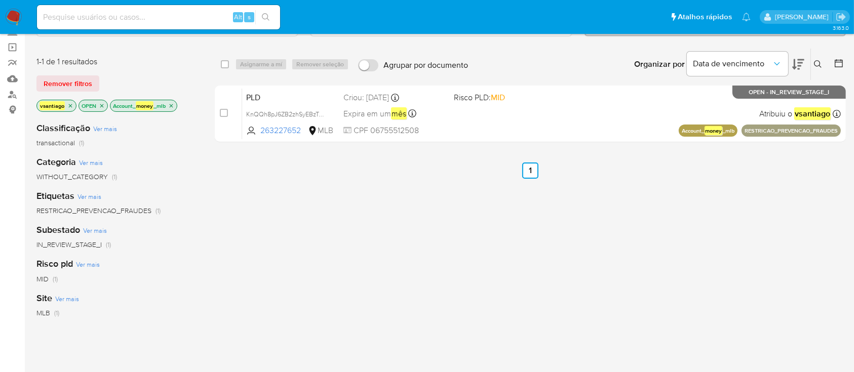
click at [173, 104] on icon "close-filter" at bounding box center [172, 106] width 4 height 4
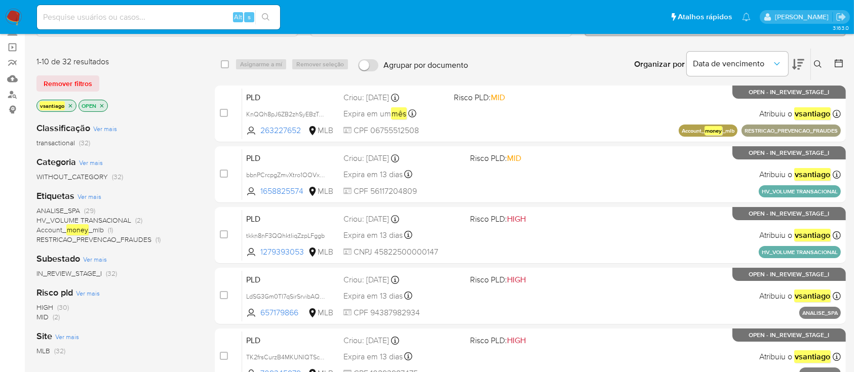
click at [179, 129] on div "Classificação Ver mais transactional (32)" at bounding box center [117, 135] width 162 height 26
click at [171, 192] on div "Etiquetas Ver mais ANALISE_SPA (29) HV_VOLUME TRANSACIONAL (2) Account_ money _…" at bounding box center [117, 217] width 162 height 55
click at [165, 181] on div "Classificação Ver mais transactional (32) Categoria Ver mais WITHOUT_CATEGORY (…" at bounding box center [117, 286] width 162 height 345
click at [173, 244] on div "Classificação Ver mais transactional (32) Categoria Ver mais WITHOUT_CATEGORY (…" at bounding box center [117, 286] width 162 height 345
click at [168, 182] on div "Classificação Ver mais transactional (32) Categoria Ver mais WITHOUT_CATEGORY (…" at bounding box center [117, 286] width 162 height 345
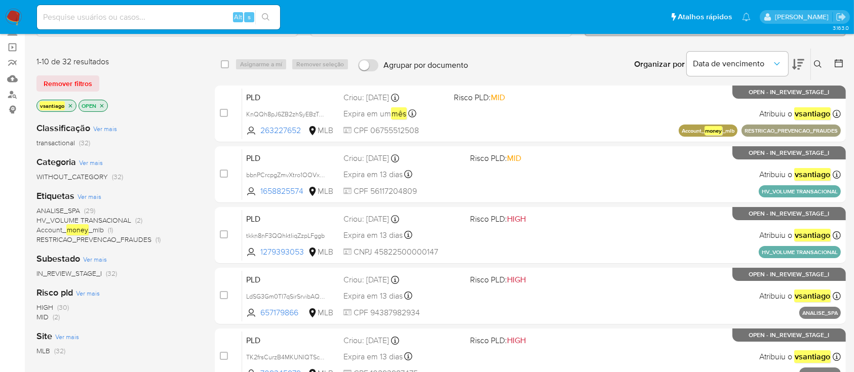
click at [175, 275] on div "IN_REVIEW_STAGE_I (32)" at bounding box center [117, 274] width 162 height 10
click at [147, 97] on div "1-10 de 32 resultados Remover filtros vsantiago OPEN" at bounding box center [117, 85] width 162 height 58
drag, startPoint x: 18, startPoint y: 17, endPoint x: 39, endPoint y: 12, distance: 21.4
click at [18, 17] on img at bounding box center [13, 17] width 17 height 17
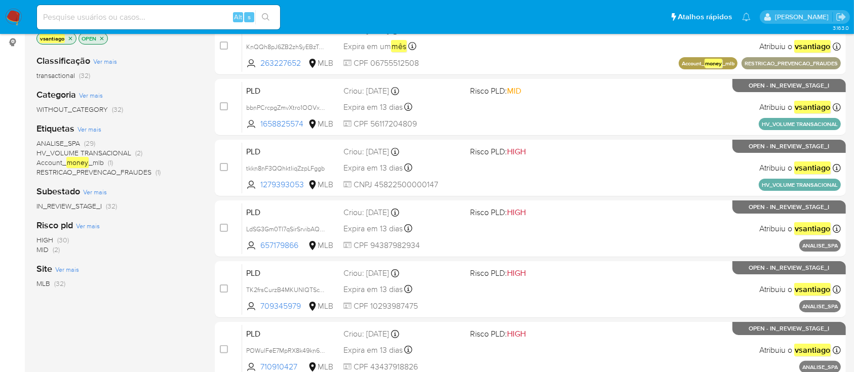
scroll to position [67, 0]
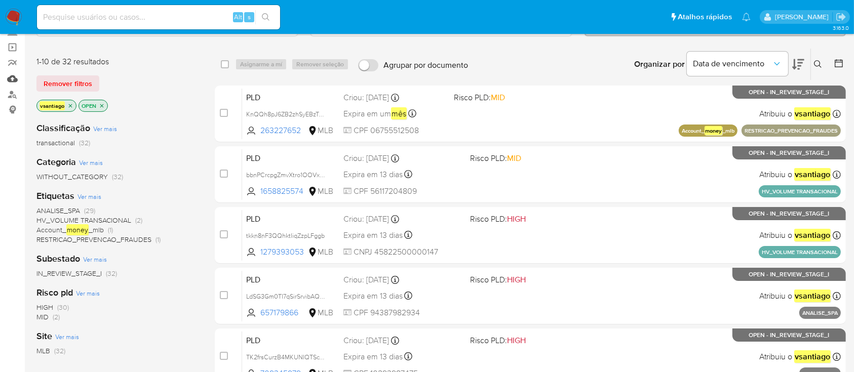
click at [14, 79] on link "Mulan" at bounding box center [60, 79] width 121 height 16
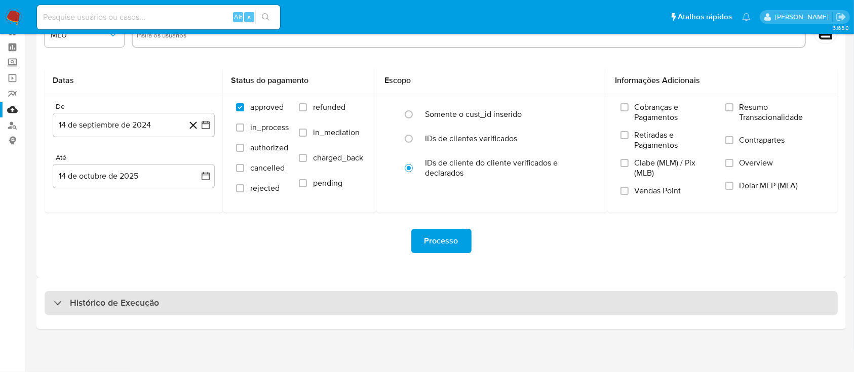
click at [380, 301] on div "Histórico de Execução" at bounding box center [442, 303] width 794 height 24
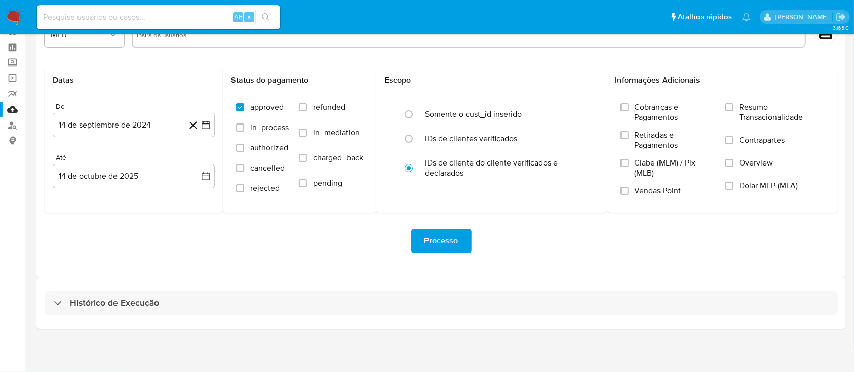
select select "10"
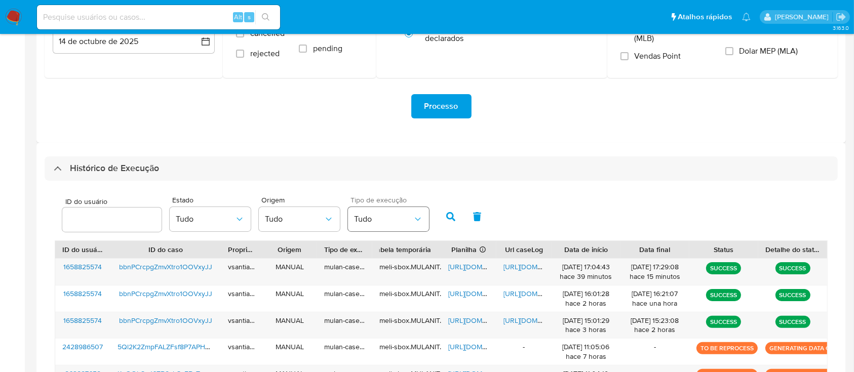
scroll to position [307, 0]
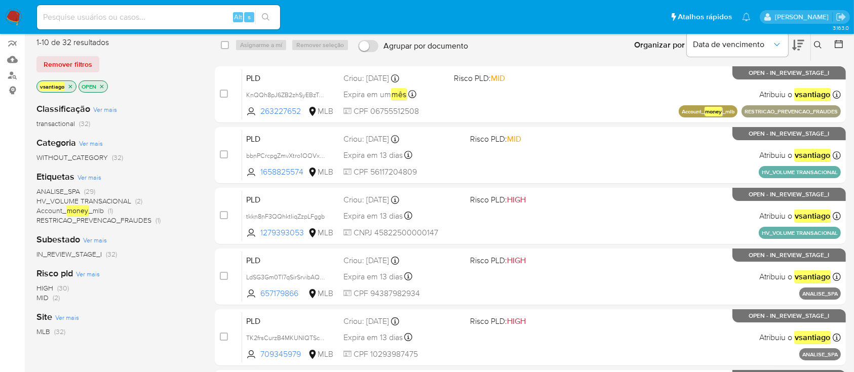
scroll to position [67, 0]
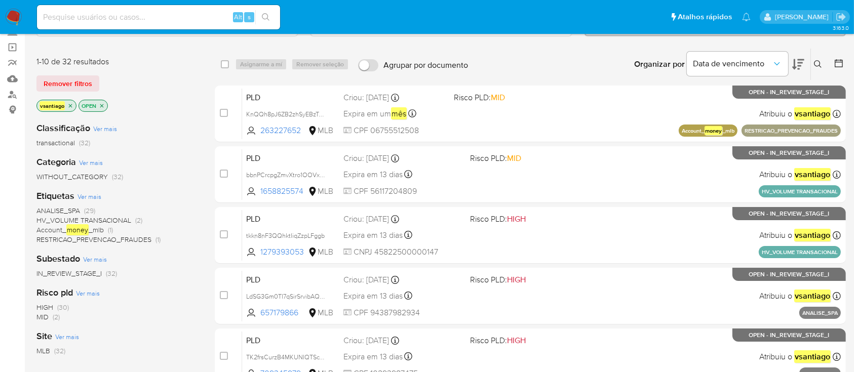
click at [163, 156] on div "Categoria Ver mais WITHOUT_CATEGORY (32)" at bounding box center [117, 169] width 162 height 26
drag, startPoint x: 165, startPoint y: 124, endPoint x: 154, endPoint y: 97, distance: 28.9
click at [165, 124] on div "Classificação Ver mais transactional (32)" at bounding box center [117, 135] width 162 height 26
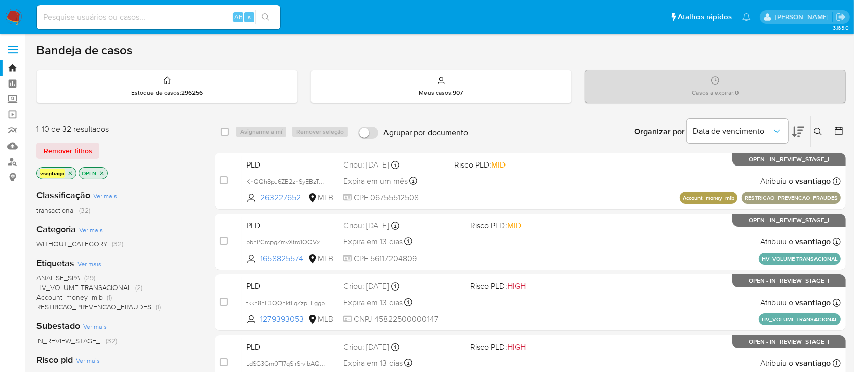
click at [166, 167] on div "vsantiago OPEN" at bounding box center [117, 174] width 162 height 14
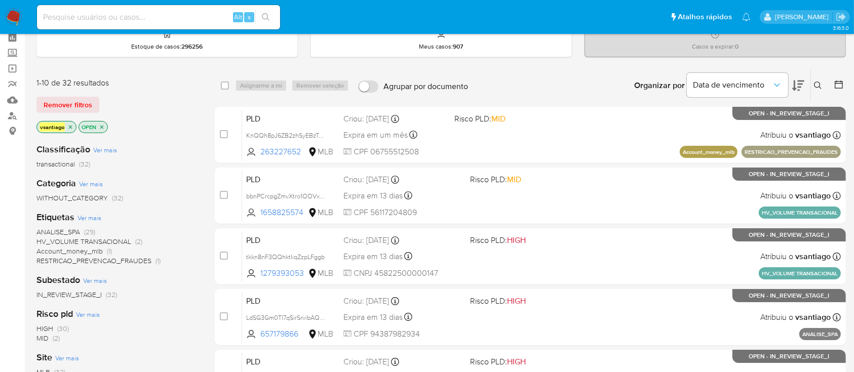
scroll to position [67, 0]
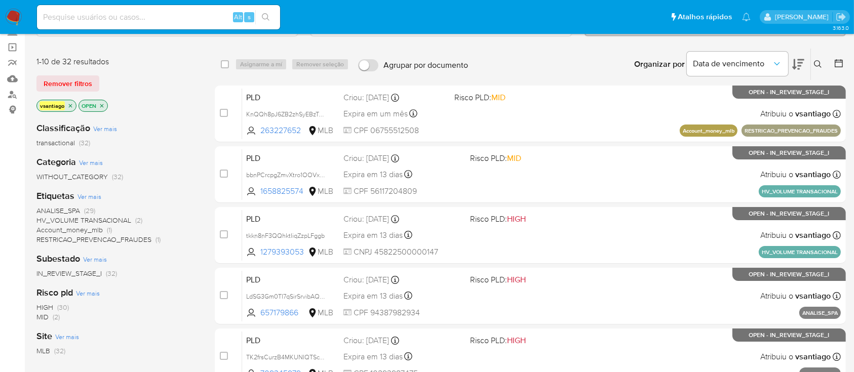
click at [94, 210] on span "(29)" at bounding box center [89, 211] width 11 height 10
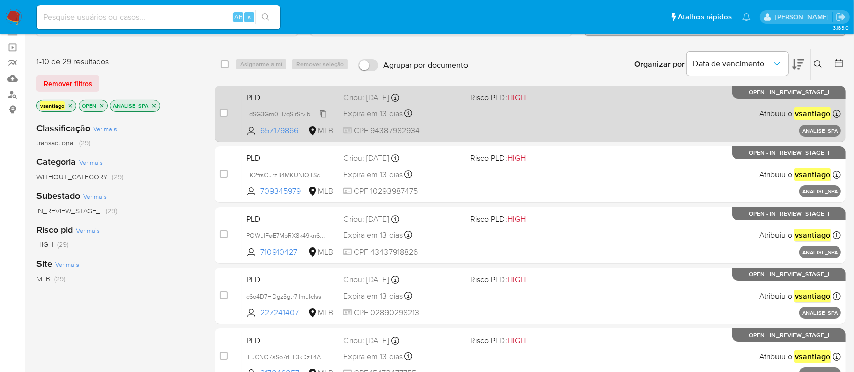
click at [312, 116] on span "LdSG3Gm0TI7qSirSrvibAQHO" at bounding box center [287, 113] width 83 height 11
click at [470, 119] on div "PLD LdSG3Gm0TI7qSirSrvibAQHO 657179866 MLB Risco PLD: HIGH Criou: 12/09/2025 Cr…" at bounding box center [541, 113] width 599 height 51
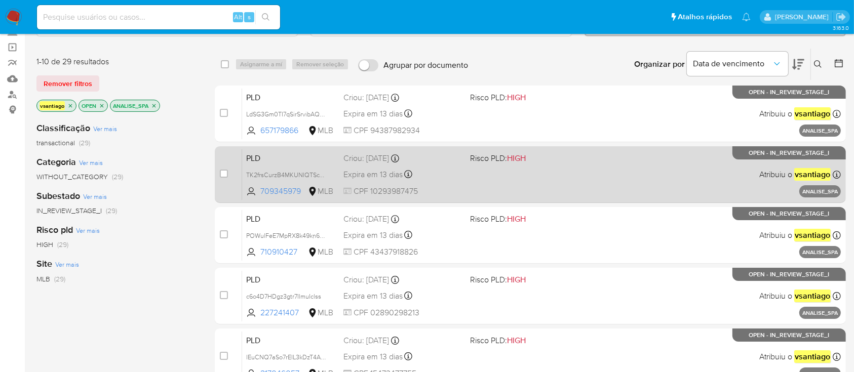
click at [495, 186] on div "PLD TK2frsCurzB4MKUNIQTScYrV 709345979 MLB Risco PLD: HIGH Criou: 12/09/2025 Cr…" at bounding box center [541, 174] width 599 height 51
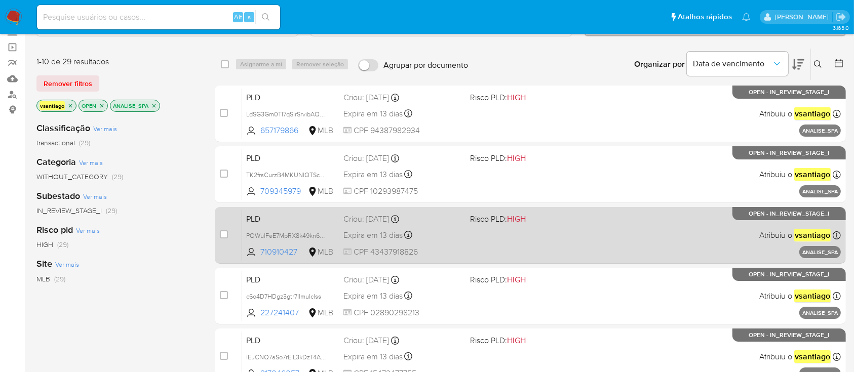
click at [512, 243] on div "PLD POWulFeE7MpRX8k49kn6YD5q 710910427 MLB Risco PLD: HIGH Criou: 12/09/2025 Cr…" at bounding box center [541, 235] width 599 height 51
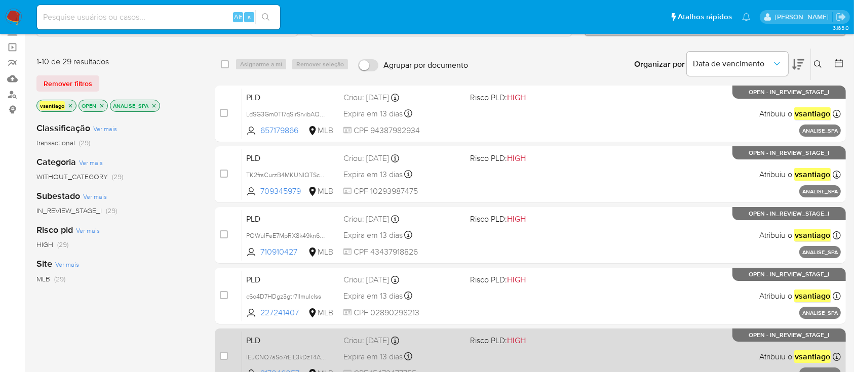
click at [526, 341] on span "HIGH" at bounding box center [516, 341] width 19 height 12
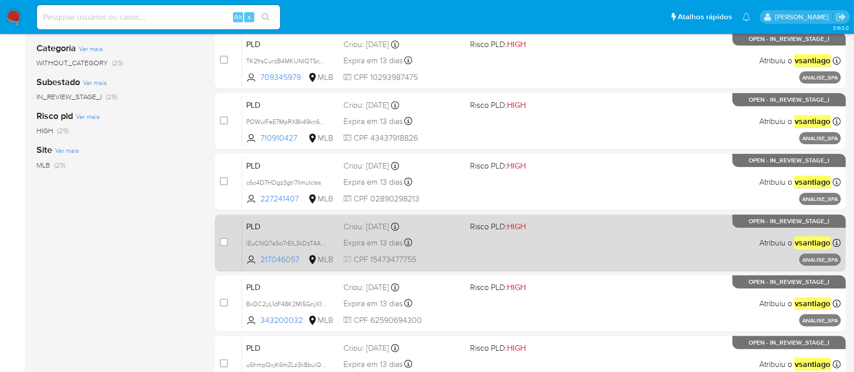
scroll to position [203, 0]
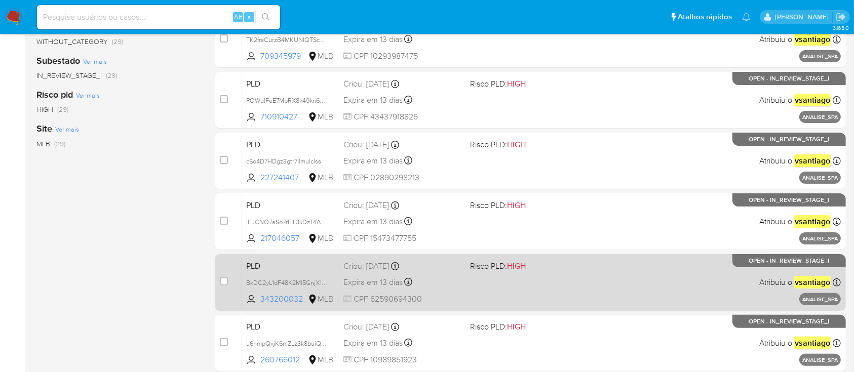
click at [539, 273] on div "PLD BxDC2yL1dF48K2Ml5GnjX1Rt 343200032 MLB Risco PLD: HIGH Criou: 12/09/2025 Cr…" at bounding box center [541, 282] width 599 height 51
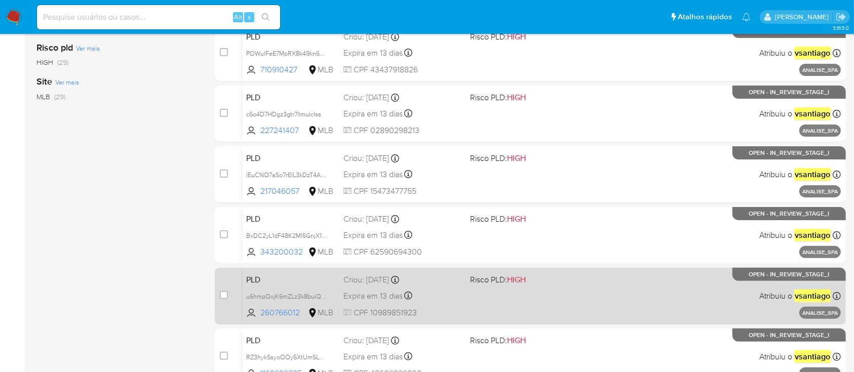
scroll to position [270, 0]
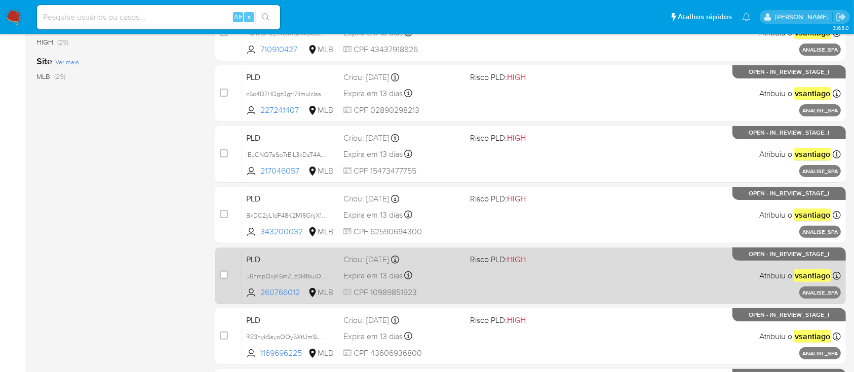
click at [547, 269] on div "PLD u6hmpQxjK6mZLz3k8buiQ9Yx 260766012 MLB Risco PLD: HIGH Criou: 12/09/2025 Cr…" at bounding box center [541, 275] width 599 height 51
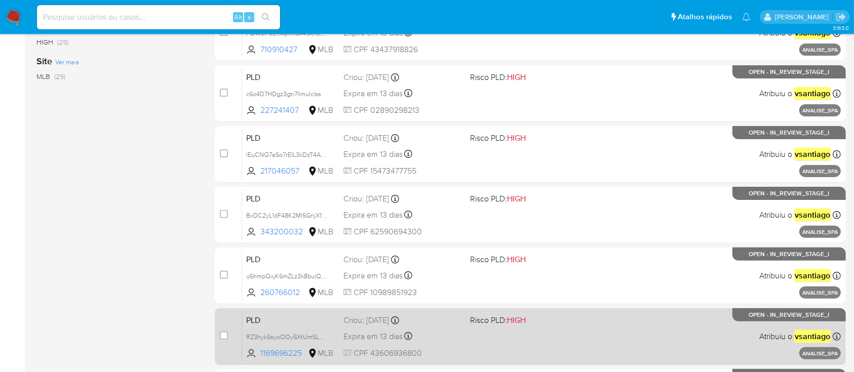
click at [530, 321] on span "Risco PLD: HIGH" at bounding box center [529, 319] width 118 height 13
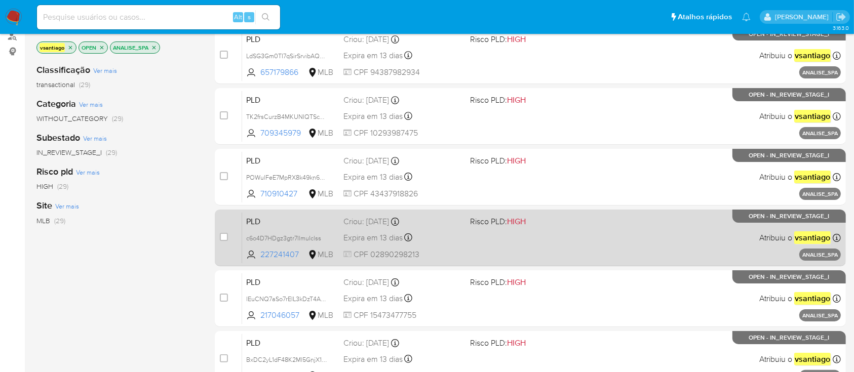
scroll to position [0, 0]
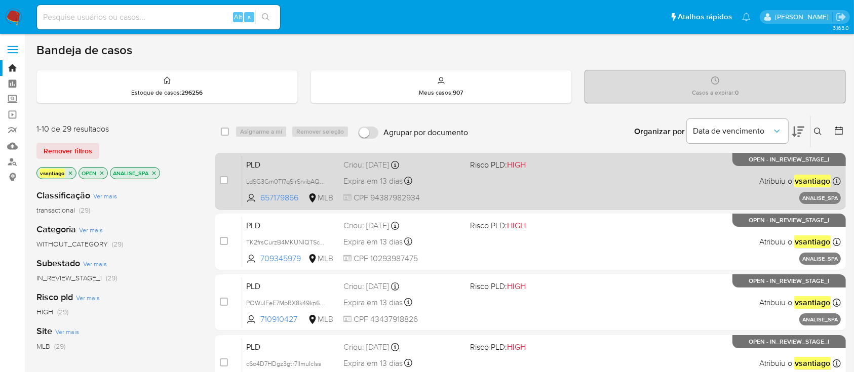
click at [538, 190] on div "PLD LdSG3Gm0TI7qSirSrvibAQHO 657179866 MLB Risco PLD: HIGH Criou: 12/09/2025 Cr…" at bounding box center [541, 181] width 599 height 51
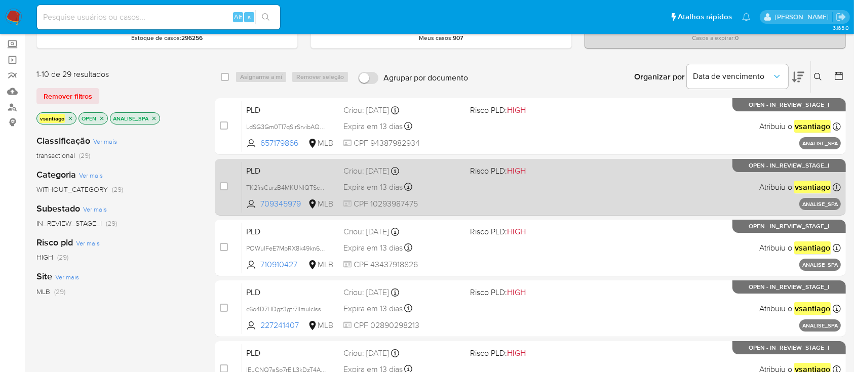
scroll to position [67, 0]
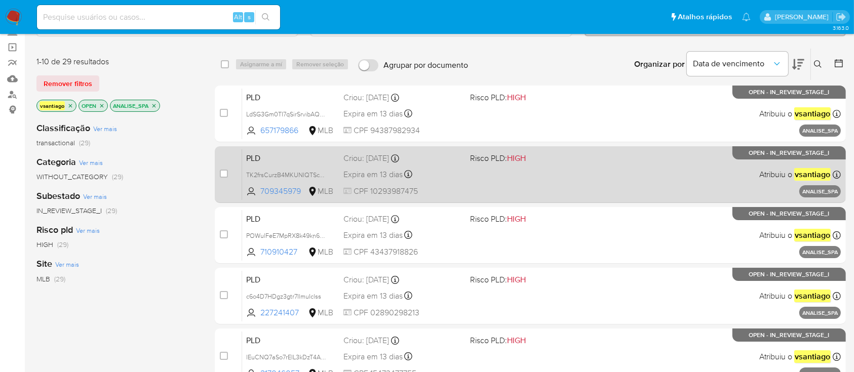
click at [521, 172] on div "PLD TK2frsCurzB4MKUNIQTScYrV 709345979 MLB Risco PLD: HIGH Criou: 12/09/2025 Cr…" at bounding box center [541, 174] width 599 height 51
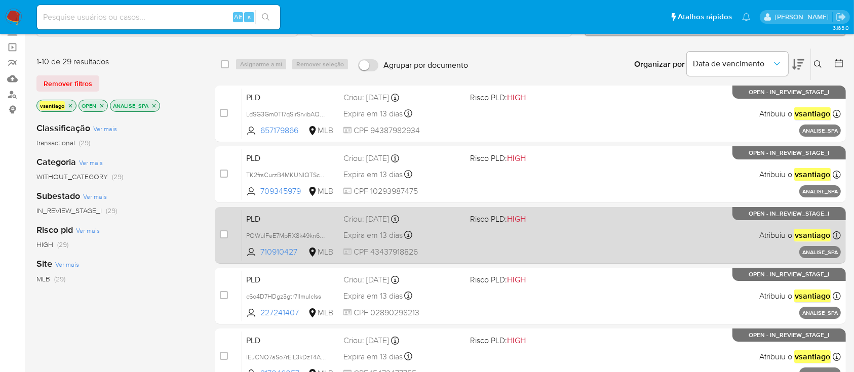
click at [501, 223] on span "Risco PLD: HIGH" at bounding box center [498, 218] width 56 height 11
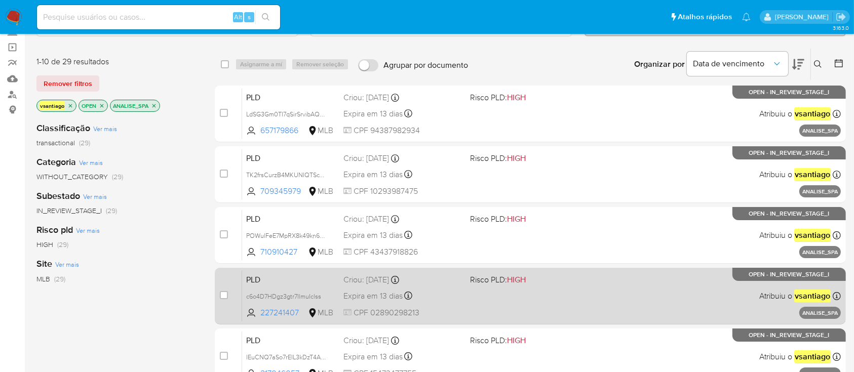
click at [509, 298] on div "PLD c6o4D7HDgz3gtr7IlmuIclss 227241407 MLB Risco PLD: HIGH Criou: 12/09/2025 Cr…" at bounding box center [541, 296] width 599 height 51
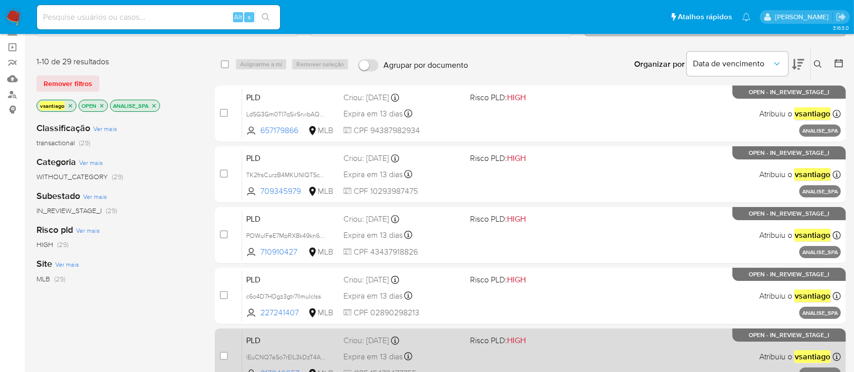
click at [531, 352] on div "PLD lEuCNQ7aSo7rEIL3kDzT4Adn 217046057 MLB Risco PLD: HIGH Criou: 12/09/2025 Cr…" at bounding box center [541, 356] width 599 height 51
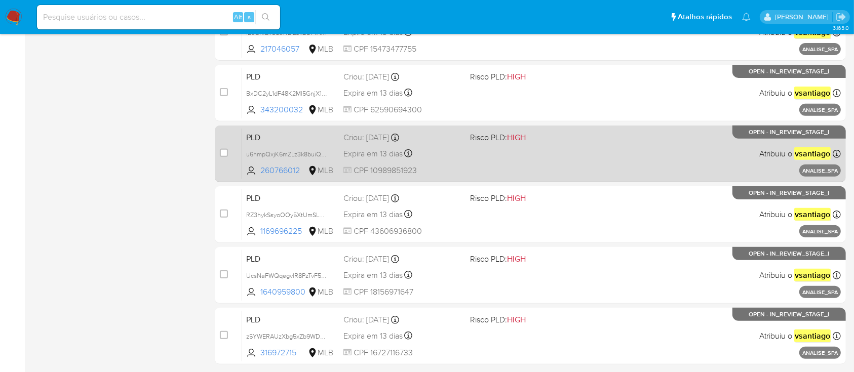
scroll to position [405, 0]
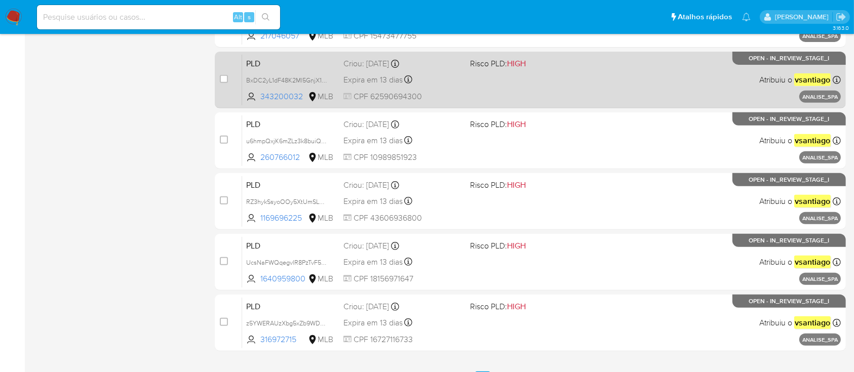
click at [522, 79] on span at bounding box center [529, 80] width 118 height 2
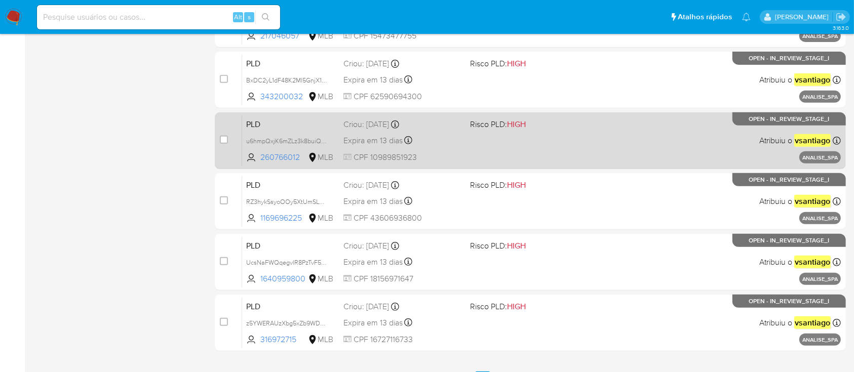
click at [478, 151] on div "PLD u6hmpQxjK6mZLz3k8buiQ9Yx 260766012 MLB Risco PLD: HIGH Criou: 12/09/2025 Cr…" at bounding box center [541, 140] width 599 height 51
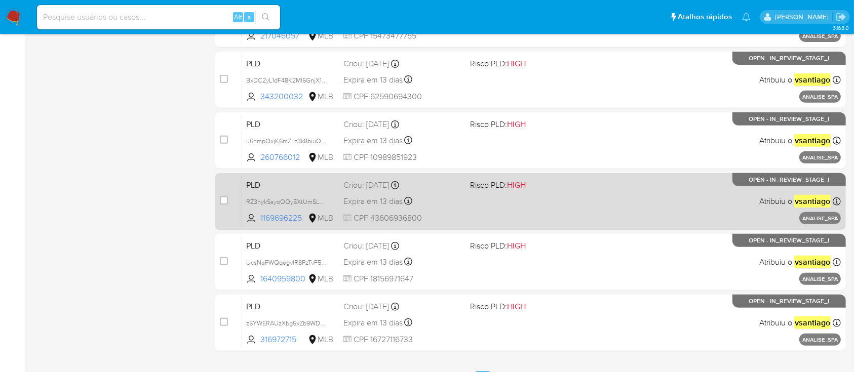
click at [523, 209] on div "PLD RZ3hykSsyoOOy5XtUmSLFoKE 1169696225 MLB Risco PLD: HIGH Criou: 12/09/2025 C…" at bounding box center [541, 201] width 599 height 51
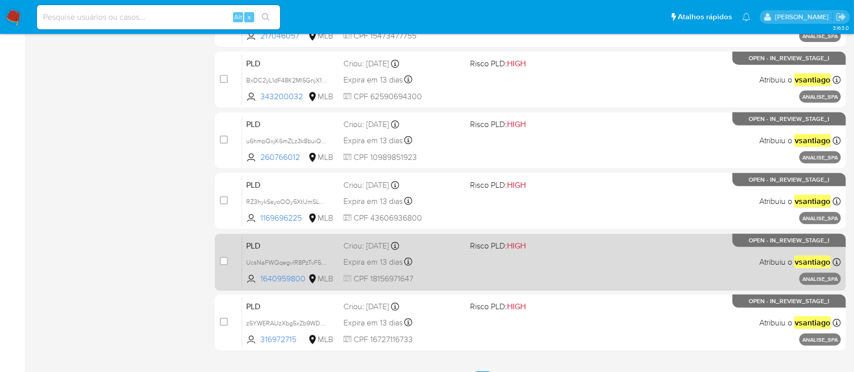
click at [512, 263] on div "PLD UcsNaFWQqegvlR8PzTvF5Utj 1640959800 MLB Risco PLD: HIGH Criou: 12/09/2025 C…" at bounding box center [541, 262] width 599 height 51
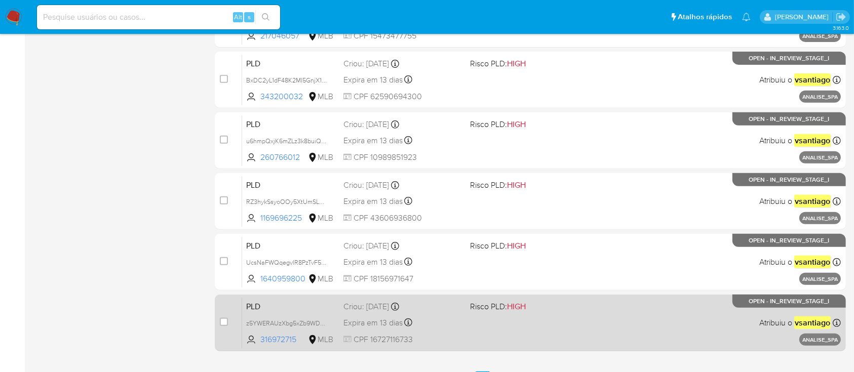
click at [508, 314] on div "PLD z5YWERAUzXbg5xZb9WDVvJwG 316972715 MLB Risco PLD: HIGH Criou: 12/09/2025 Cr…" at bounding box center [541, 322] width 599 height 51
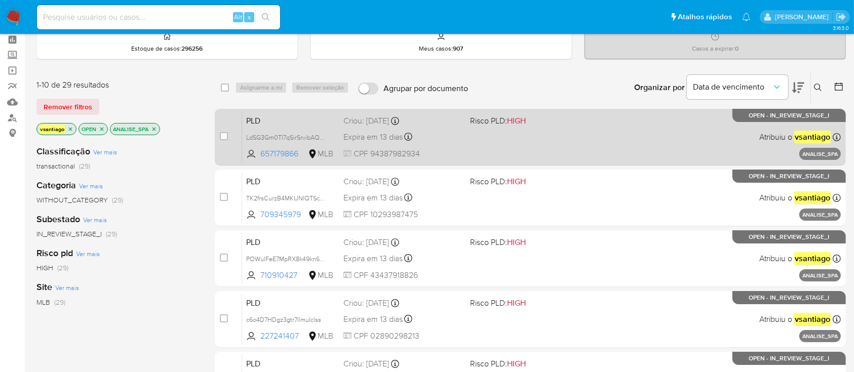
scroll to position [0, 0]
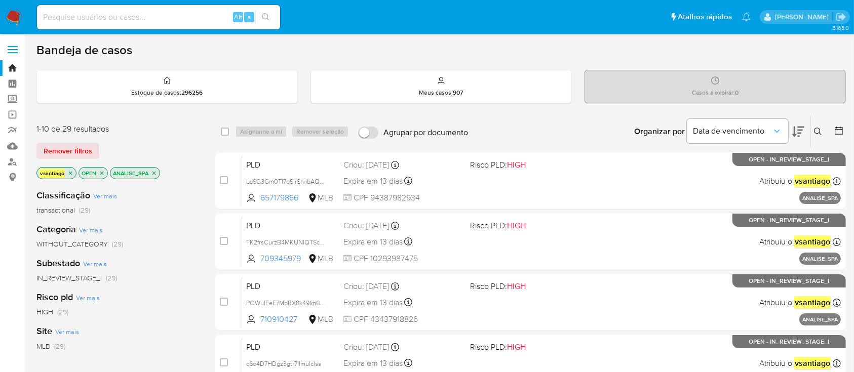
drag, startPoint x: 181, startPoint y: 137, endPoint x: 218, endPoint y: 6, distance: 136.9
click at [180, 136] on div "1-10 de 29 resultados Remover filtros vsantiago OPEN ANALISE_SPA" at bounding box center [117, 153] width 162 height 58
click at [158, 212] on div "transactional (29)" at bounding box center [117, 211] width 162 height 10
click at [156, 176] on p "ANALISE_SPA" at bounding box center [134, 173] width 49 height 11
click at [156, 173] on icon "close-filter" at bounding box center [154, 173] width 6 height 6
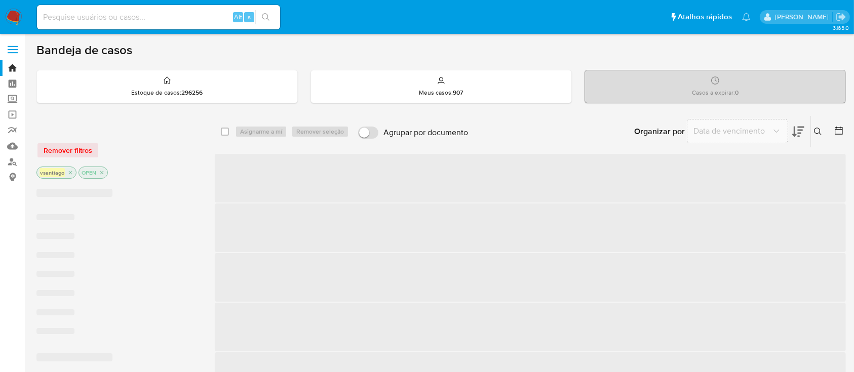
click at [158, 148] on div "Remover filtros" at bounding box center [117, 150] width 162 height 16
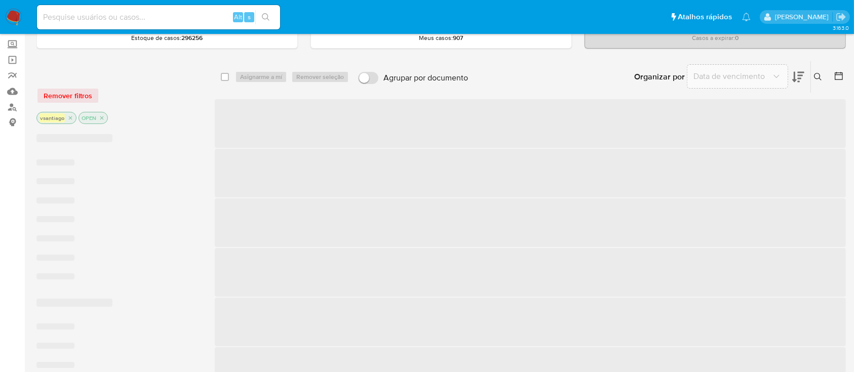
scroll to position [67, 0]
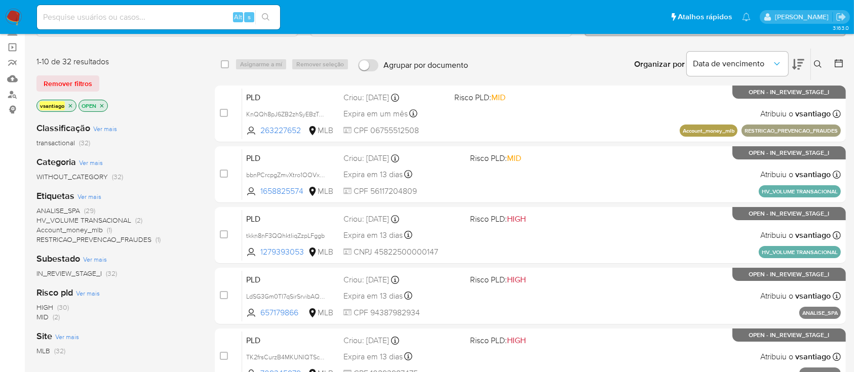
click at [132, 217] on span "HV_VOLUME TRANSACIONAL (2)" at bounding box center [89, 221] width 106 height 10
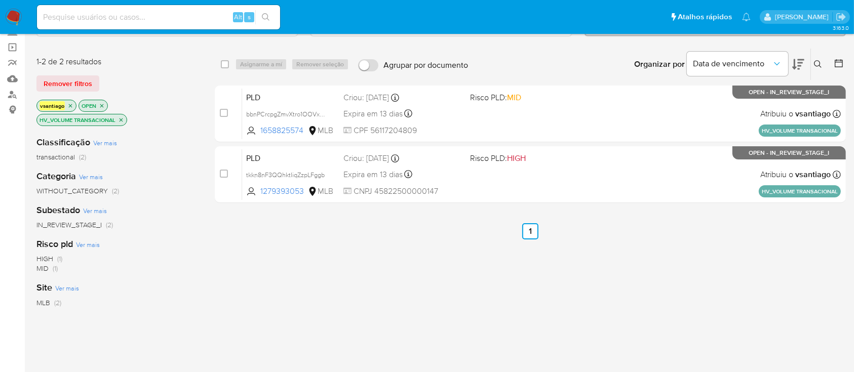
click at [124, 121] on icon "close-filter" at bounding box center [121, 120] width 6 height 6
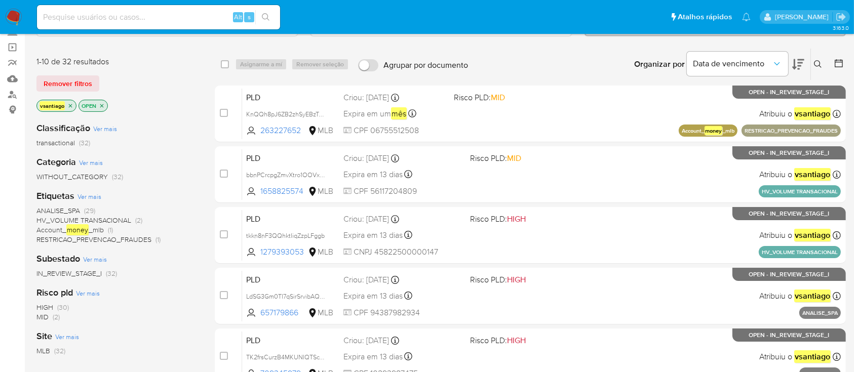
click at [137, 216] on span "(2)" at bounding box center [138, 220] width 7 height 10
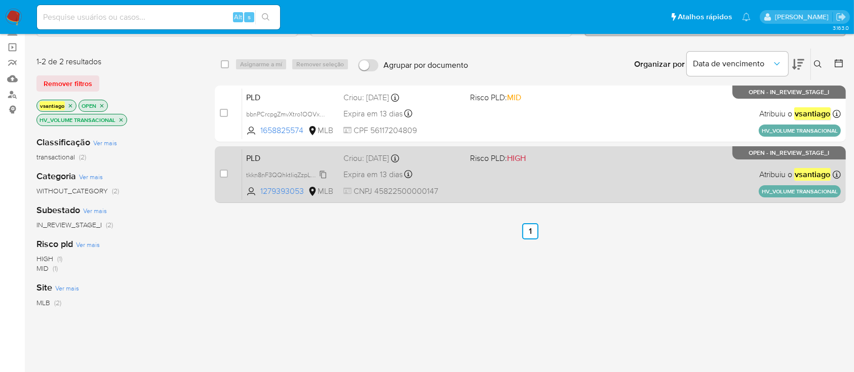
click at [313, 174] on span "tkkn8nF3QQhktIiqZzpLFggb" at bounding box center [285, 174] width 79 height 11
click at [457, 187] on span "CNPJ 45822500000147" at bounding box center [403, 191] width 118 height 11
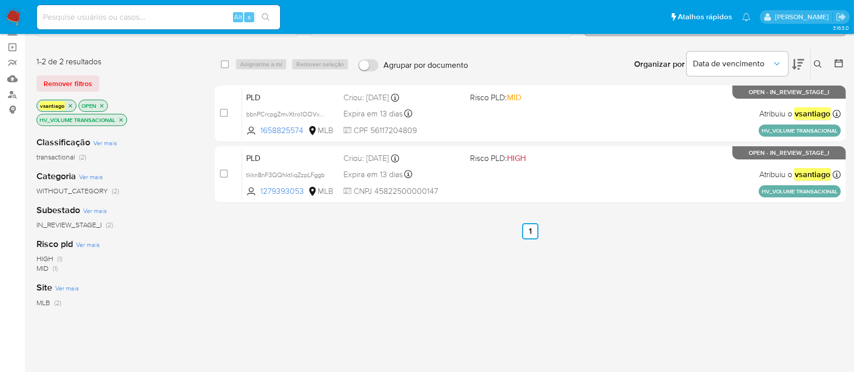
click at [123, 122] on icon "close-filter" at bounding box center [121, 120] width 6 height 6
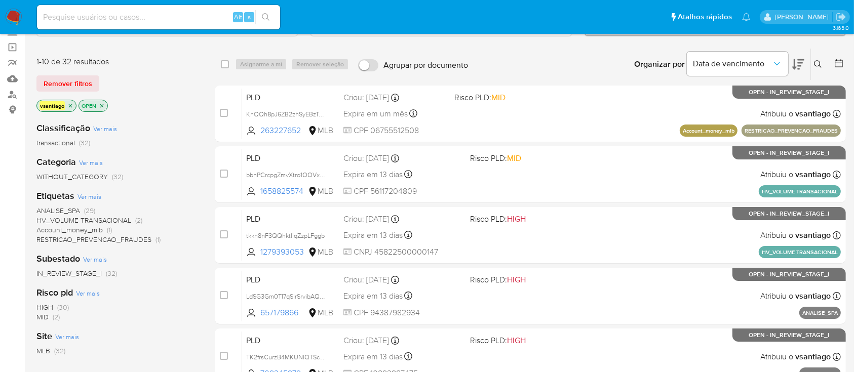
click at [157, 80] on div "Remover filtros" at bounding box center [117, 84] width 162 height 16
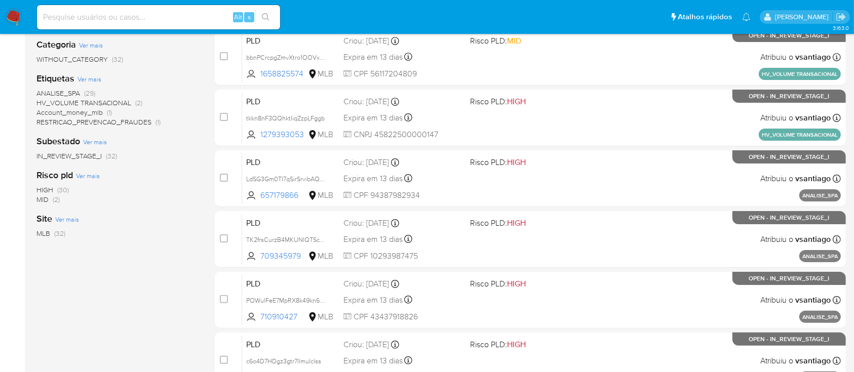
scroll to position [67, 0]
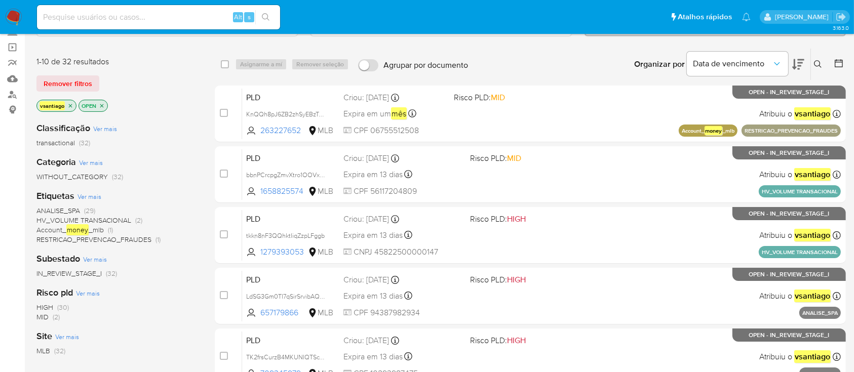
click at [167, 119] on div "Classificação Ver mais transactional (32) Categoria Ver mais WITHOUT_CATEGORY (…" at bounding box center [117, 286] width 162 height 345
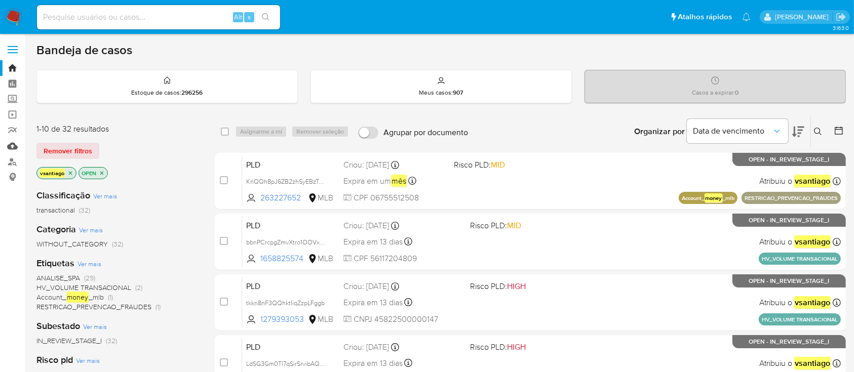
drag, startPoint x: 10, startPoint y: 148, endPoint x: 17, endPoint y: 150, distance: 7.3
click at [10, 148] on link "Mulan" at bounding box center [60, 146] width 121 height 16
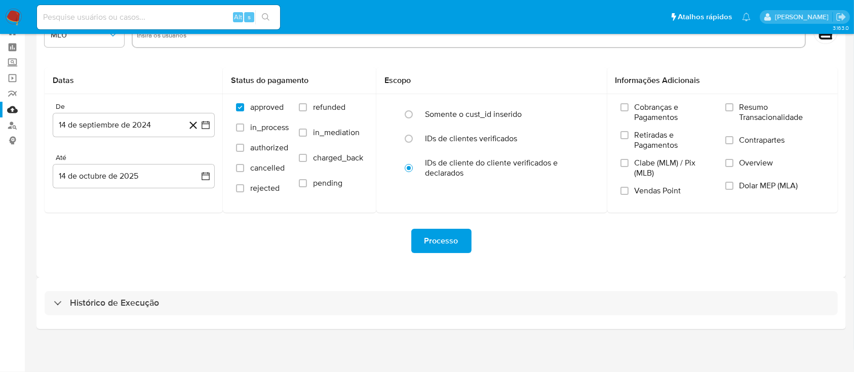
drag, startPoint x: 404, startPoint y: 302, endPoint x: 381, endPoint y: 249, distance: 58.1
click at [404, 302] on div "Histórico de Execução" at bounding box center [442, 303] width 794 height 24
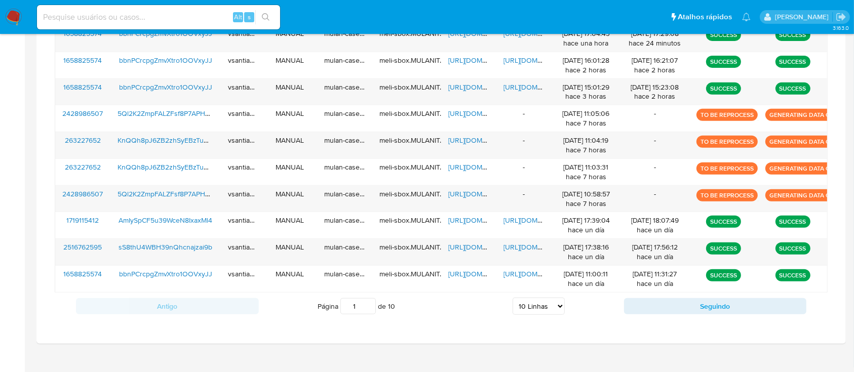
scroll to position [419, 0]
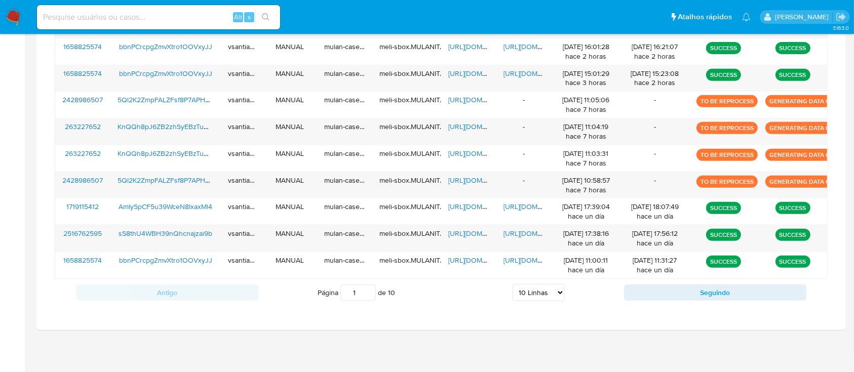
click at [539, 294] on select "5 Linhas 10 Linhas 20 Linhas 25 Linhas 50 Linhas 100 Linhas" at bounding box center [539, 292] width 52 height 17
click at [536, 279] on div "Antigo Página 1 de 10 5 Linhas 10 Linhas 20 Linhas 25 Linhas 50 Linhas 100 Linh…" at bounding box center [441, 292] width 773 height 27
click at [537, 291] on select "5 Linhas 10 Linhas 20 Linhas 25 Linhas 50 Linhas 100 Linhas" at bounding box center [539, 292] width 52 height 17
select select "100"
click at [513, 284] on select "5 Linhas 10 Linhas 20 Linhas 25 Linhas 50 Linhas 100 Linhas" at bounding box center [539, 292] width 52 height 17
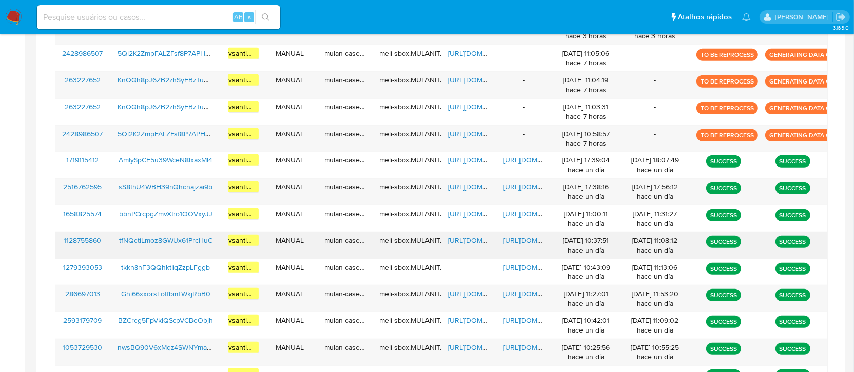
scroll to position [487, 0]
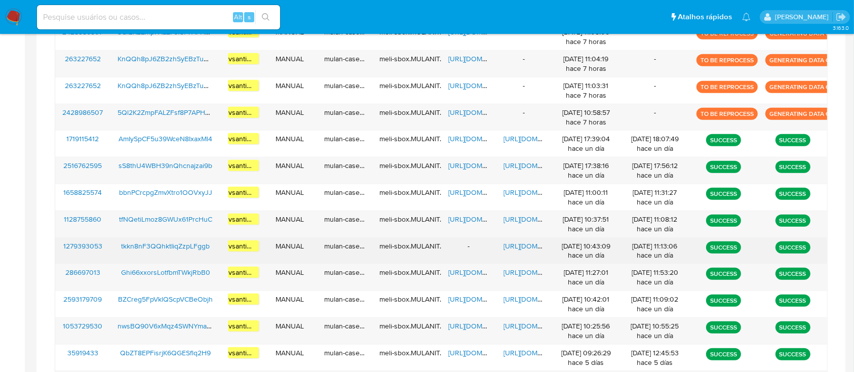
click at [465, 246] on div "-" at bounding box center [468, 251] width 55 height 26
click at [473, 250] on div "-" at bounding box center [468, 251] width 55 height 26
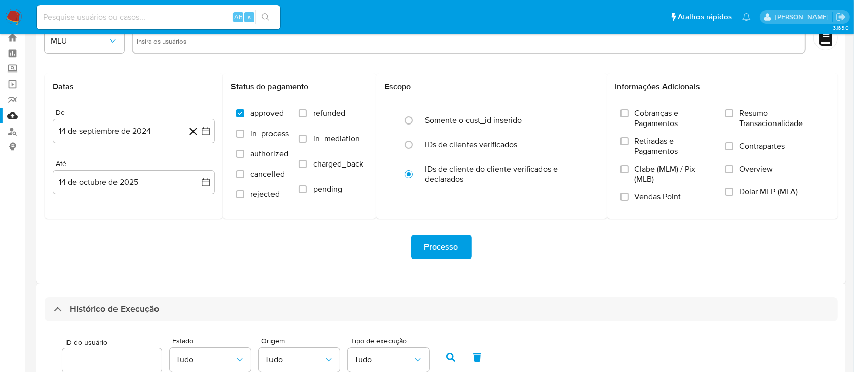
scroll to position [0, 0]
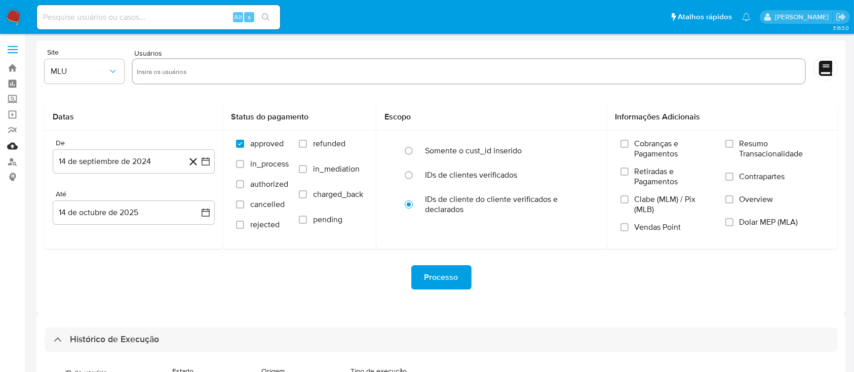
click at [12, 144] on link "Mulan" at bounding box center [60, 146] width 121 height 16
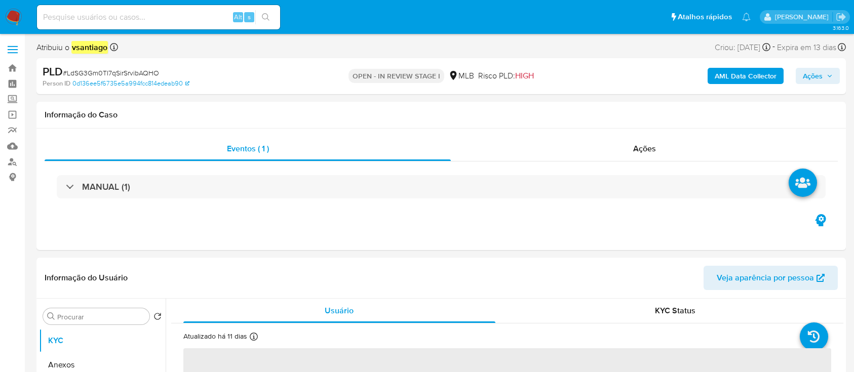
select select "10"
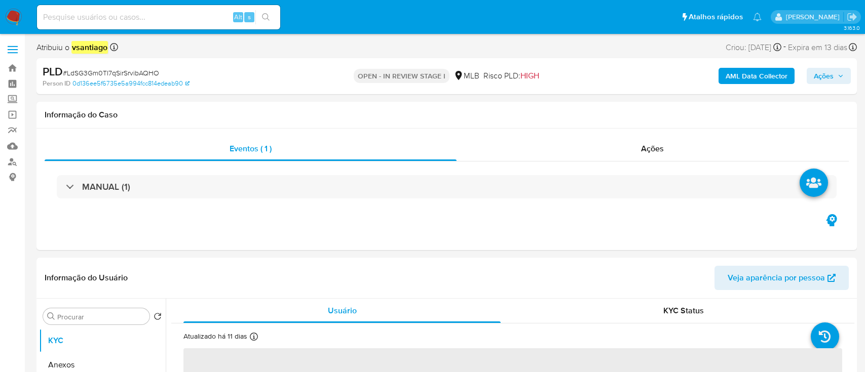
select select "10"
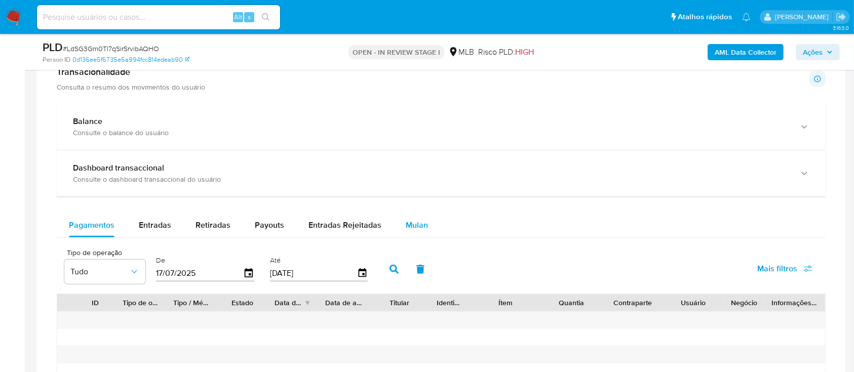
click at [406, 226] on span "Mulan" at bounding box center [417, 225] width 22 height 12
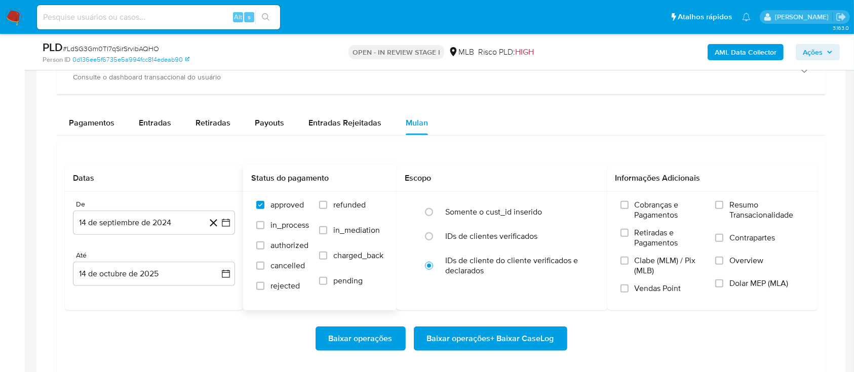
scroll to position [878, 0]
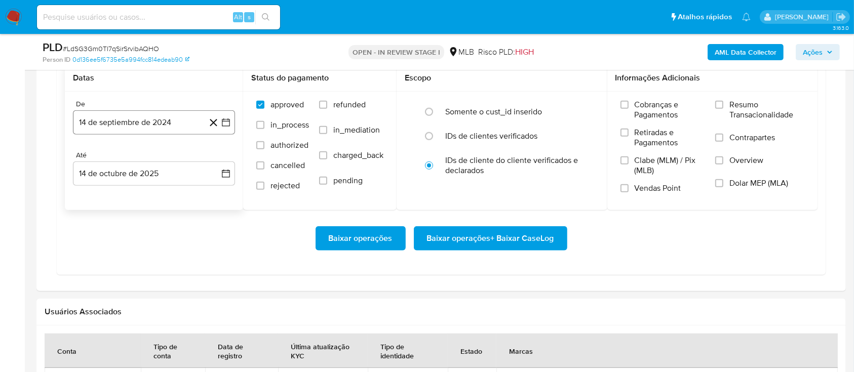
click at [158, 122] on button "14 de septiembre de 2024" at bounding box center [154, 122] width 162 height 24
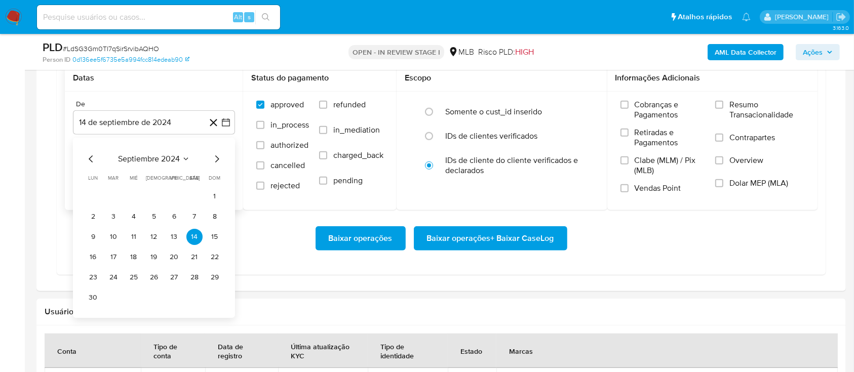
click at [214, 161] on icon "Mes siguiente" at bounding box center [217, 159] width 12 height 12
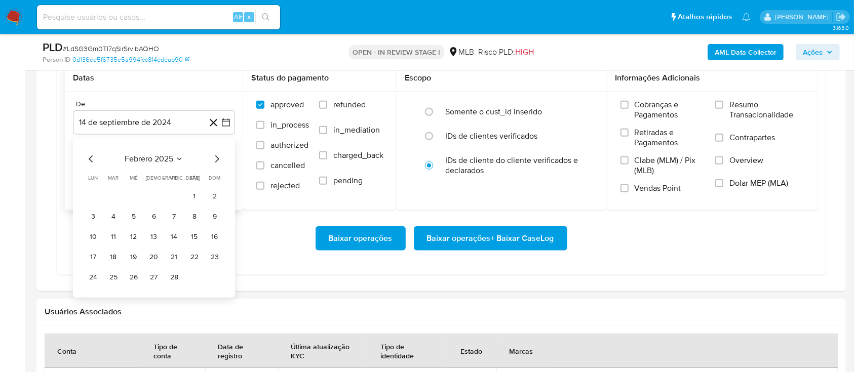
click at [214, 161] on icon "Mes siguiente" at bounding box center [217, 159] width 12 height 12
click at [215, 161] on icon "Mes siguiente" at bounding box center [217, 159] width 12 height 12
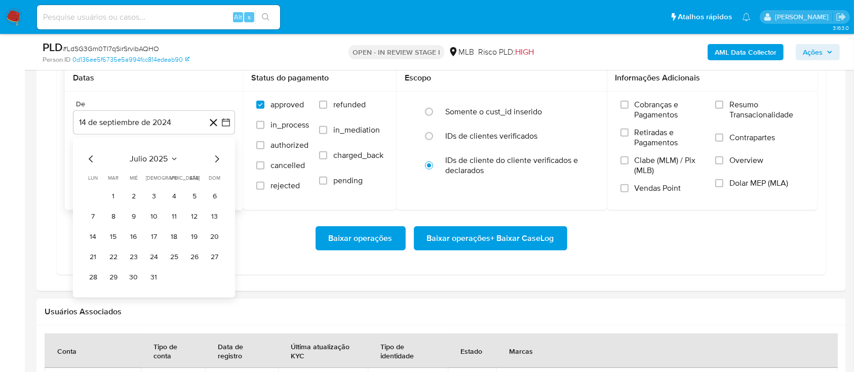
click at [215, 161] on icon "Mes siguiente" at bounding box center [217, 159] width 12 height 12
click at [177, 197] on button "1" at bounding box center [174, 197] width 16 height 16
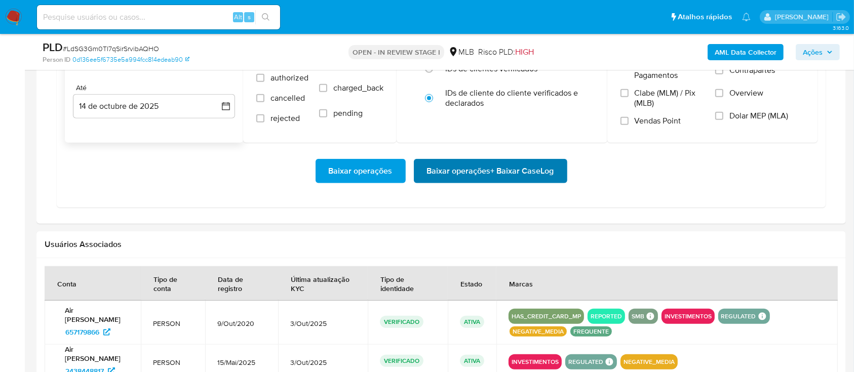
click at [474, 171] on span "Baixar operações + Baixar CaseLog" at bounding box center [490, 171] width 127 height 22
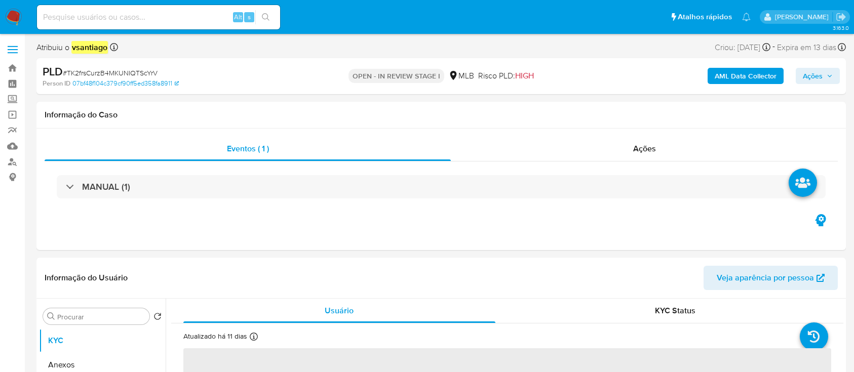
select select "10"
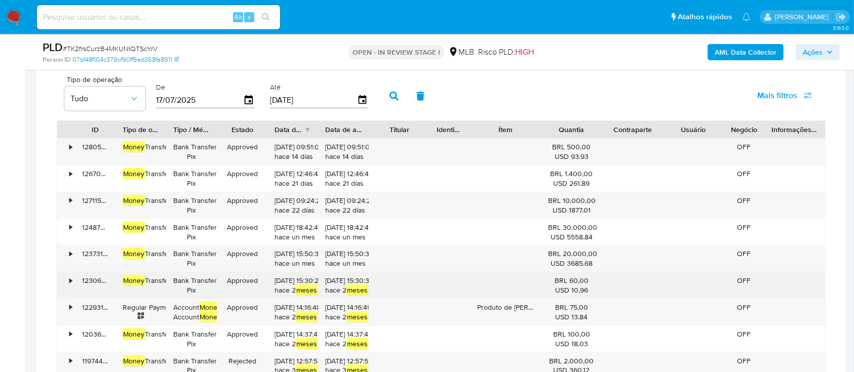
scroll to position [811, 0]
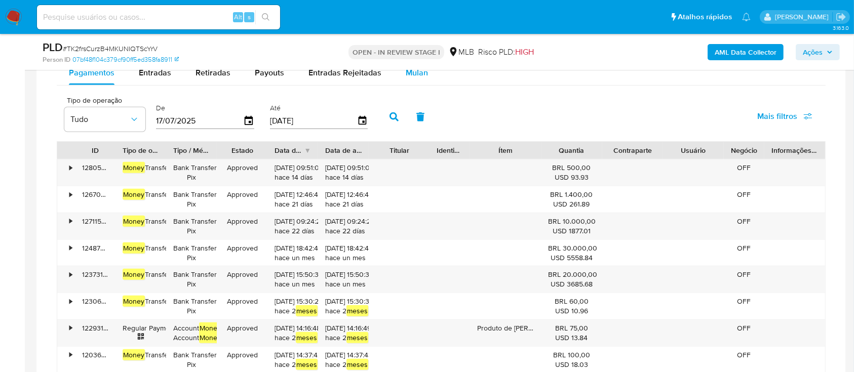
click at [416, 75] on span "Mulan" at bounding box center [417, 73] width 22 height 12
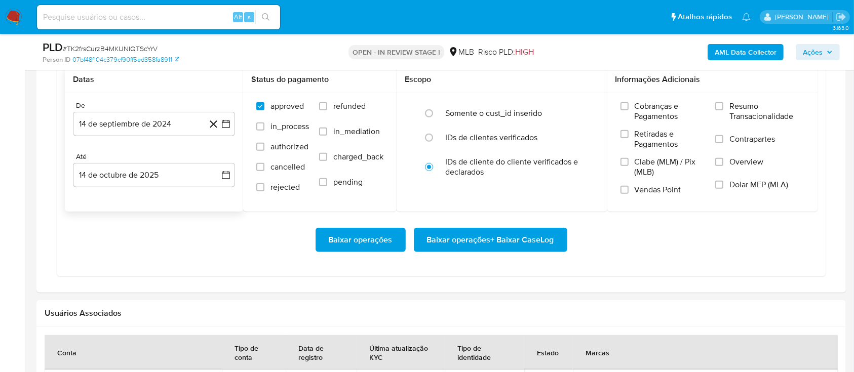
scroll to position [878, 0]
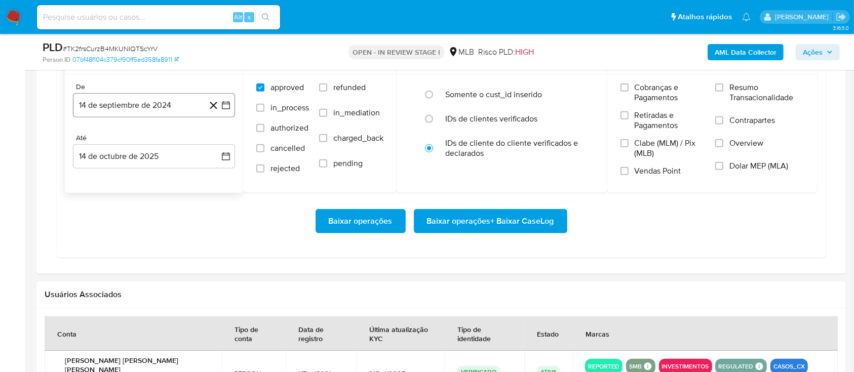
click at [147, 111] on button "14 de septiembre de 2024" at bounding box center [154, 105] width 162 height 24
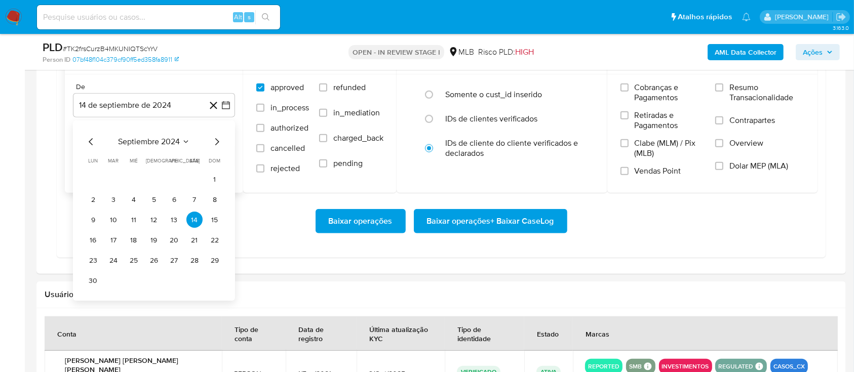
click at [218, 139] on icon "Mes siguiente" at bounding box center [217, 142] width 12 height 12
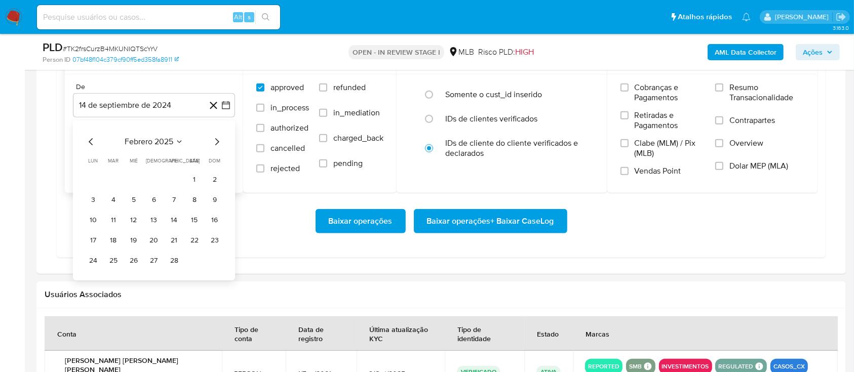
click at [218, 139] on icon "Mes siguiente" at bounding box center [217, 142] width 12 height 12
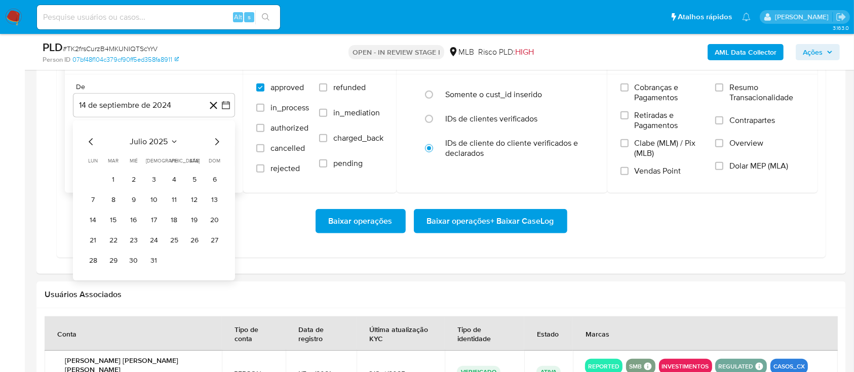
click at [218, 139] on icon "Mes siguiente" at bounding box center [217, 142] width 12 height 12
click at [165, 178] on tr "1 2 3" at bounding box center [154, 180] width 138 height 16
click at [170, 178] on button "1" at bounding box center [174, 180] width 16 height 16
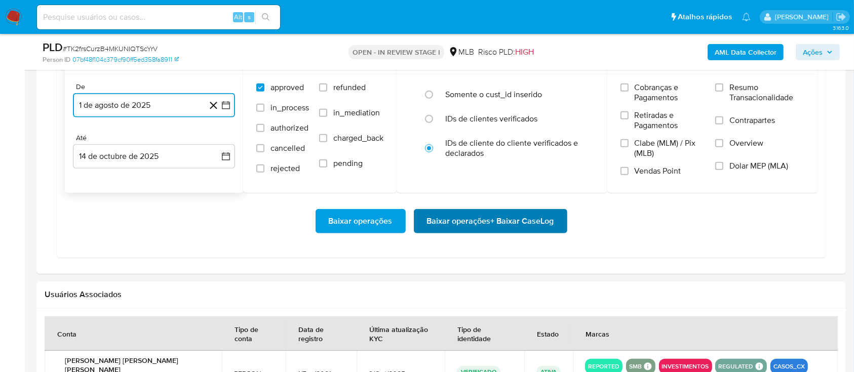
click at [484, 225] on span "Baixar operações + Baixar CaseLog" at bounding box center [490, 221] width 127 height 22
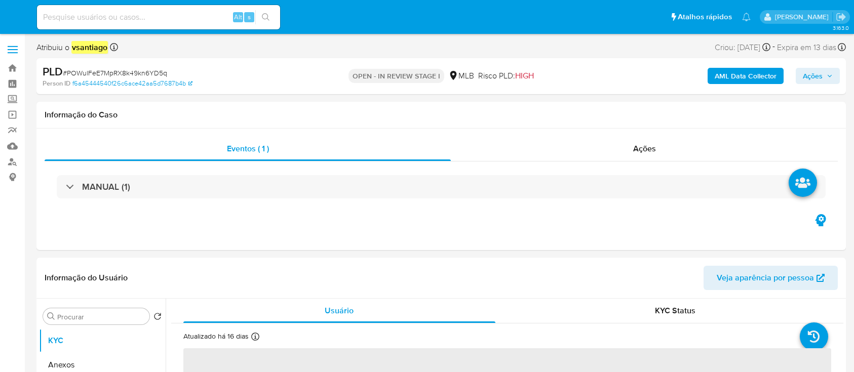
select select "10"
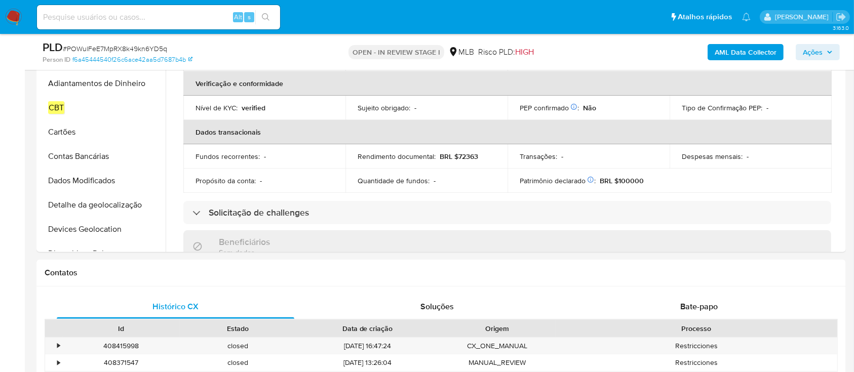
scroll to position [270, 0]
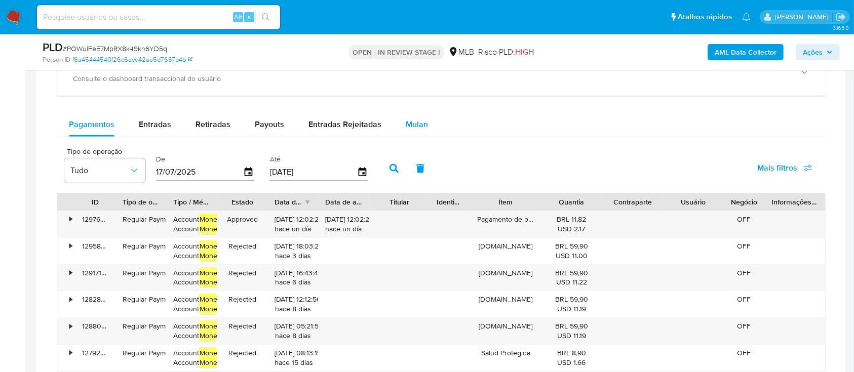
click at [419, 123] on span "Mulan" at bounding box center [417, 125] width 22 height 12
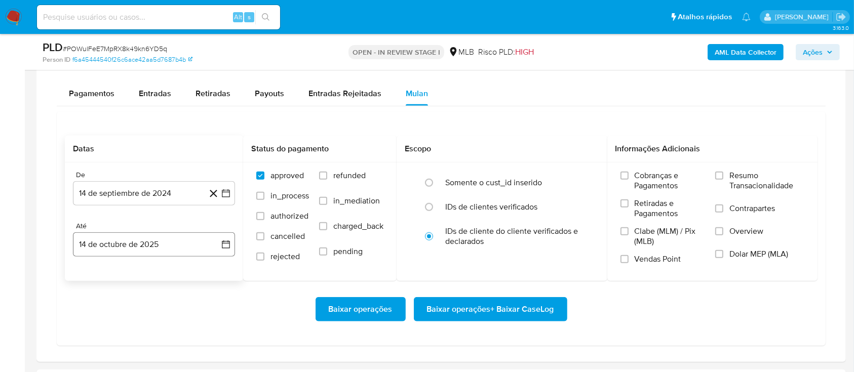
scroll to position [946, 0]
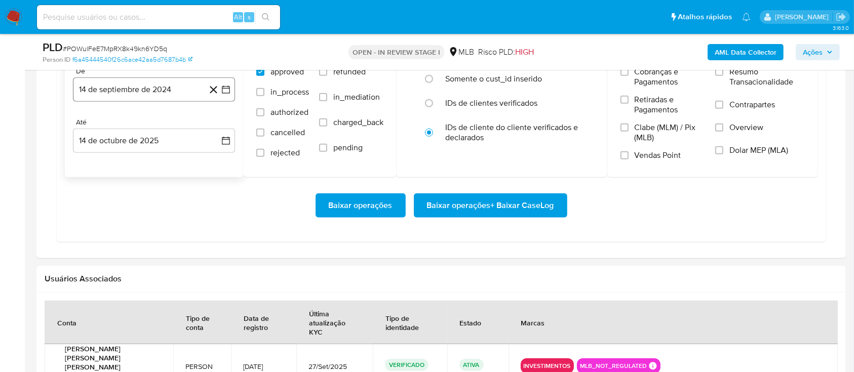
click at [159, 91] on button "14 de septiembre de 2024" at bounding box center [154, 90] width 162 height 24
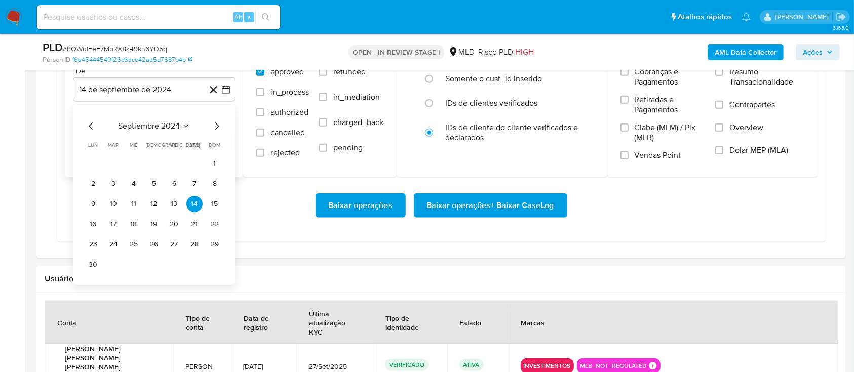
click at [217, 124] on icon "Mes siguiente" at bounding box center [217, 126] width 12 height 12
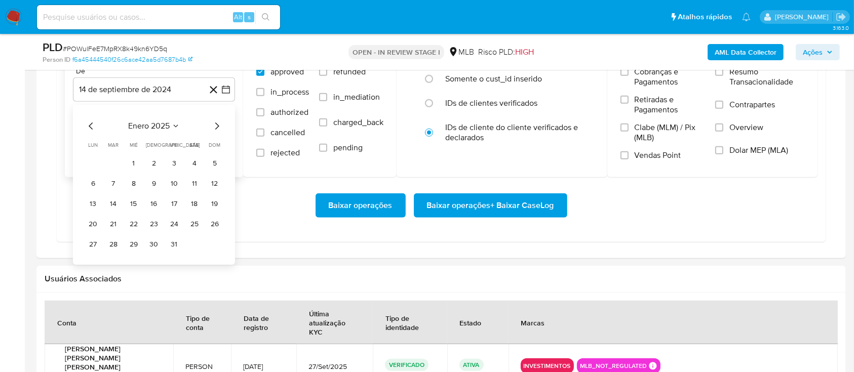
click at [217, 124] on icon "Mes siguiente" at bounding box center [217, 126] width 12 height 12
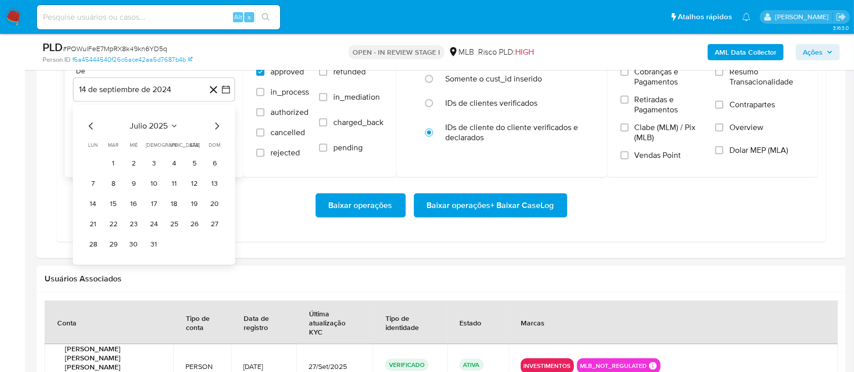
click at [220, 124] on icon "Mes siguiente" at bounding box center [217, 126] width 12 height 12
click at [175, 162] on button "1" at bounding box center [174, 164] width 16 height 16
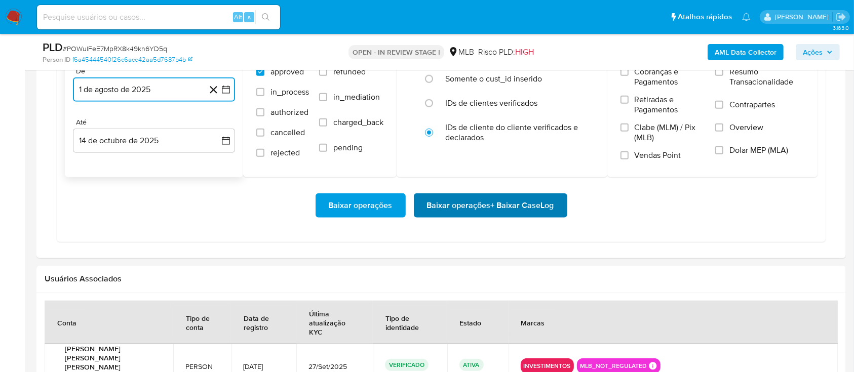
click at [487, 208] on span "Baixar operações + Baixar CaseLog" at bounding box center [490, 206] width 127 height 22
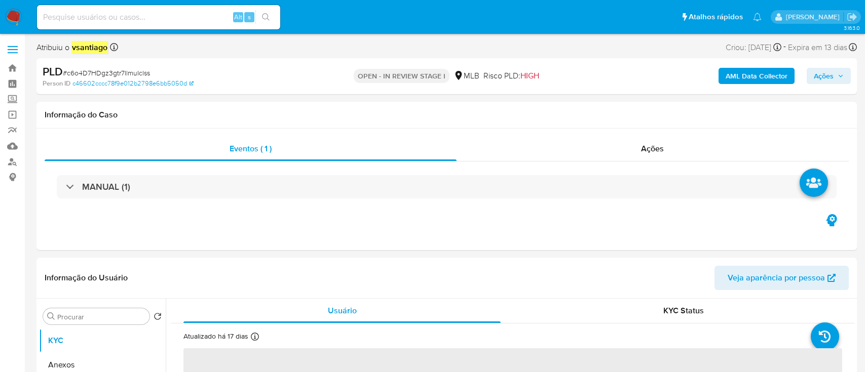
select select "10"
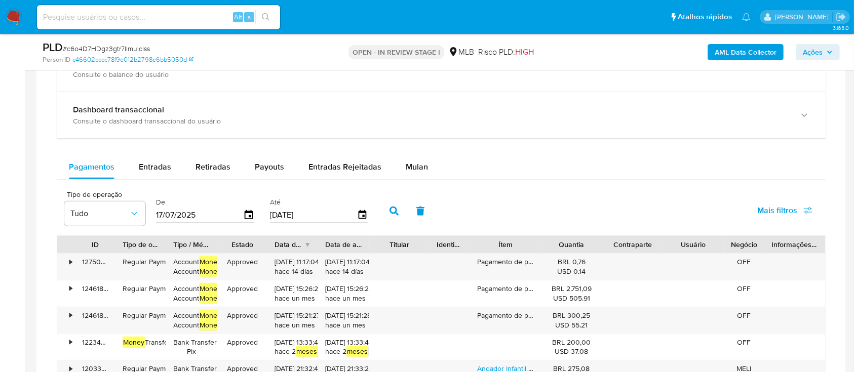
scroll to position [811, 0]
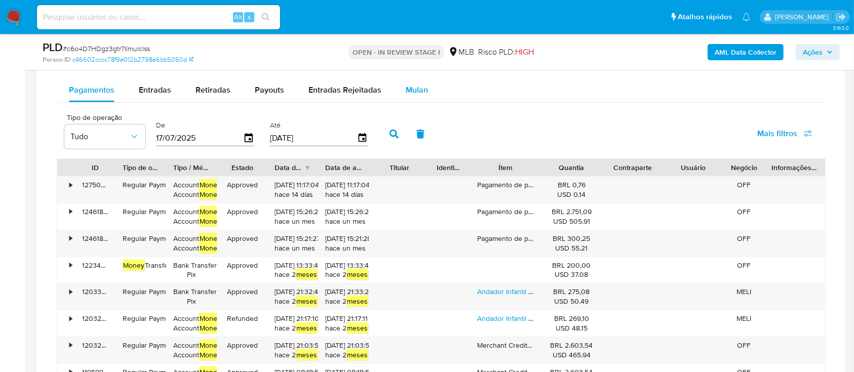
click at [407, 91] on span "Mulan" at bounding box center [417, 90] width 22 height 12
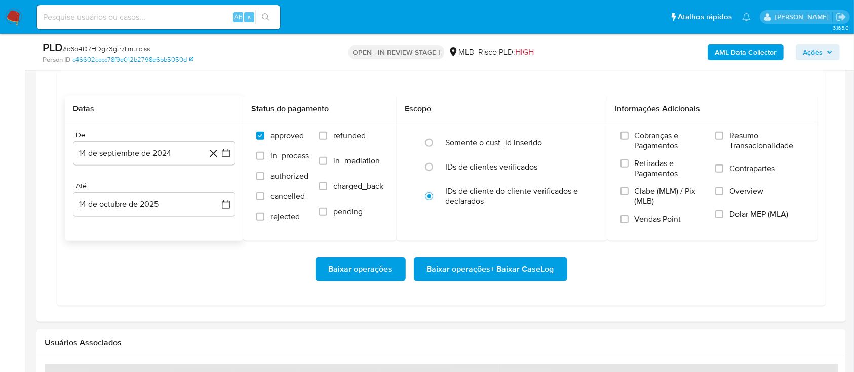
scroll to position [878, 0]
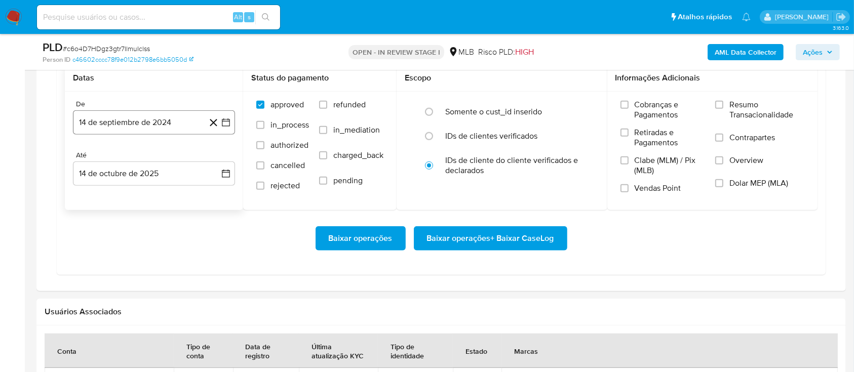
click at [148, 128] on button "14 de septiembre de 2024" at bounding box center [154, 122] width 162 height 24
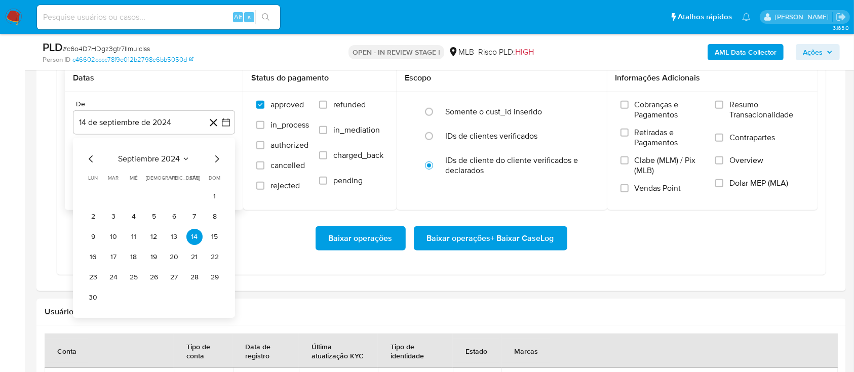
click at [211, 160] on icon "Mes siguiente" at bounding box center [217, 159] width 12 height 12
click at [218, 160] on icon "Mes siguiente" at bounding box center [217, 159] width 12 height 12
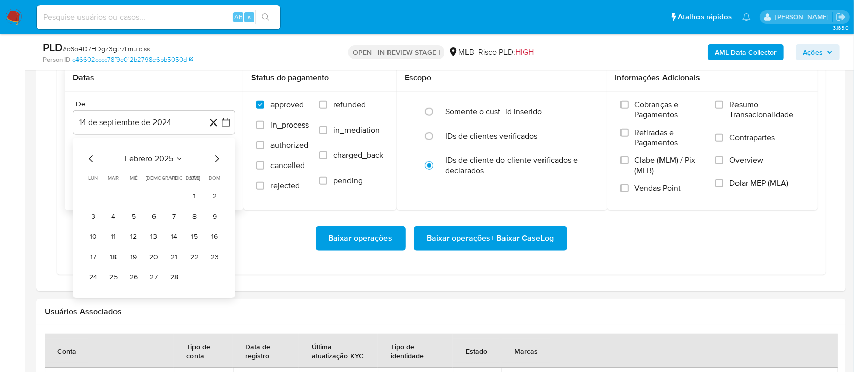
click at [218, 160] on icon "Mes siguiente" at bounding box center [217, 159] width 12 height 12
click at [219, 160] on icon "Mes siguiente" at bounding box center [217, 159] width 12 height 12
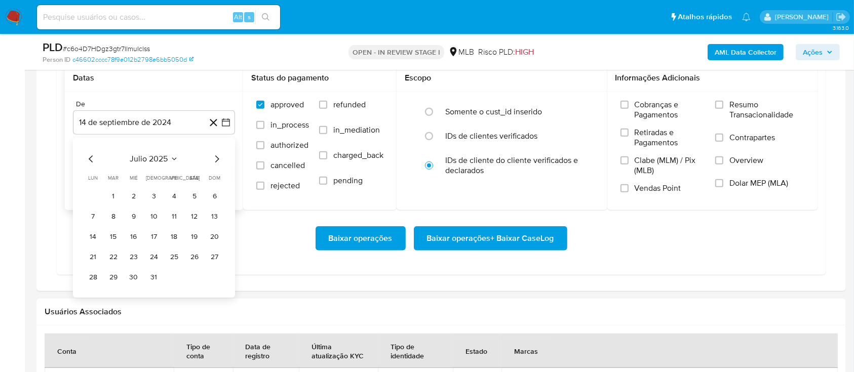
click at [219, 160] on icon "Mes siguiente" at bounding box center [217, 159] width 12 height 12
click at [180, 194] on button "1" at bounding box center [174, 197] width 16 height 16
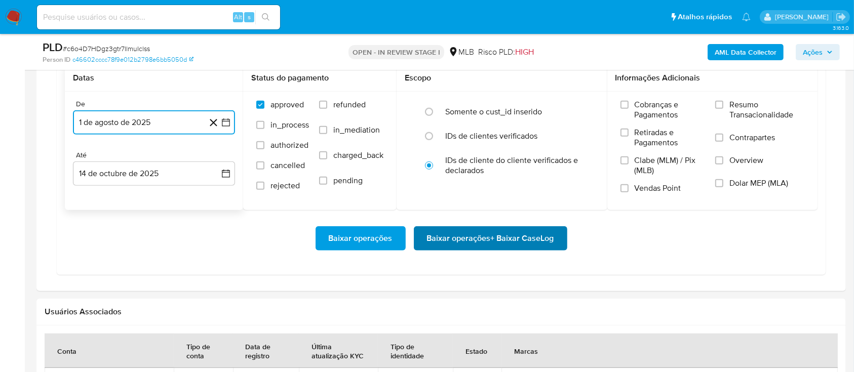
click at [499, 237] on span "Baixar operações + Baixar CaseLog" at bounding box center [490, 239] width 127 height 22
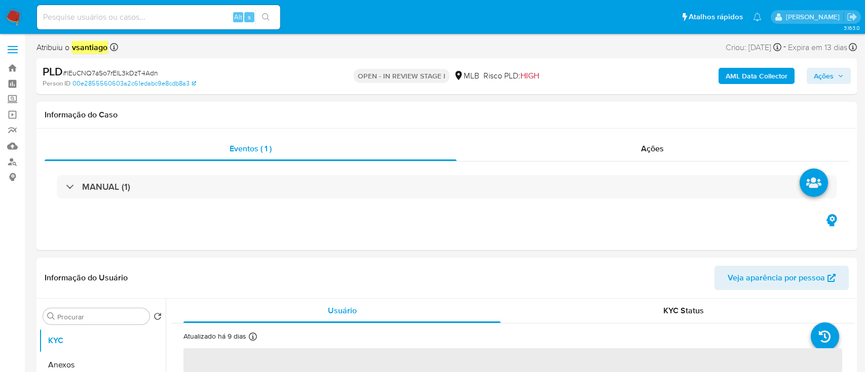
select select "10"
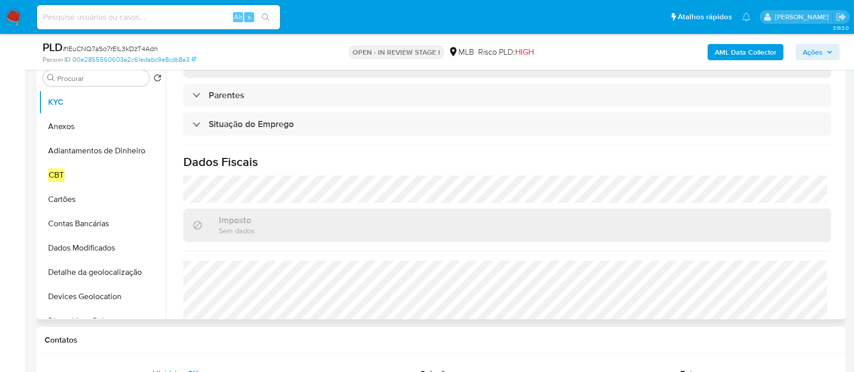
scroll to position [431, 0]
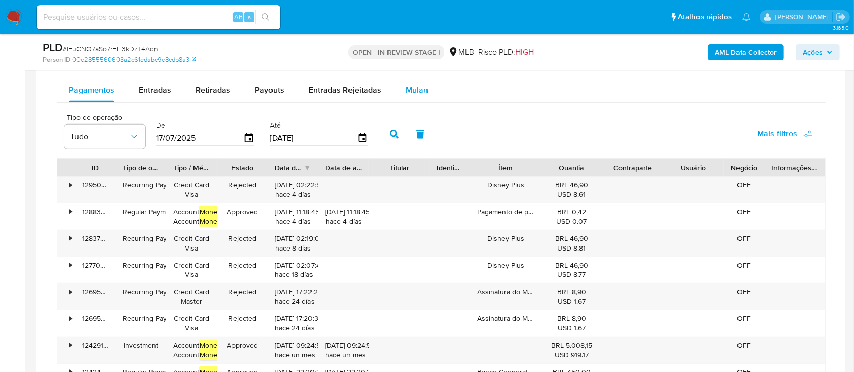
click at [422, 87] on span "Mulan" at bounding box center [417, 90] width 22 height 12
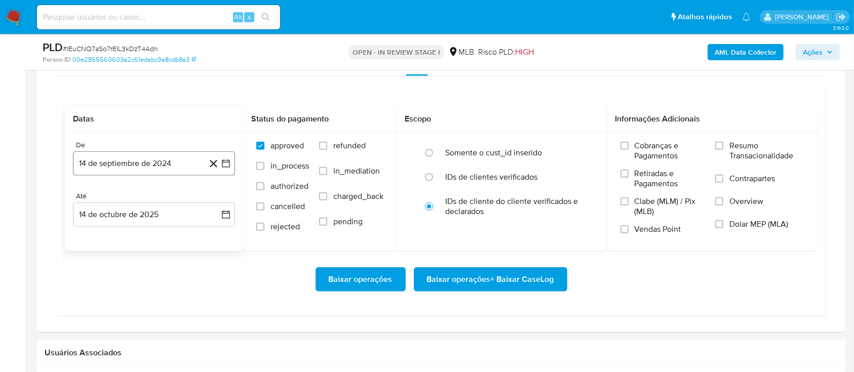
scroll to position [878, 0]
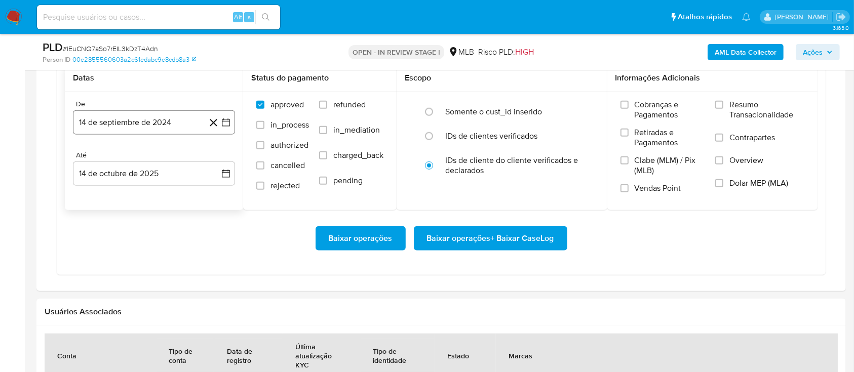
click at [138, 123] on button "14 de septiembre de 2024" at bounding box center [154, 122] width 162 height 24
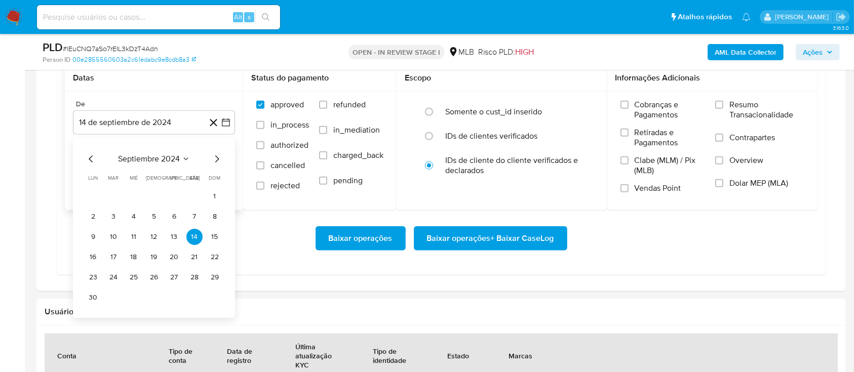
click at [215, 160] on icon "Mes siguiente" at bounding box center [217, 159] width 12 height 12
click at [214, 160] on icon "Mes siguiente" at bounding box center [217, 159] width 12 height 12
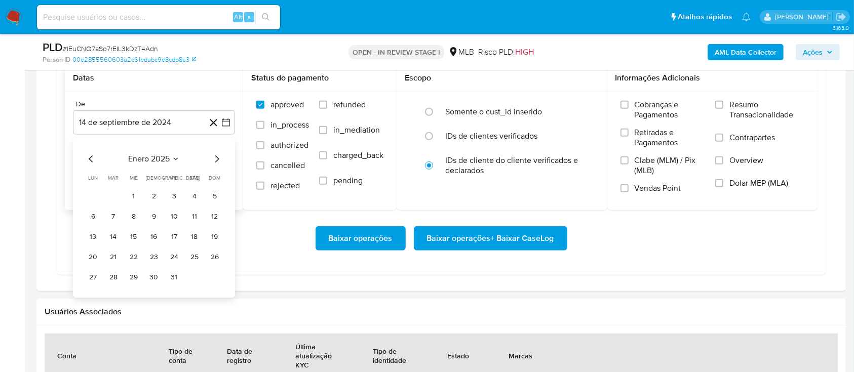
click at [214, 160] on icon "Mes siguiente" at bounding box center [217, 159] width 12 height 12
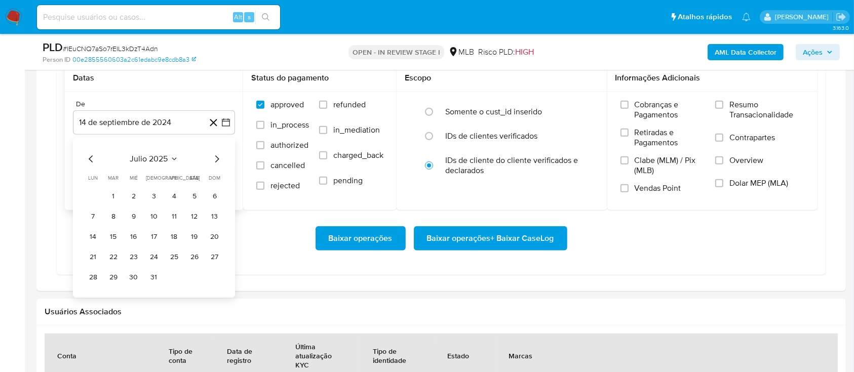
click at [214, 159] on icon "Mes siguiente" at bounding box center [217, 159] width 12 height 12
click at [173, 192] on button "1" at bounding box center [174, 197] width 16 height 16
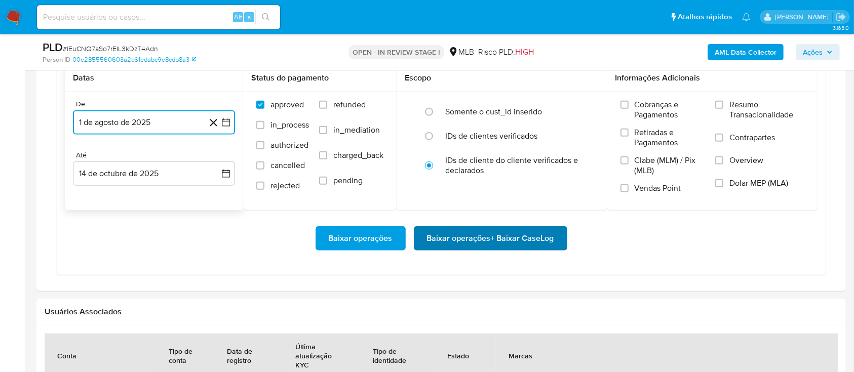
click at [473, 245] on span "Baixar operações + Baixar CaseLog" at bounding box center [490, 239] width 127 height 22
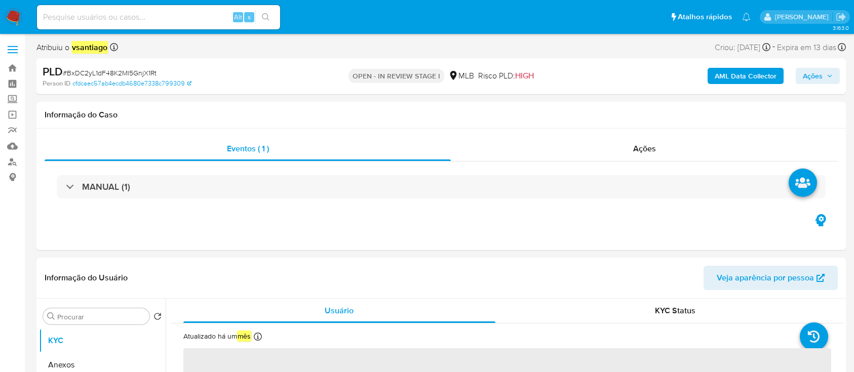
select select "10"
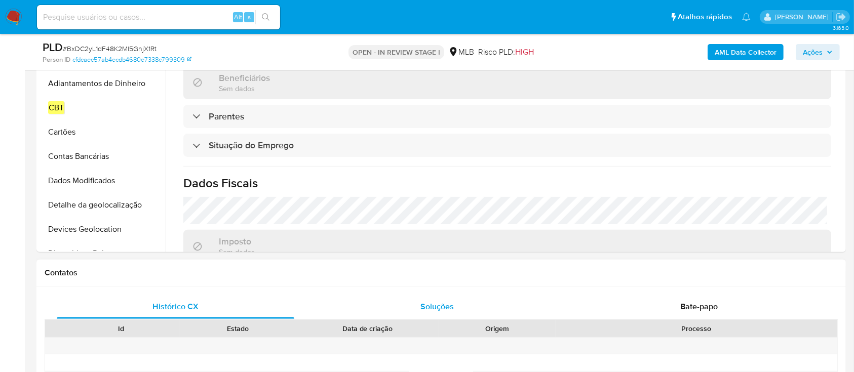
scroll to position [431, 0]
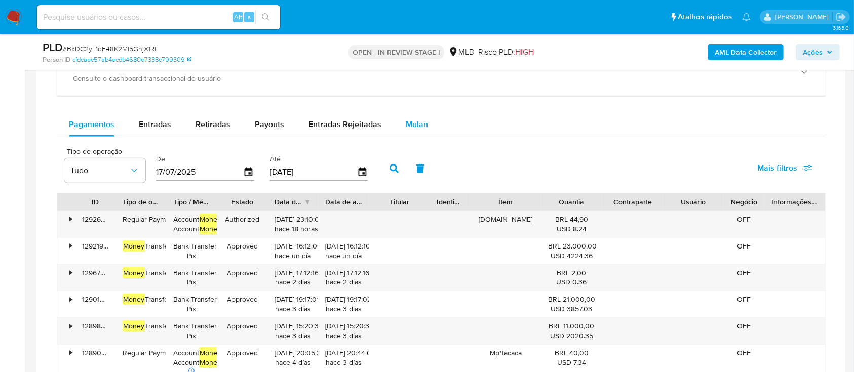
click at [408, 129] on span "Mulan" at bounding box center [417, 125] width 22 height 12
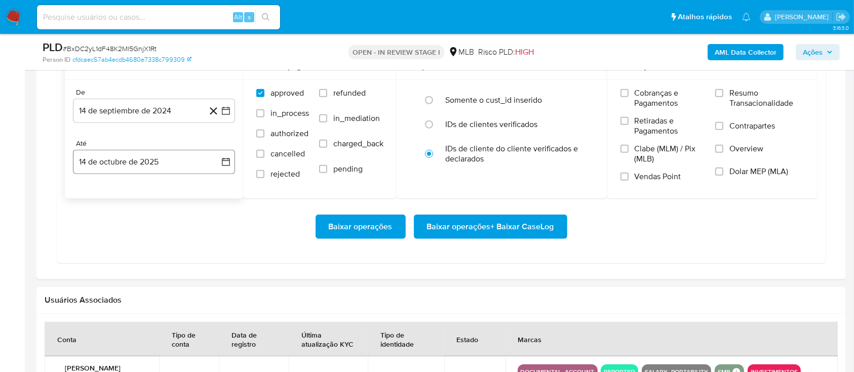
scroll to position [946, 0]
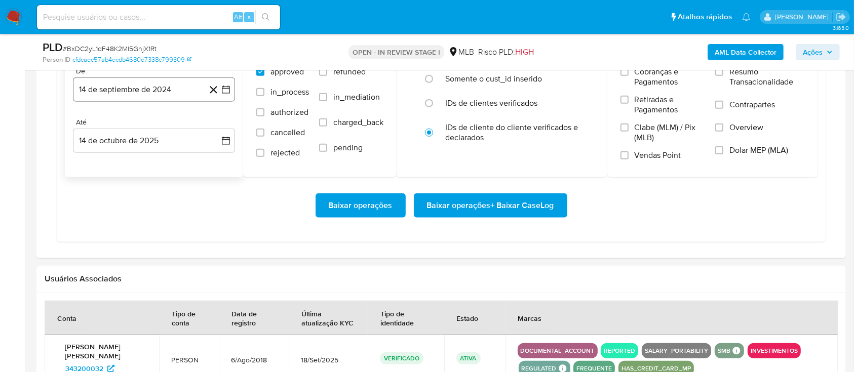
click at [156, 97] on button "14 de septiembre de 2024" at bounding box center [154, 90] width 162 height 24
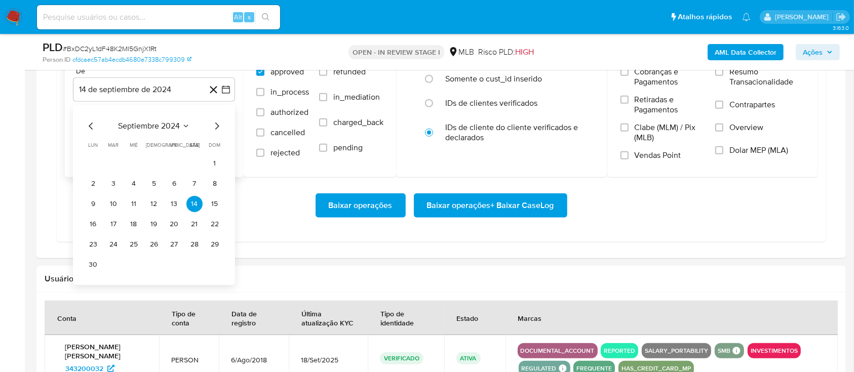
click at [217, 124] on icon "Mes siguiente" at bounding box center [217, 126] width 4 height 7
click at [217, 124] on icon "Mes siguiente" at bounding box center [217, 126] width 12 height 12
click at [216, 124] on icon "Mes siguiente" at bounding box center [217, 126] width 12 height 12
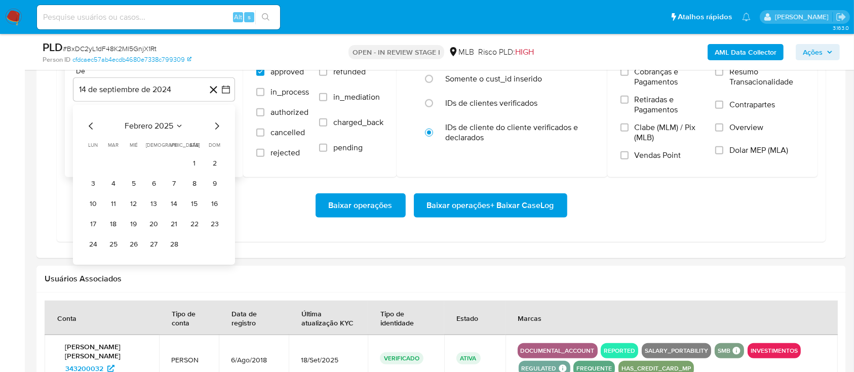
click at [216, 124] on icon "Mes siguiente" at bounding box center [217, 126] width 12 height 12
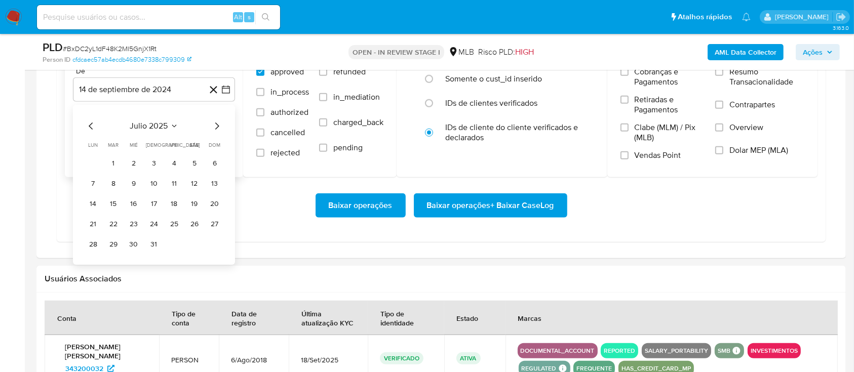
click at [218, 126] on icon "Mes siguiente" at bounding box center [217, 126] width 4 height 7
click at [170, 163] on button "1" at bounding box center [174, 164] width 16 height 16
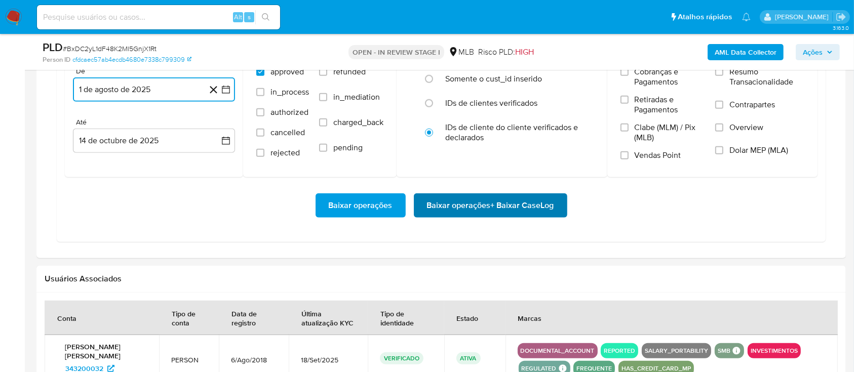
click at [484, 205] on span "Baixar operações + Baixar CaseLog" at bounding box center [490, 206] width 127 height 22
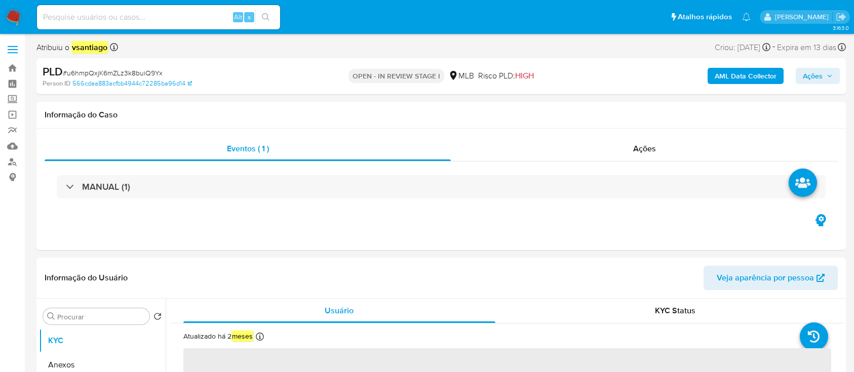
select select "10"
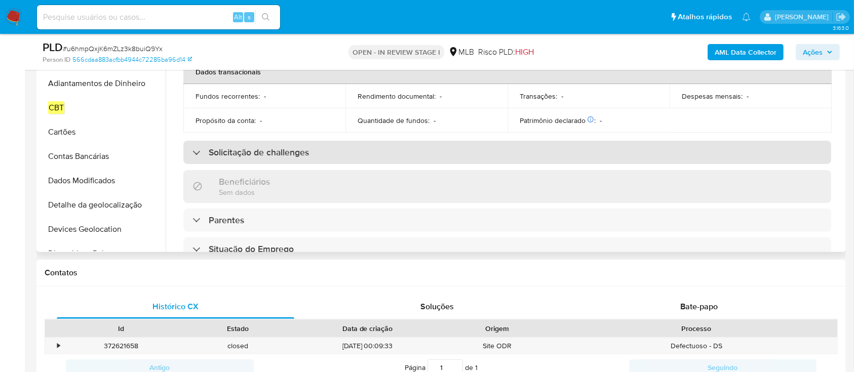
scroll to position [338, 0]
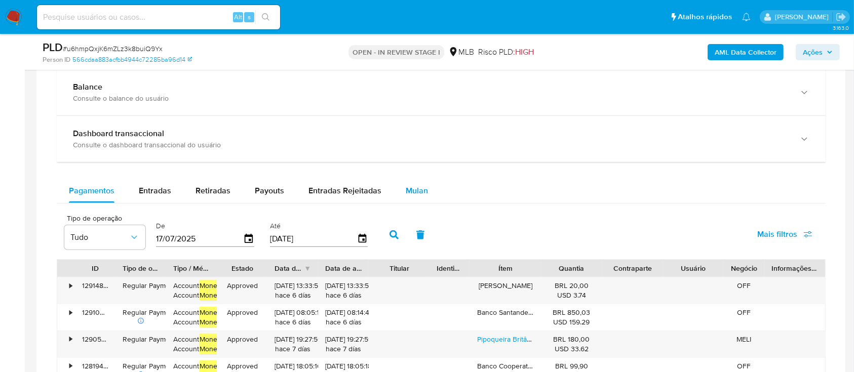
click at [408, 187] on span "Mulan" at bounding box center [417, 191] width 22 height 12
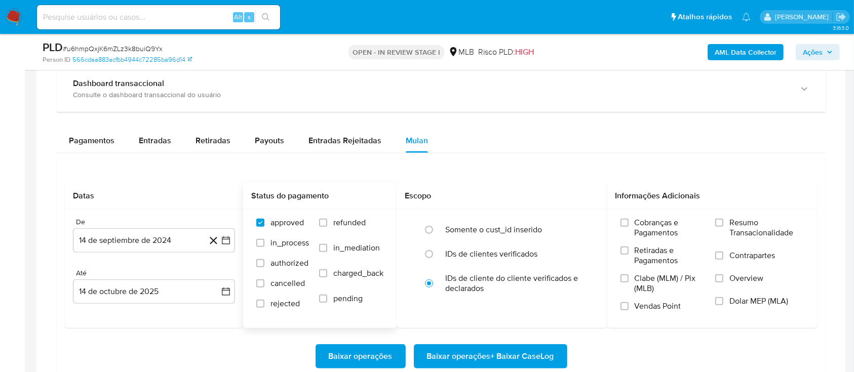
scroll to position [811, 0]
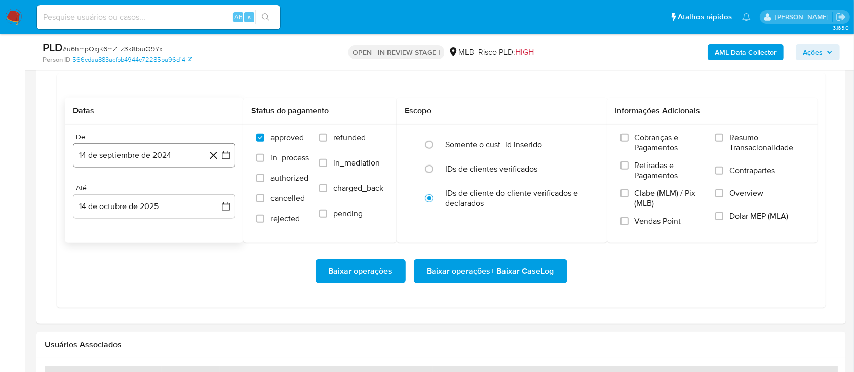
click at [157, 146] on button "14 de septiembre de 2024" at bounding box center [154, 155] width 162 height 24
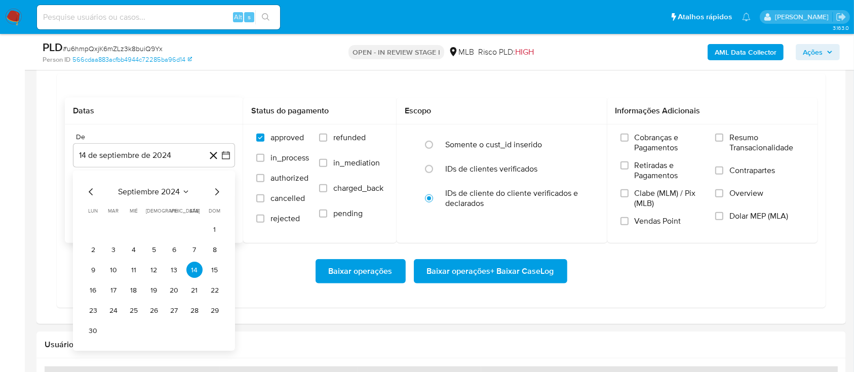
click at [216, 192] on icon "Mes siguiente" at bounding box center [217, 192] width 12 height 12
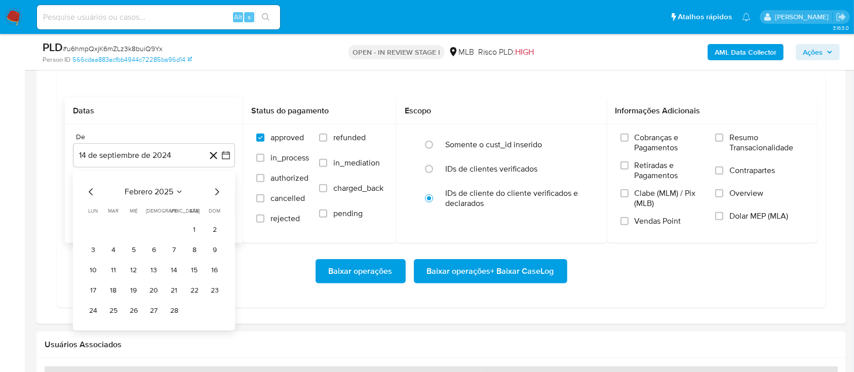
click at [216, 192] on icon "Mes siguiente" at bounding box center [217, 192] width 12 height 12
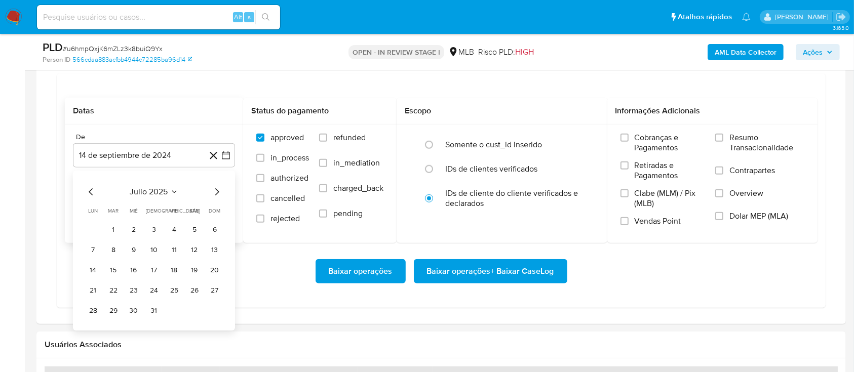
click at [216, 192] on icon "Mes siguiente" at bounding box center [217, 192] width 12 height 12
click at [182, 232] on tr "1 2 3" at bounding box center [154, 230] width 138 height 16
click at [179, 226] on button "1" at bounding box center [174, 230] width 16 height 16
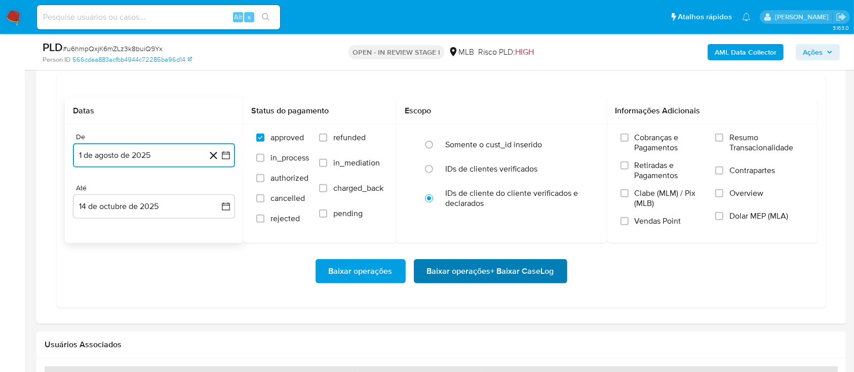
click at [456, 266] on span "Baixar operações + Baixar CaseLog" at bounding box center [490, 271] width 127 height 22
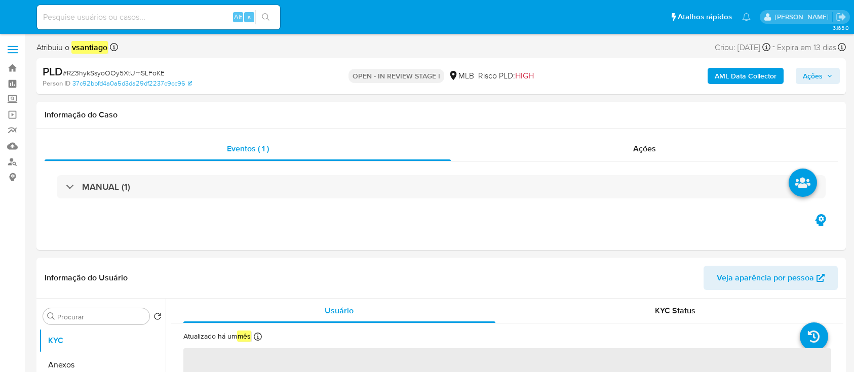
select select "10"
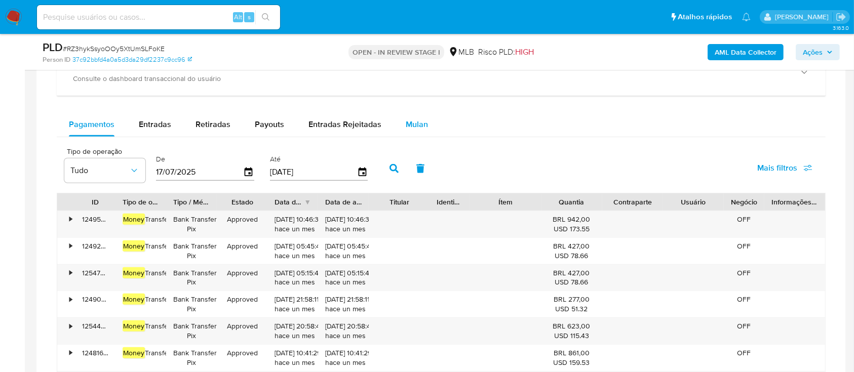
click at [415, 117] on div "Mulan" at bounding box center [417, 125] width 22 height 24
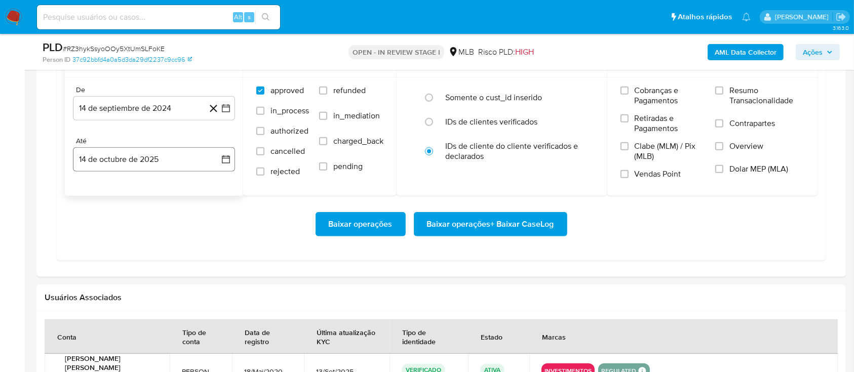
scroll to position [946, 0]
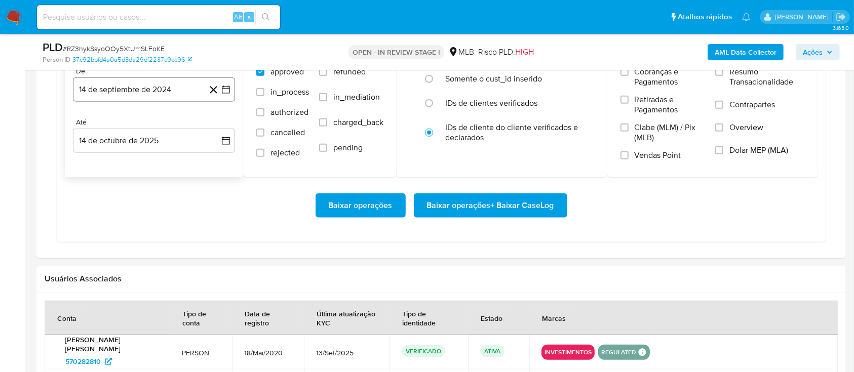
click at [163, 96] on button "14 de septiembre de 2024" at bounding box center [154, 90] width 162 height 24
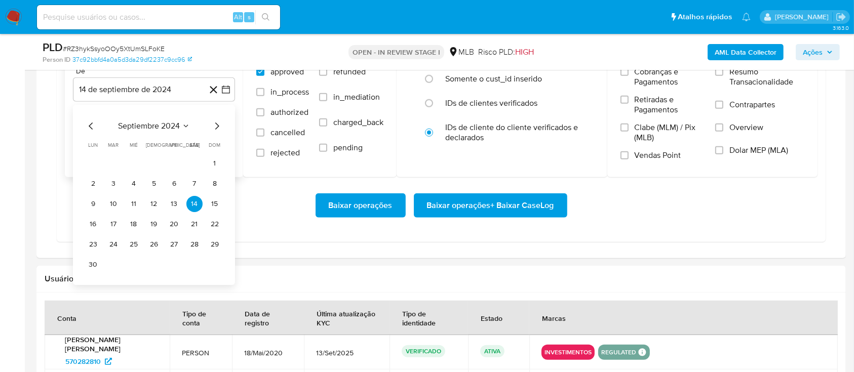
click at [211, 123] on icon "Mes siguiente" at bounding box center [217, 126] width 12 height 12
click at [213, 123] on icon "Mes siguiente" at bounding box center [217, 126] width 12 height 12
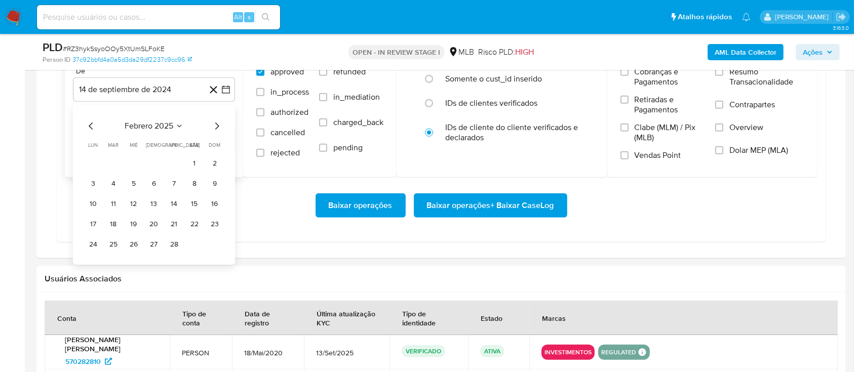
click at [214, 124] on icon "Mes siguiente" at bounding box center [217, 126] width 12 height 12
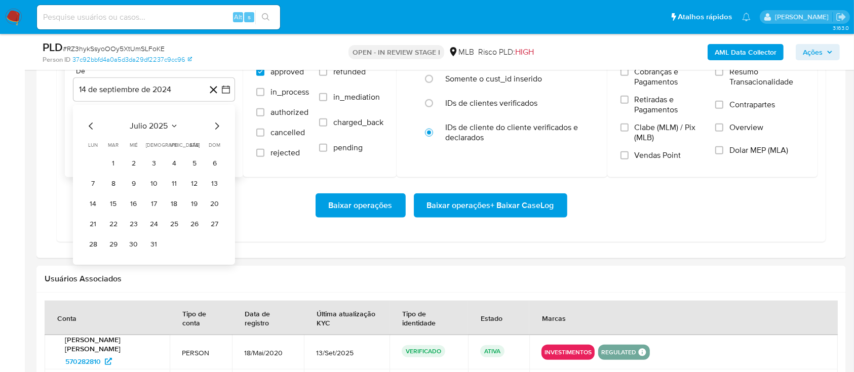
click at [214, 124] on icon "Mes siguiente" at bounding box center [217, 126] width 12 height 12
click at [174, 166] on button "1" at bounding box center [174, 164] width 16 height 16
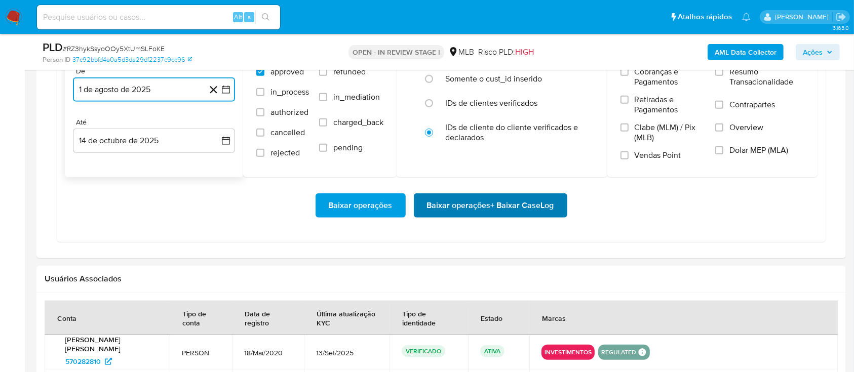
click at [483, 214] on span "Baixar operações + Baixar CaseLog" at bounding box center [490, 206] width 127 height 22
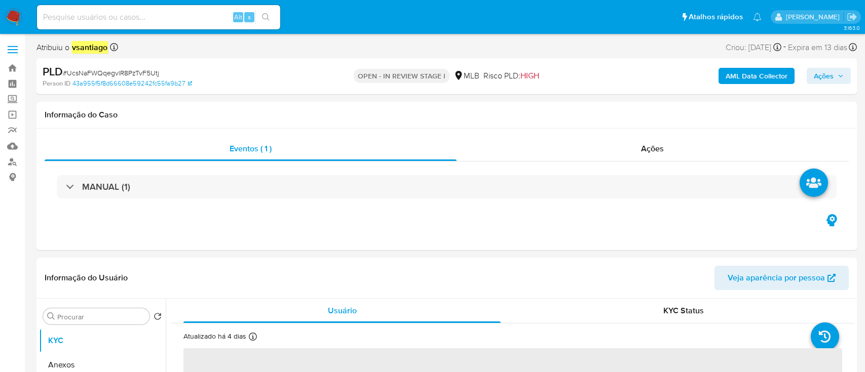
select select "10"
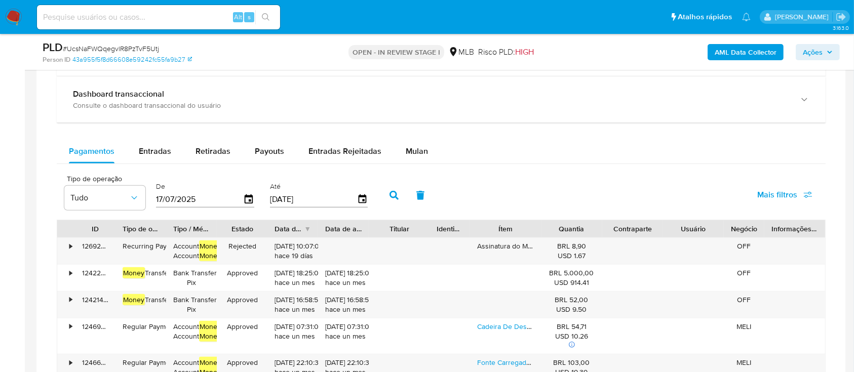
scroll to position [743, 0]
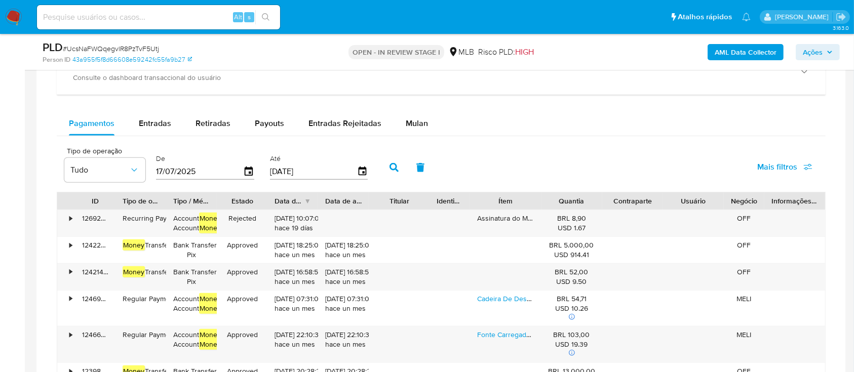
drag, startPoint x: 409, startPoint y: 131, endPoint x: 385, endPoint y: 137, distance: 25.7
click at [409, 130] on div "Mulan" at bounding box center [417, 123] width 22 height 24
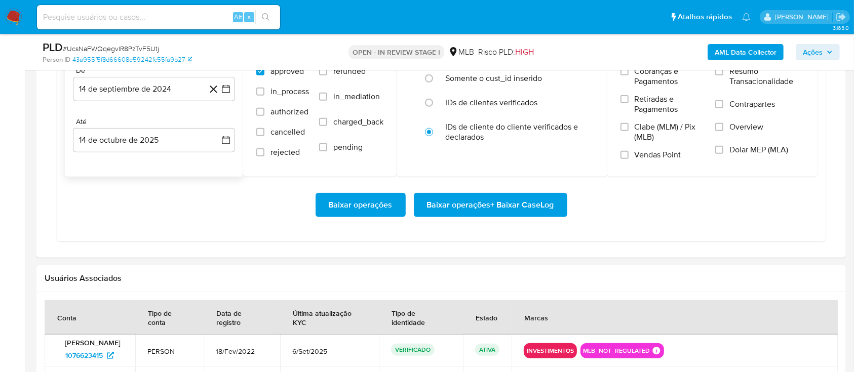
scroll to position [878, 0]
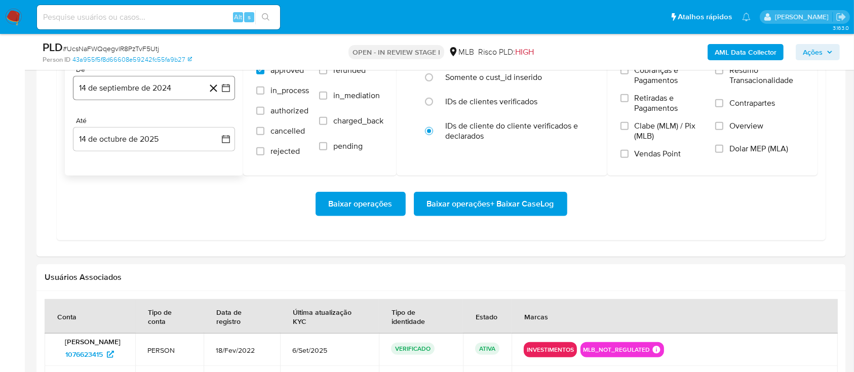
click at [131, 96] on button "14 de septiembre de 2024" at bounding box center [154, 88] width 162 height 24
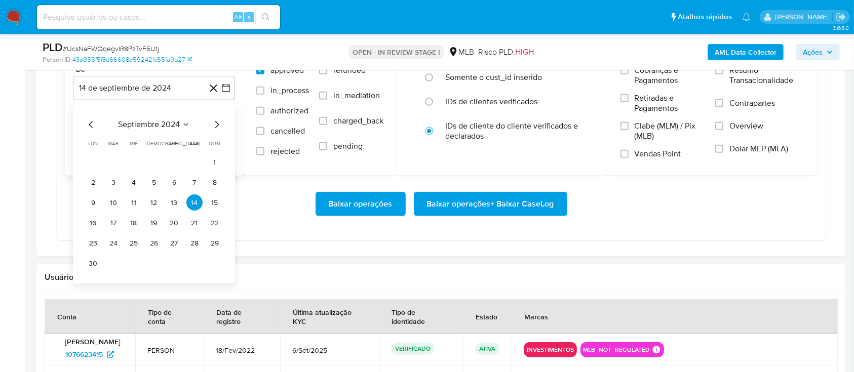
click at [214, 124] on icon "Mes siguiente" at bounding box center [217, 125] width 12 height 12
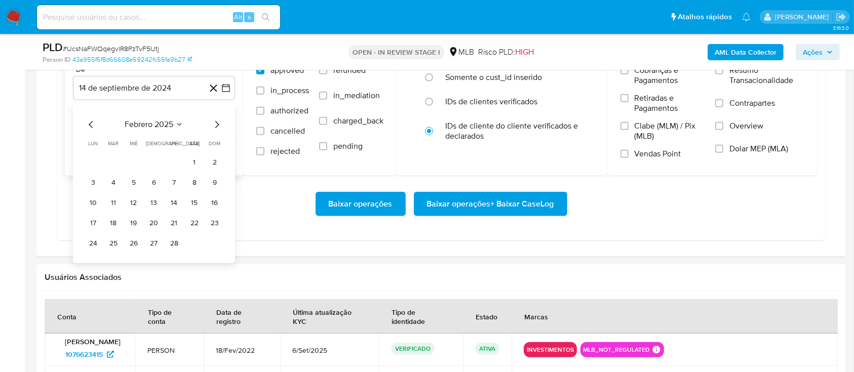
click at [214, 124] on icon "Mes siguiente" at bounding box center [217, 125] width 12 height 12
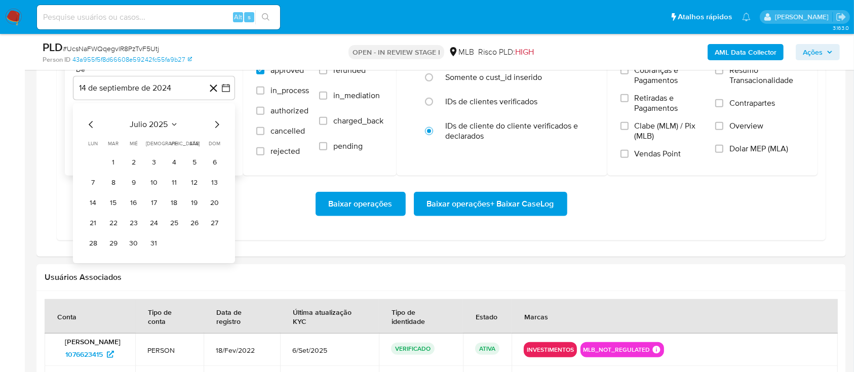
click at [214, 125] on icon "Mes siguiente" at bounding box center [217, 125] width 12 height 12
click at [177, 163] on button "1" at bounding box center [174, 163] width 16 height 16
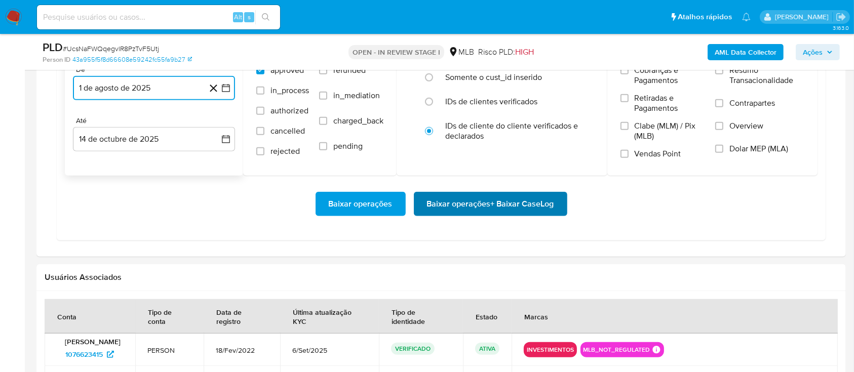
click at [498, 205] on span "Baixar operações + Baixar CaseLog" at bounding box center [490, 204] width 127 height 22
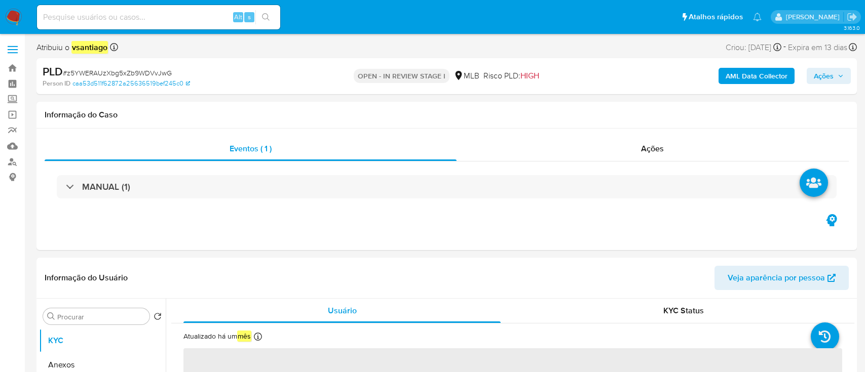
select select "10"
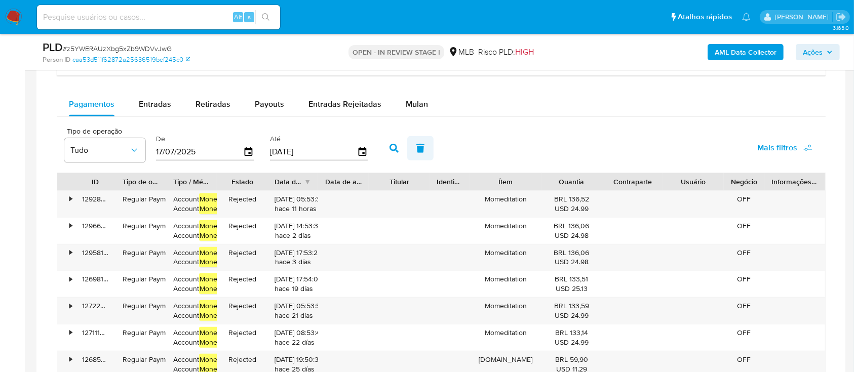
scroll to position [811, 0]
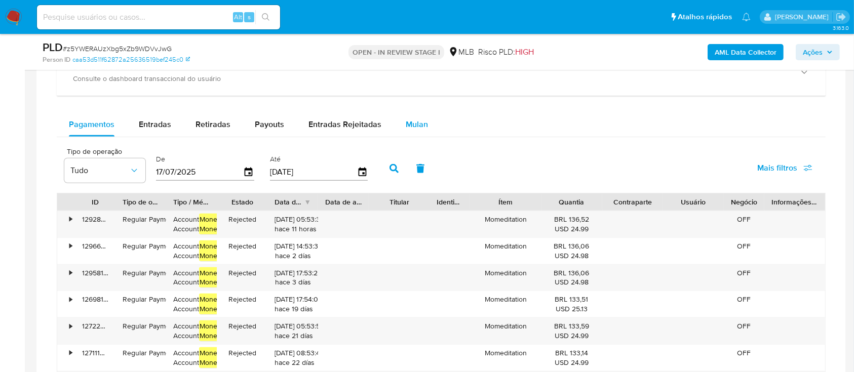
click at [417, 133] on div "Mulan" at bounding box center [417, 125] width 22 height 24
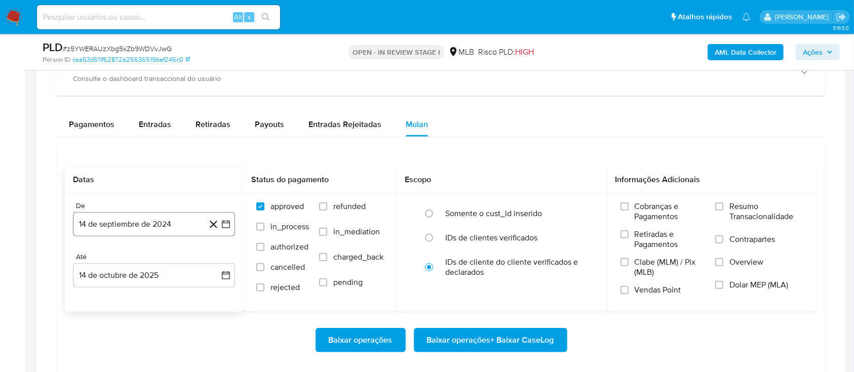
click at [138, 229] on button "14 de septiembre de 2024" at bounding box center [154, 224] width 162 height 24
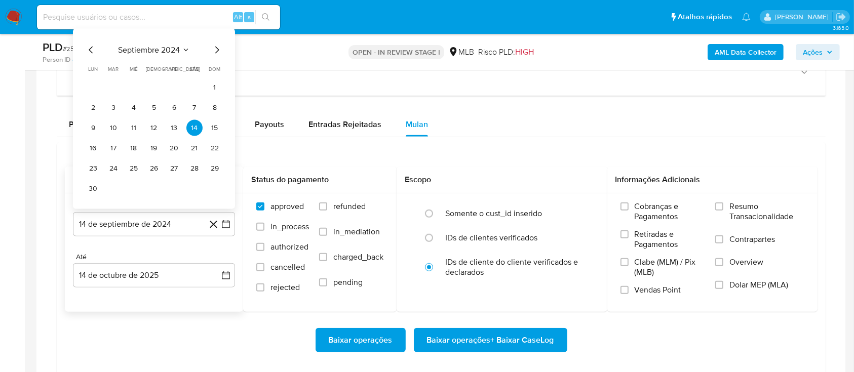
click at [214, 48] on icon "Mes siguiente" at bounding box center [217, 50] width 12 height 12
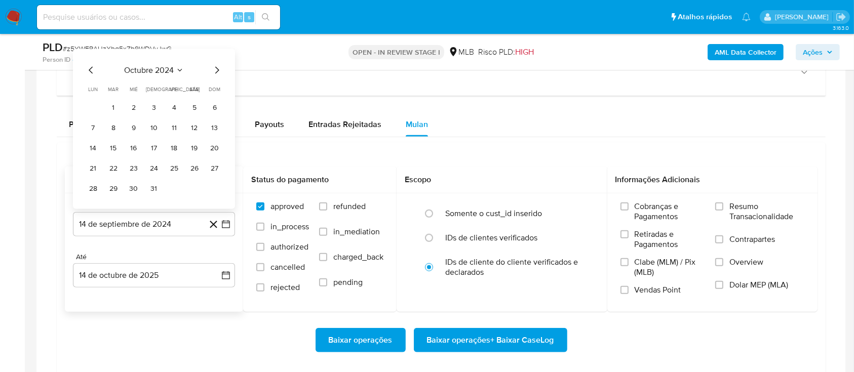
click at [214, 49] on div "octubre 2024 octubre 2024 lun lunes mar martes mié miércoles jue jueves vie vie…" at bounding box center [154, 129] width 162 height 160
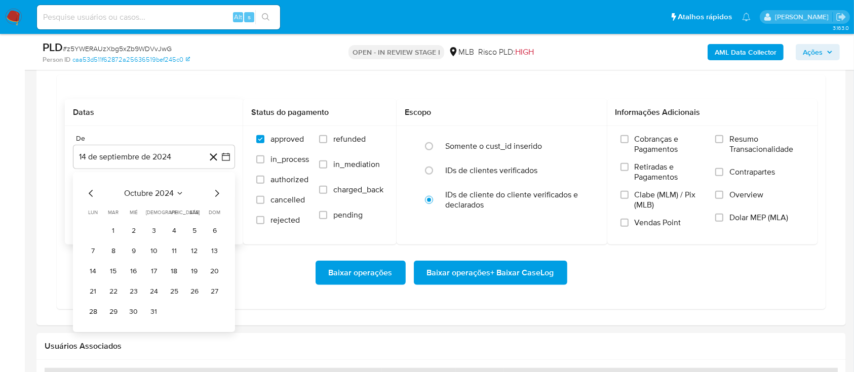
click at [218, 192] on icon "Mes siguiente" at bounding box center [217, 194] width 12 height 12
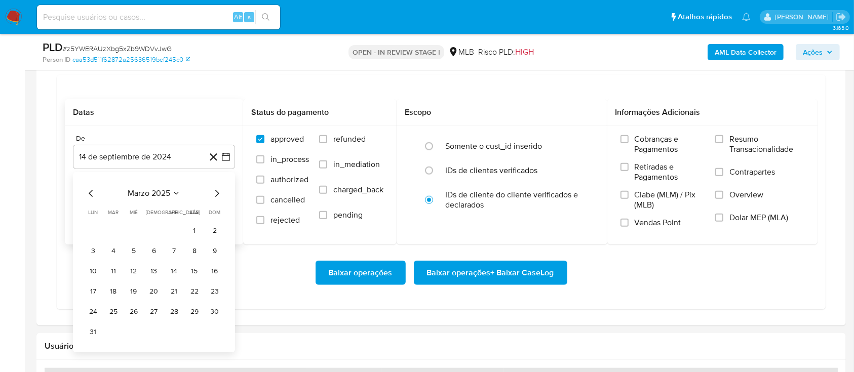
click at [218, 192] on icon "Mes siguiente" at bounding box center [217, 194] width 12 height 12
click at [219, 191] on icon "Mes siguiente" at bounding box center [217, 194] width 12 height 12
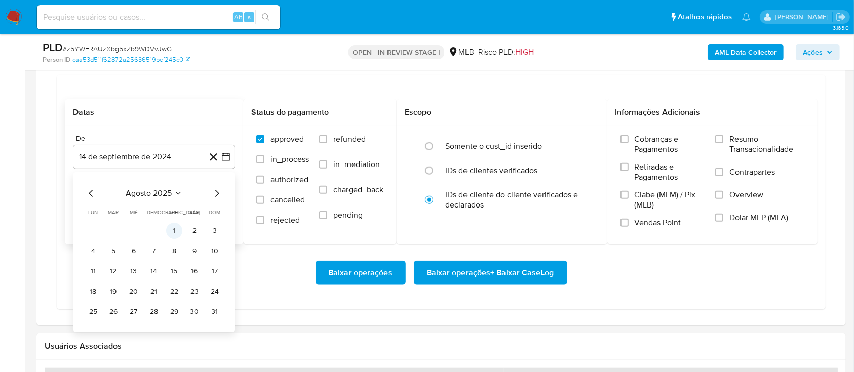
click at [181, 227] on button "1" at bounding box center [174, 231] width 16 height 16
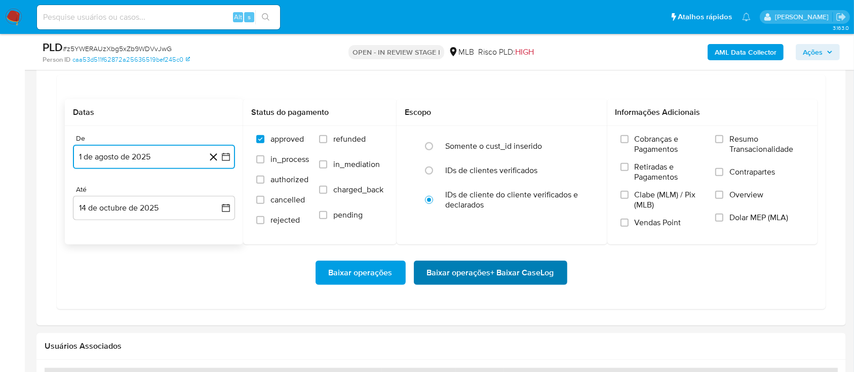
click at [495, 268] on span "Baixar operações + Baixar CaseLog" at bounding box center [490, 273] width 127 height 22
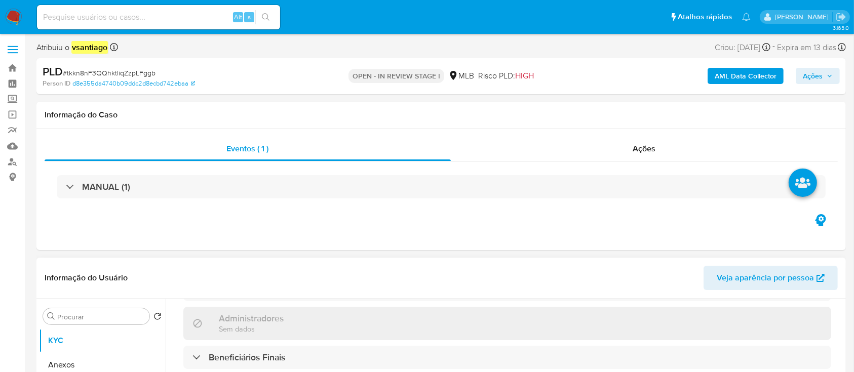
scroll to position [203, 0]
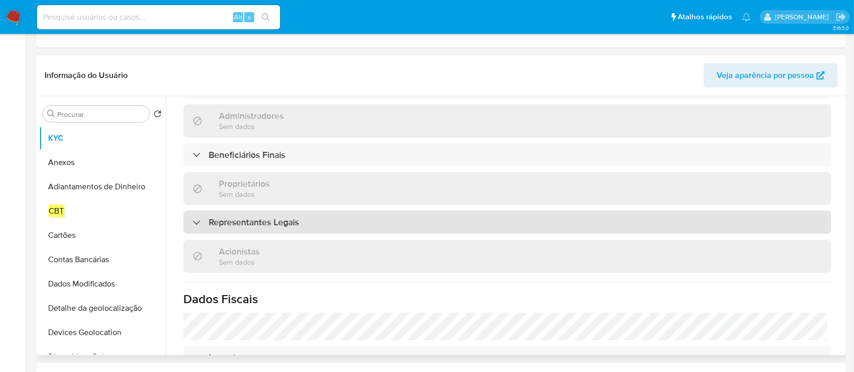
select select "10"
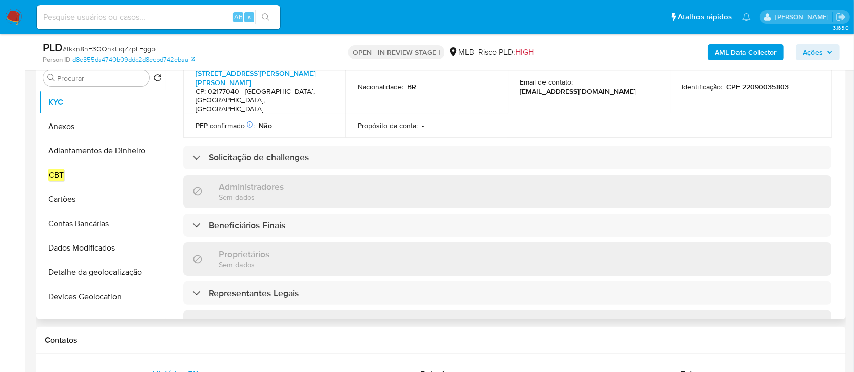
scroll to position [560, 0]
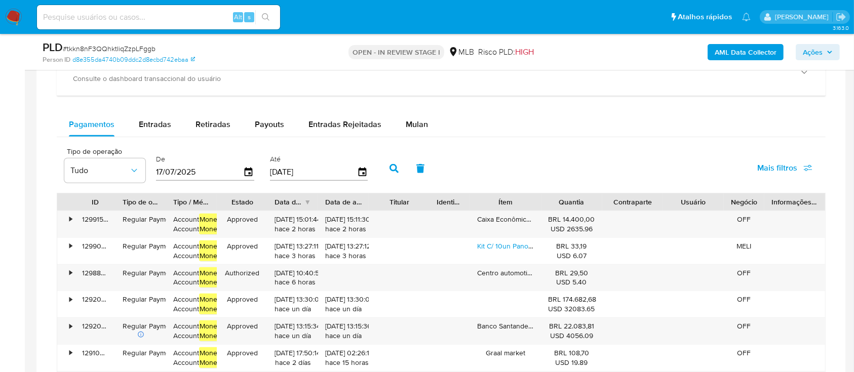
click at [407, 136] on div "Pagamentos Entradas Retiradas Payouts Entradas Rejeitadas Mulan" at bounding box center [441, 125] width 769 height 25
click at [410, 124] on span "Mulan" at bounding box center [417, 125] width 22 height 12
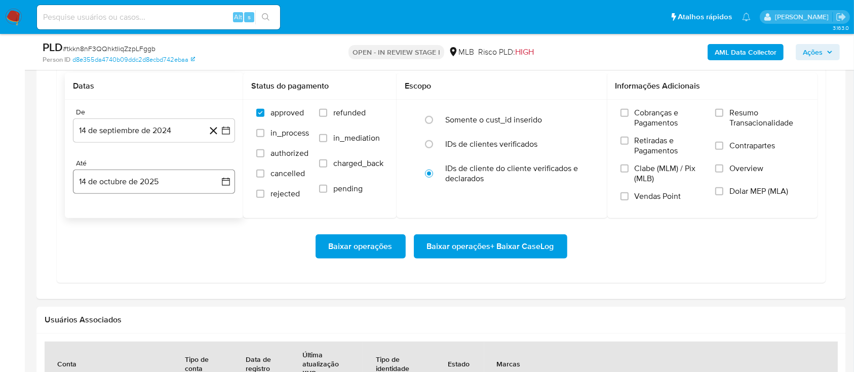
scroll to position [946, 0]
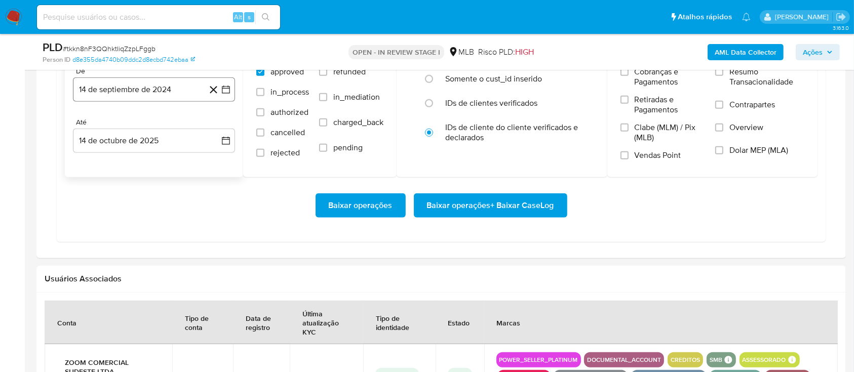
click at [143, 93] on button "14 de septiembre de 2024" at bounding box center [154, 90] width 162 height 24
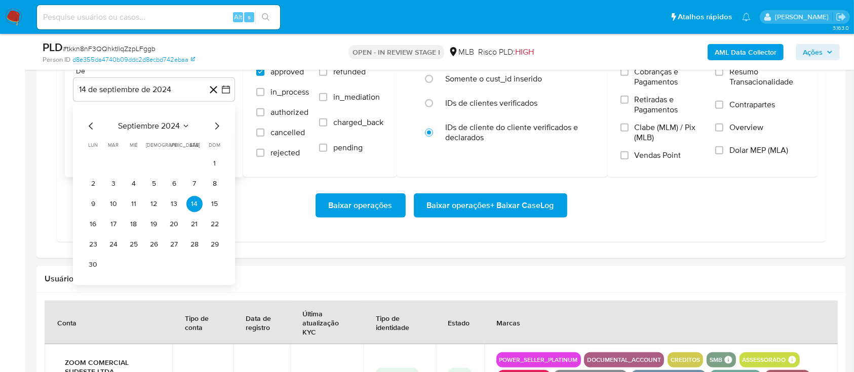
click at [212, 123] on icon "Mes siguiente" at bounding box center [217, 126] width 12 height 12
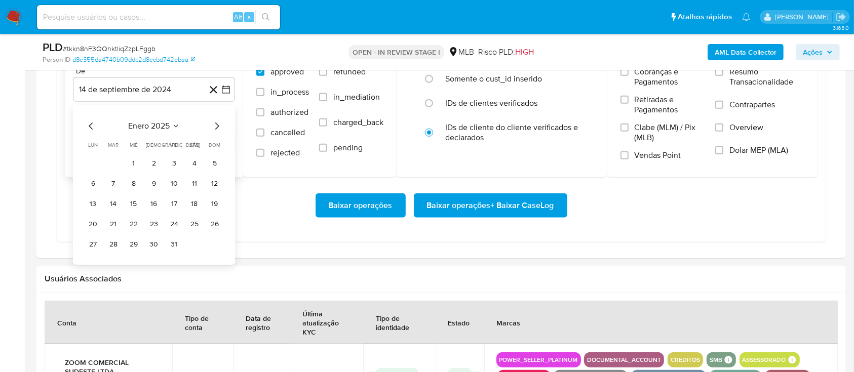
click at [212, 123] on icon "Mes siguiente" at bounding box center [217, 126] width 12 height 12
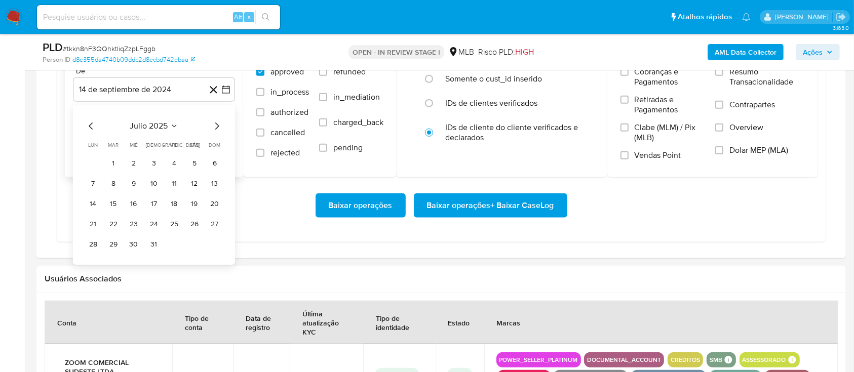
click at [212, 123] on icon "Mes siguiente" at bounding box center [217, 126] width 12 height 12
click at [175, 165] on button "1" at bounding box center [174, 164] width 16 height 16
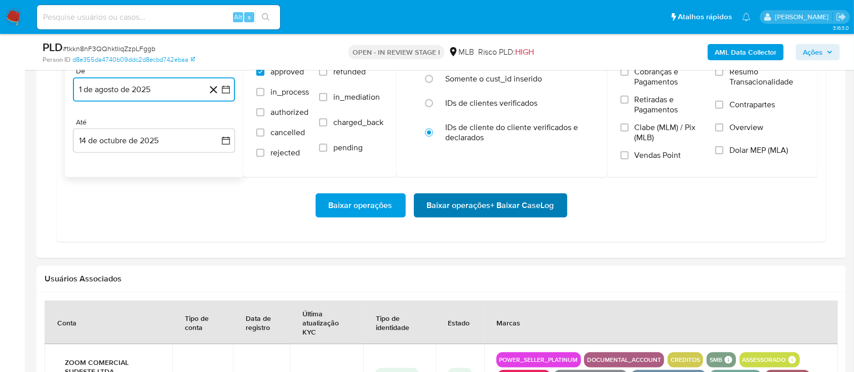
click at [489, 213] on span "Baixar operações + Baixar CaseLog" at bounding box center [490, 206] width 127 height 22
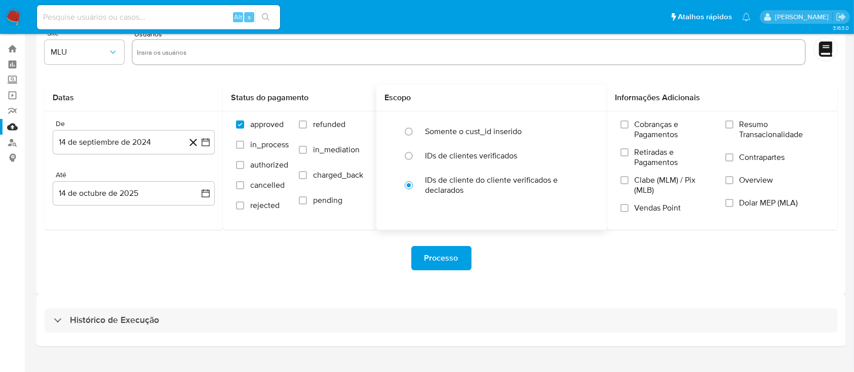
scroll to position [36, 0]
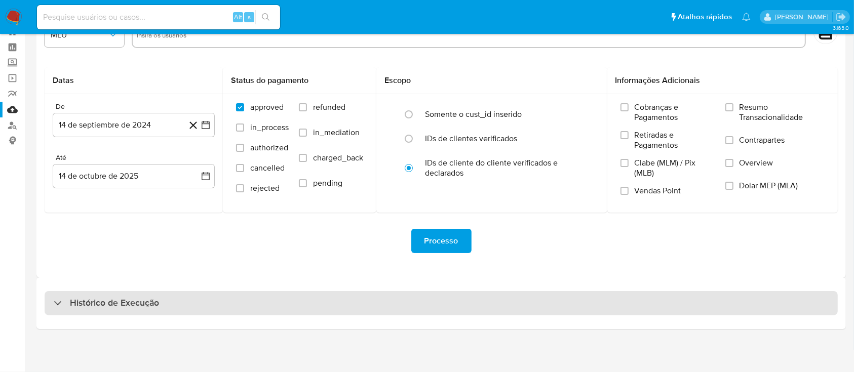
click at [480, 300] on div "Histórico de Execução" at bounding box center [442, 303] width 794 height 24
select select "10"
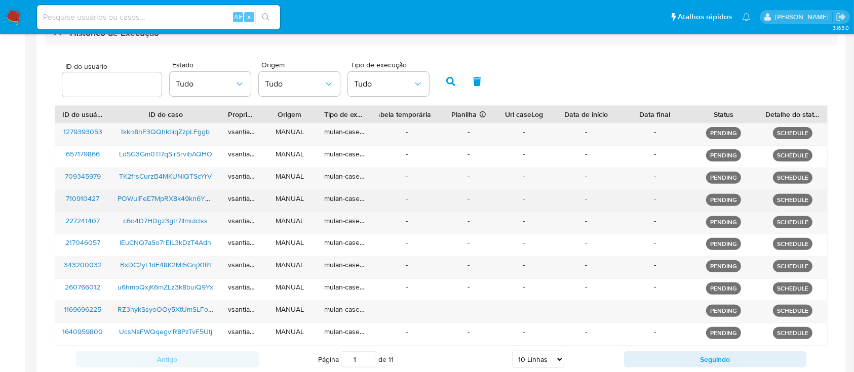
scroll to position [373, 0]
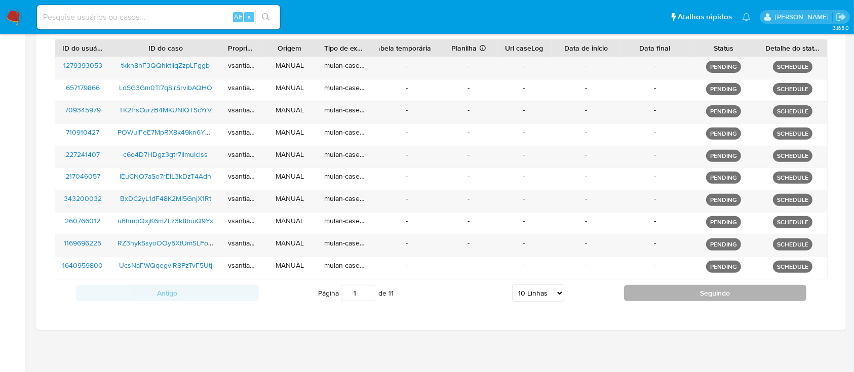
click at [672, 294] on button "Seguindo" at bounding box center [715, 293] width 183 height 16
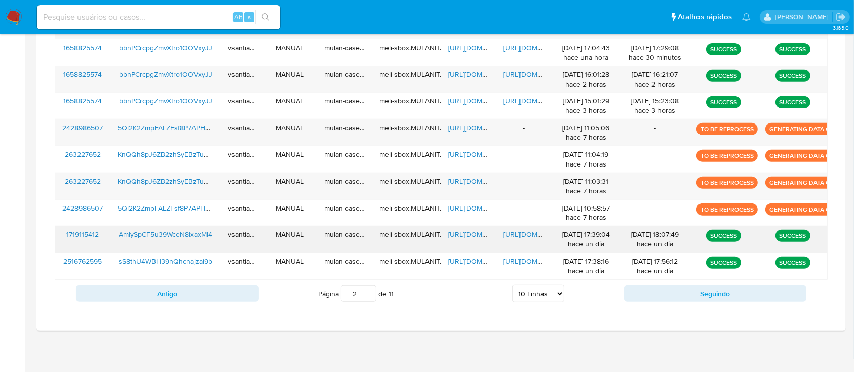
scroll to position [414, 0]
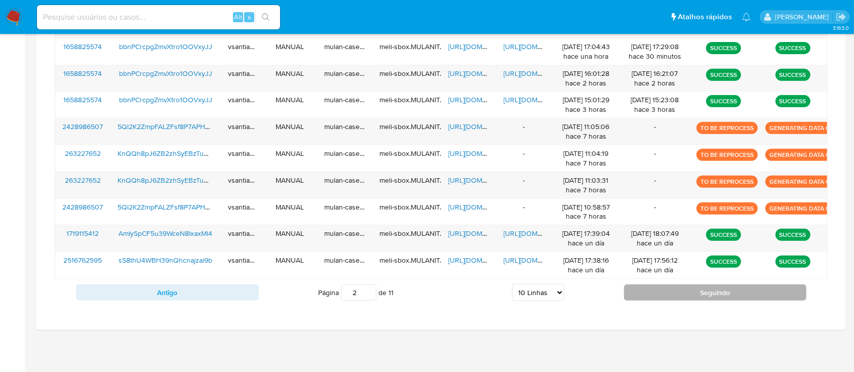
click at [673, 294] on button "Seguindo" at bounding box center [715, 293] width 183 height 16
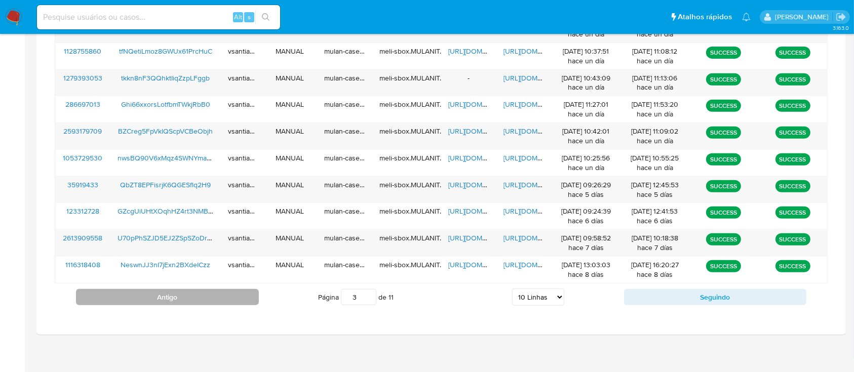
click at [218, 293] on button "Antigo" at bounding box center [167, 297] width 183 height 16
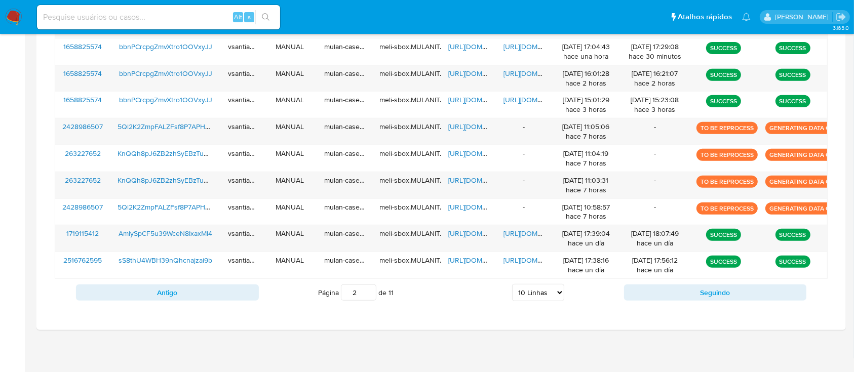
click at [210, 298] on button "Antigo" at bounding box center [167, 293] width 183 height 16
type input "1"
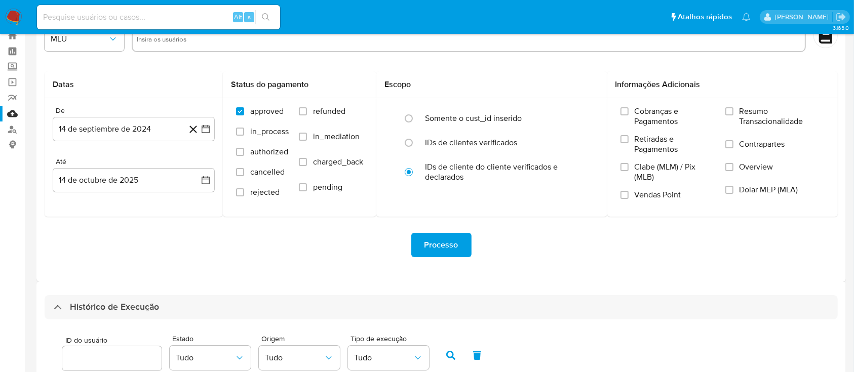
scroll to position [0, 0]
